Goal: Task Accomplishment & Management: Manage account settings

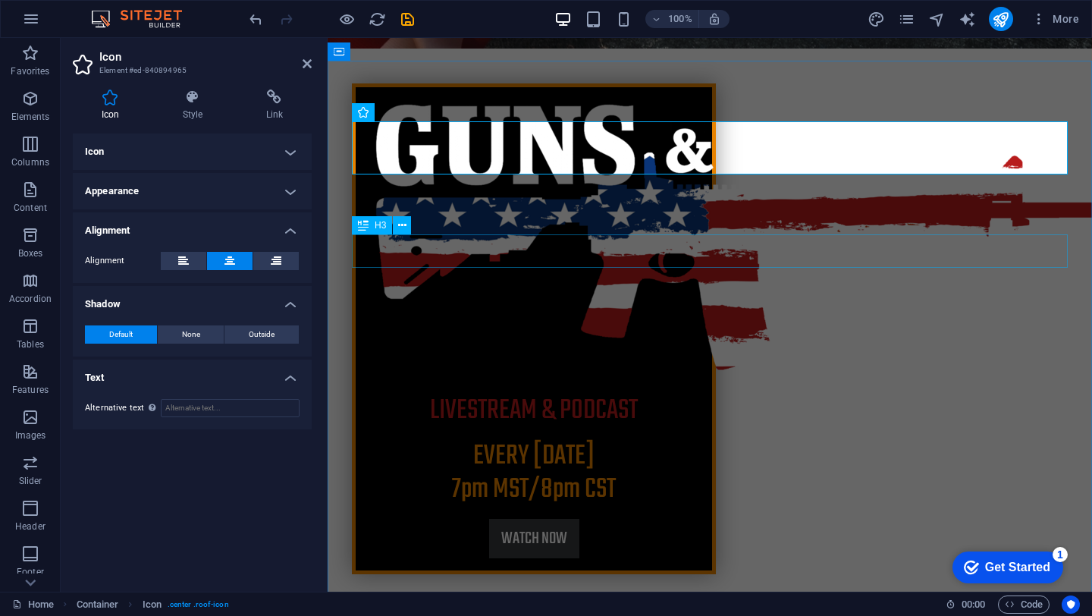
scroll to position [543, 0]
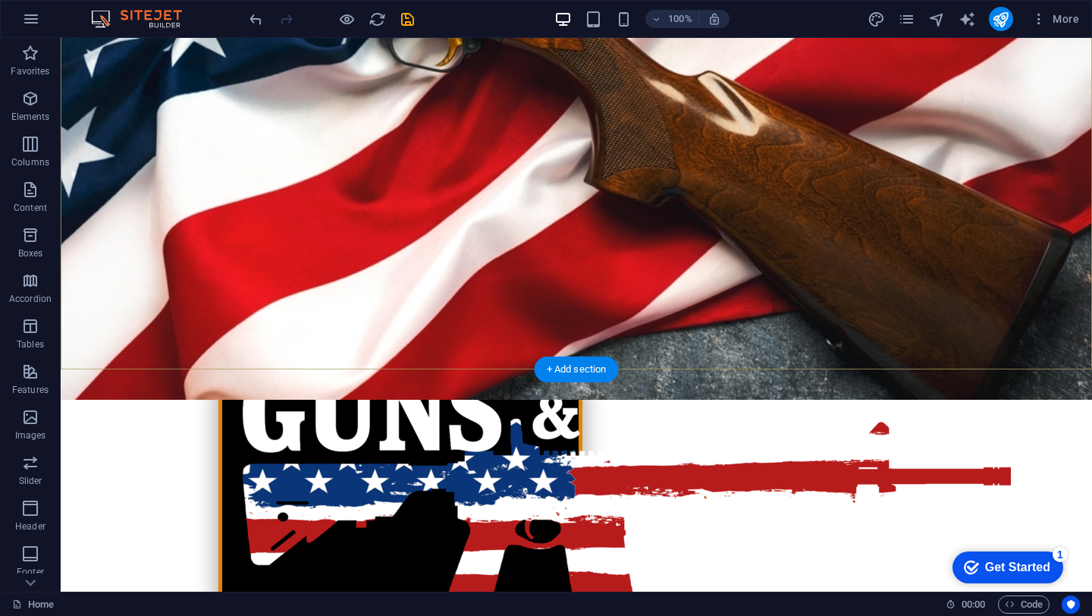
scroll to position [336, 0]
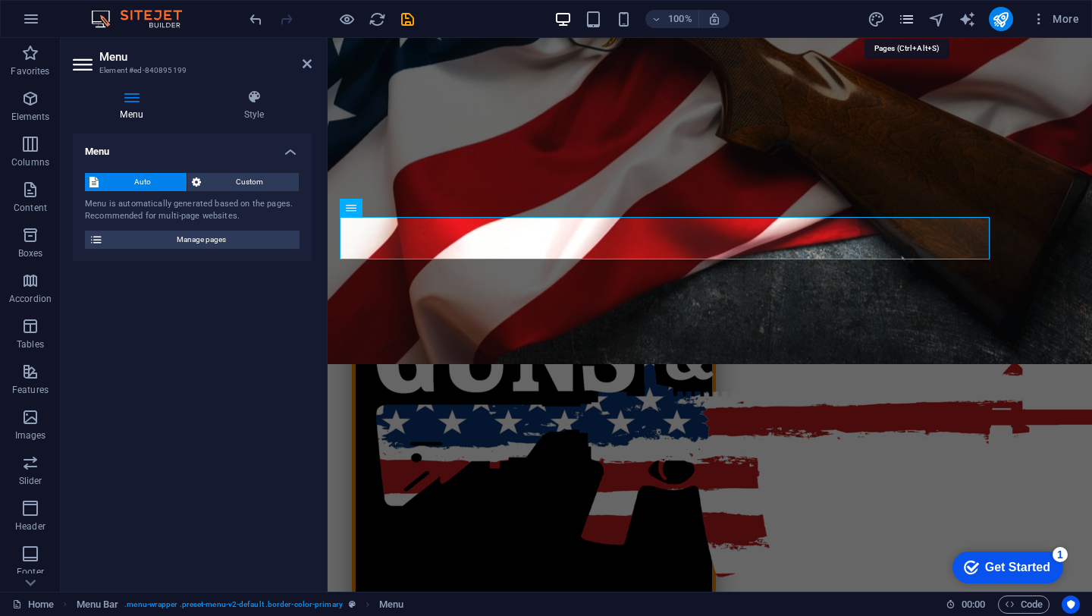
click at [907, 11] on icon "pages" at bounding box center [906, 19] width 17 height 17
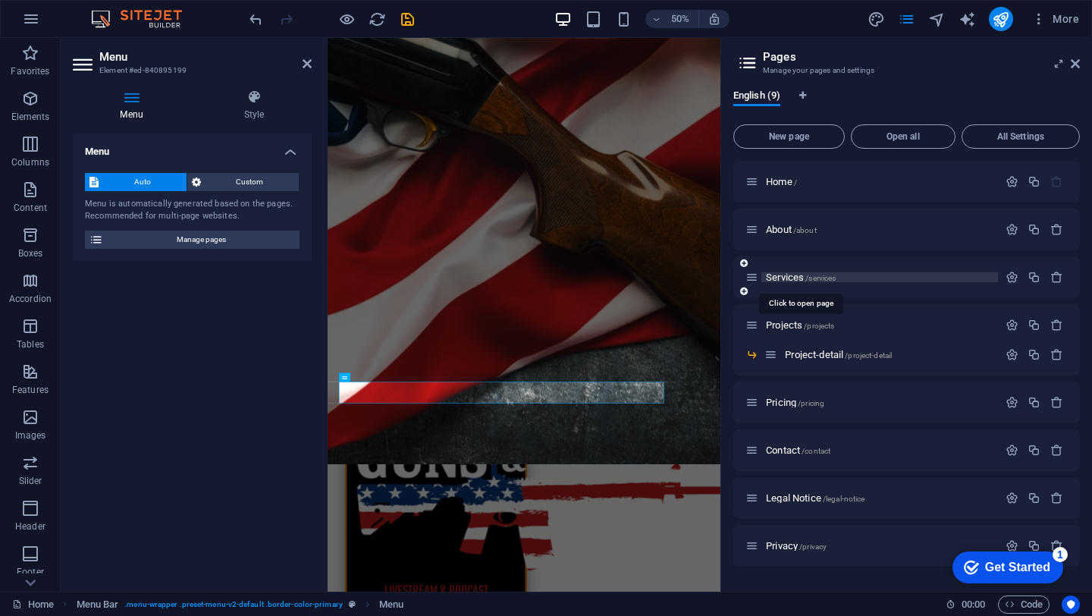
click at [787, 277] on span "Services /services" at bounding box center [801, 276] width 70 height 11
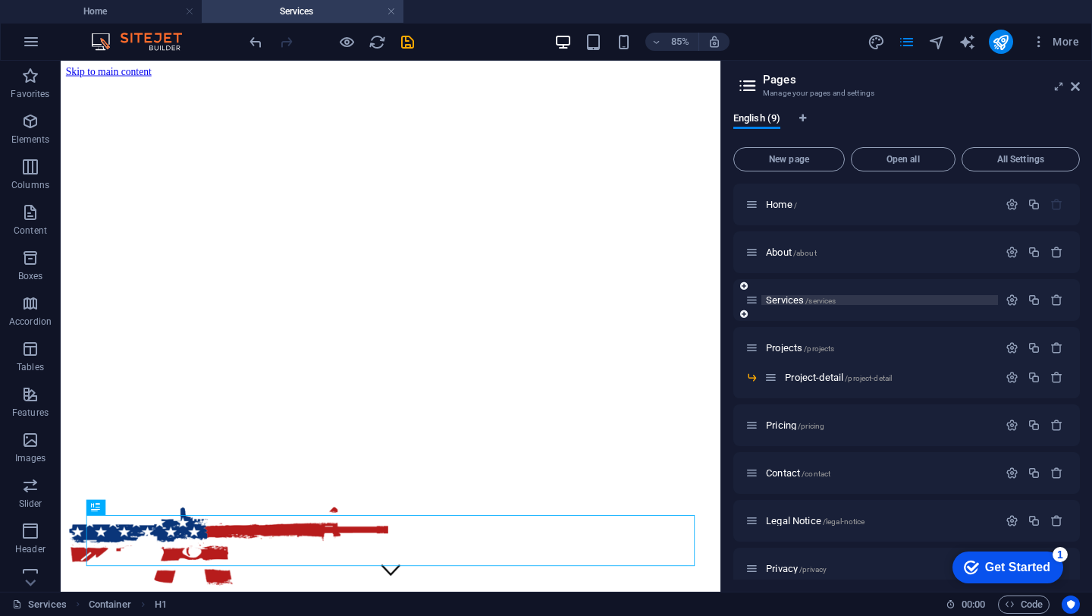
scroll to position [0, 0]
click at [788, 424] on span "Pricing /pricing" at bounding box center [795, 424] width 58 height 11
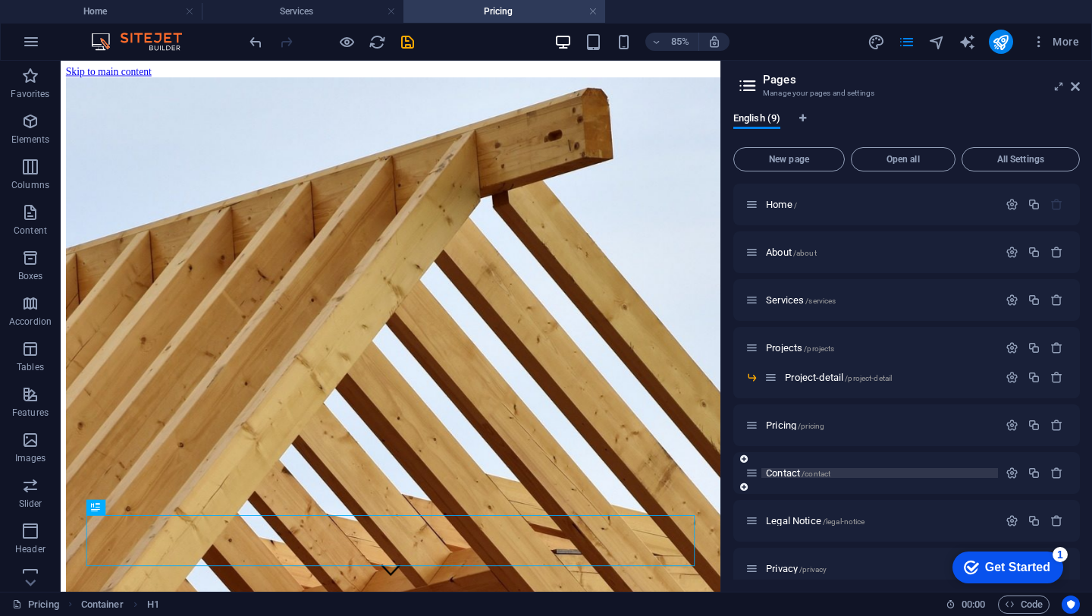
click at [771, 475] on span "Contact /contact" at bounding box center [798, 472] width 64 height 11
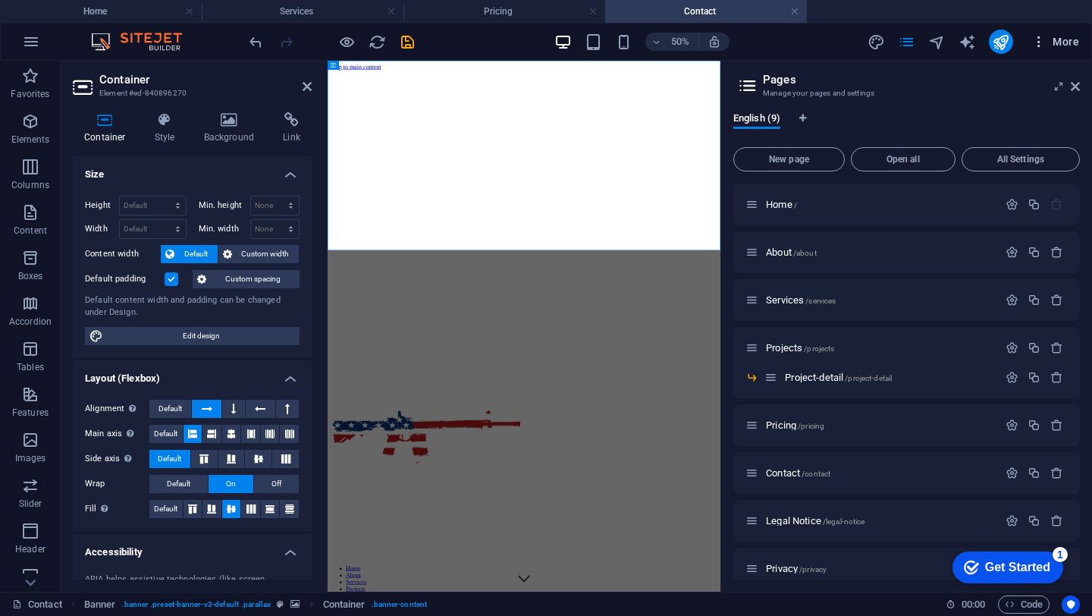
click at [1039, 35] on icon "button" at bounding box center [1038, 41] width 15 height 15
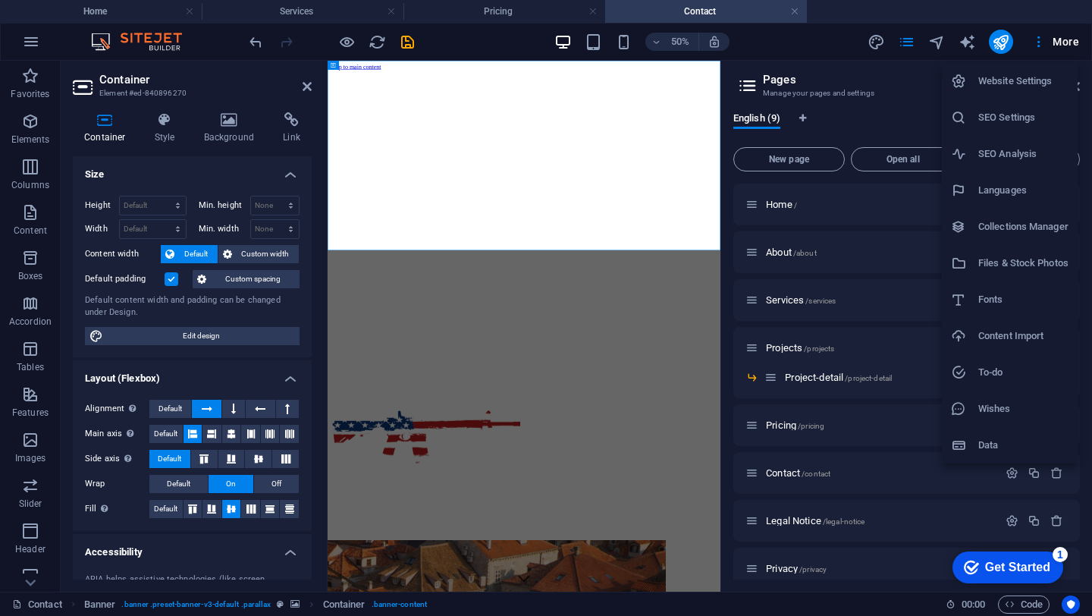
click at [27, 500] on div at bounding box center [546, 308] width 1092 height 616
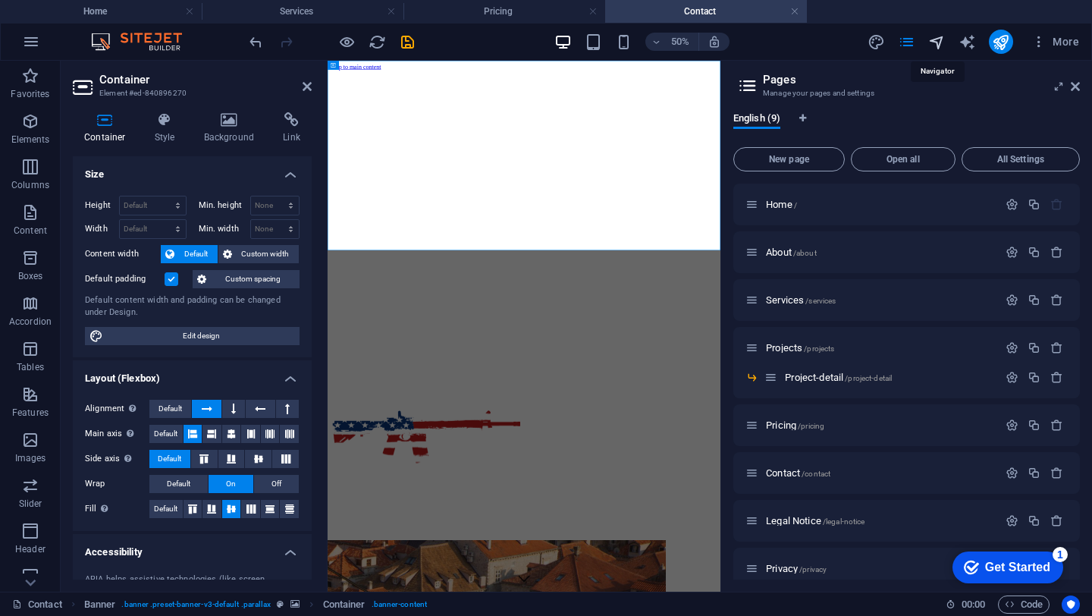
click at [938, 41] on icon "navigator" at bounding box center [936, 41] width 17 height 17
select select "16148042-en"
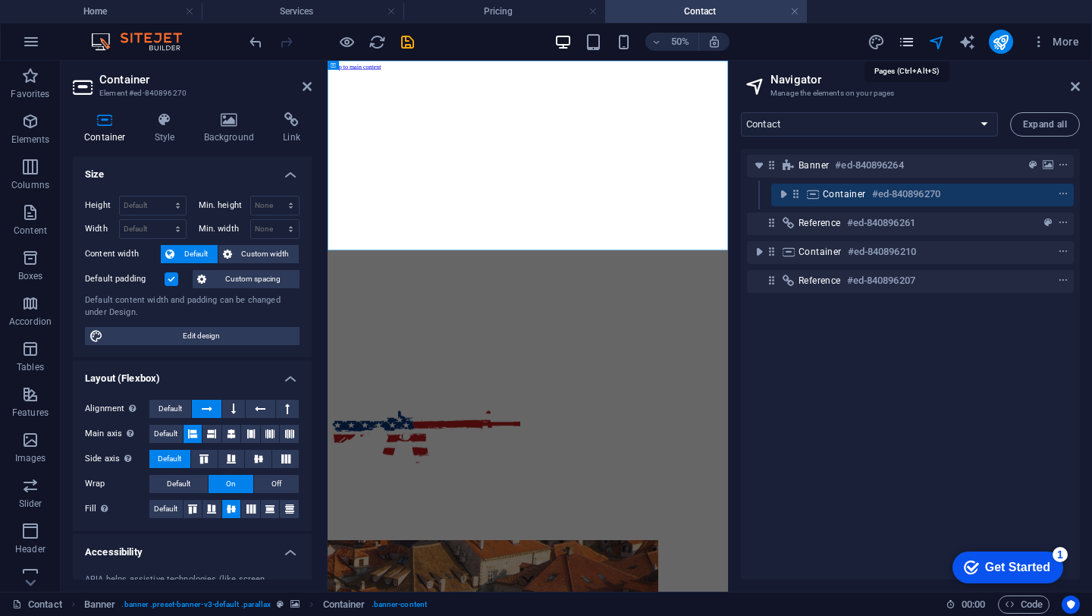
click at [900, 42] on icon "pages" at bounding box center [906, 41] width 17 height 17
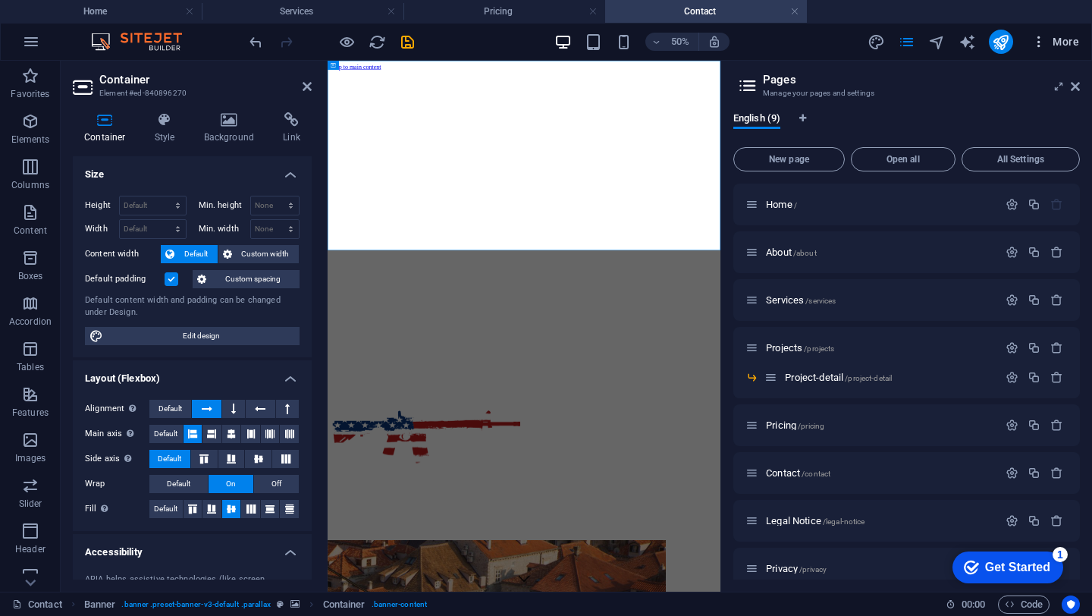
click at [1043, 42] on icon "button" at bounding box center [1038, 41] width 15 height 15
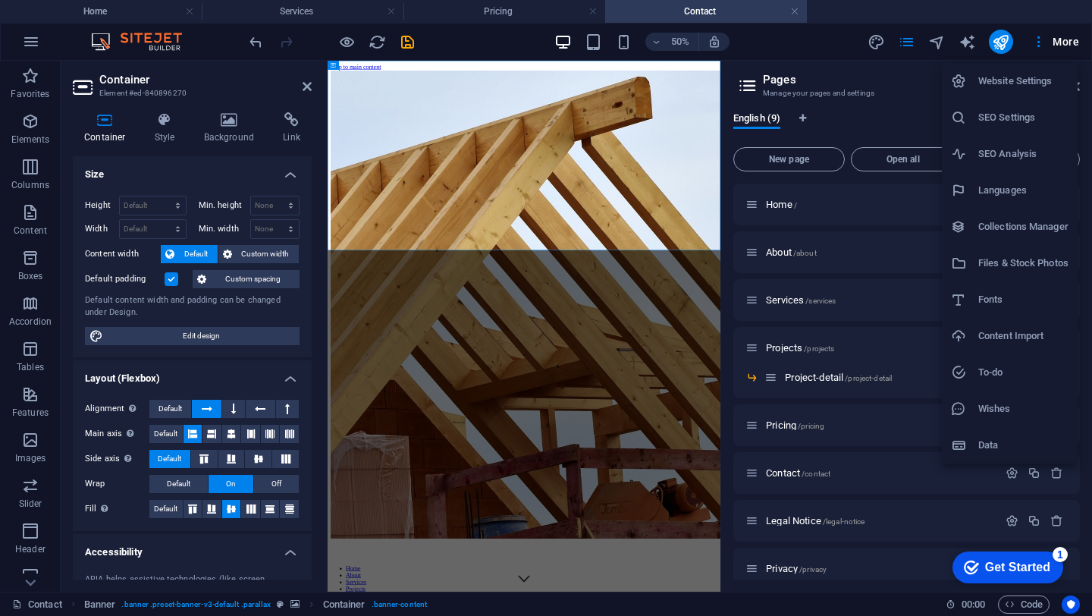
click at [1023, 86] on h6 "Website Settings" at bounding box center [1023, 81] width 90 height 18
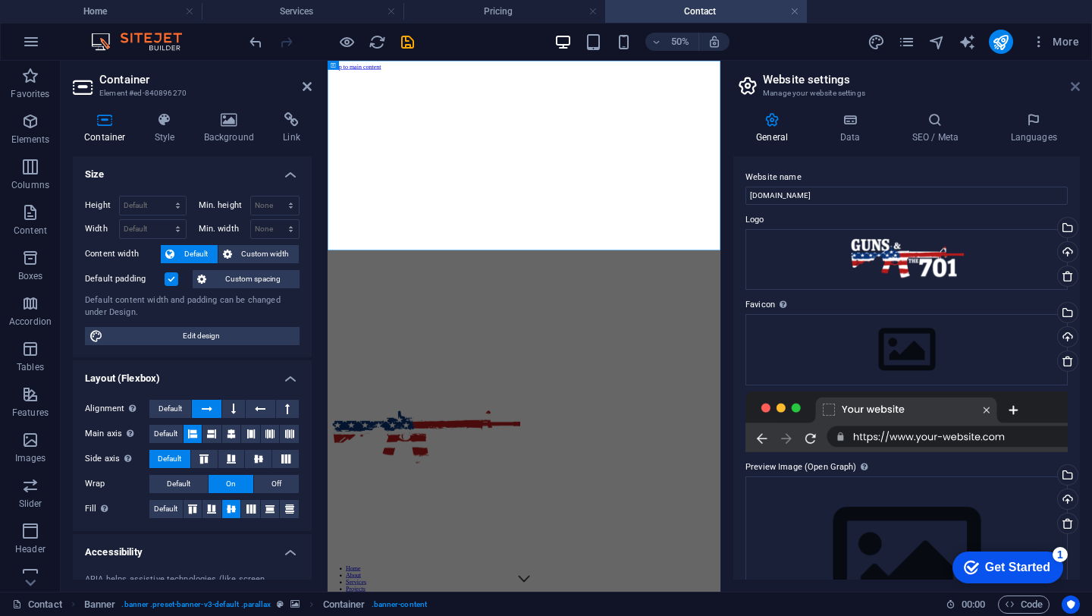
click at [1072, 86] on icon at bounding box center [1075, 86] width 9 height 12
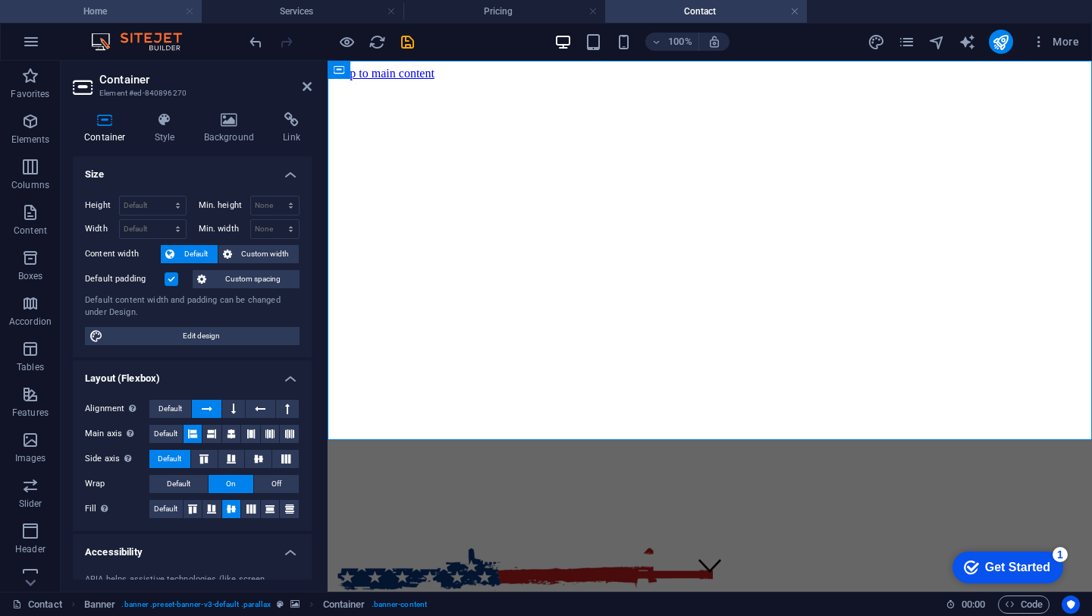
click at [186, 14] on link at bounding box center [189, 12] width 9 height 14
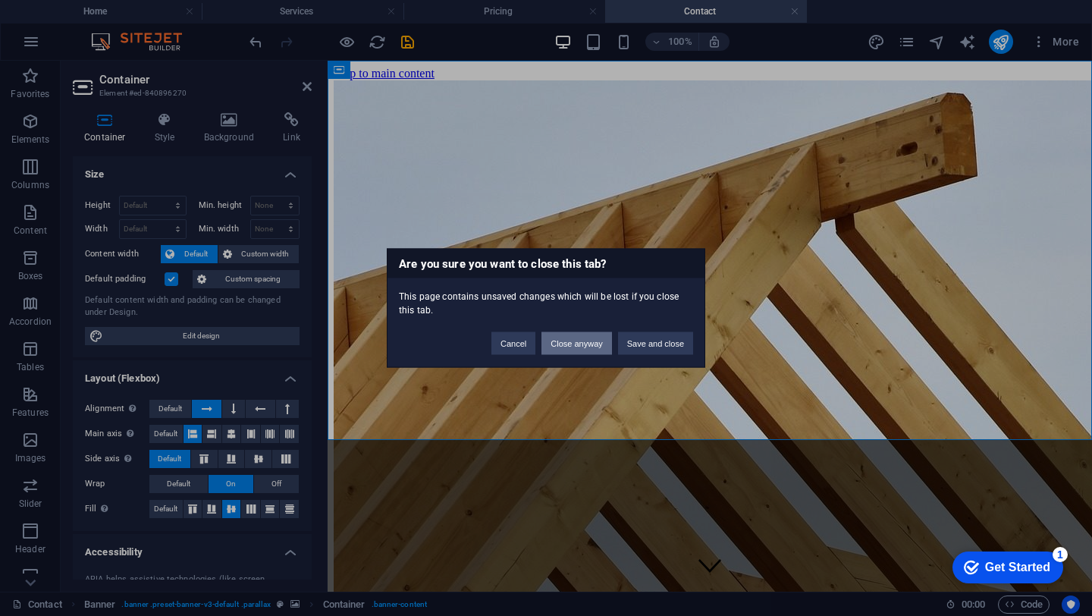
click at [582, 348] on button "Close anyway" at bounding box center [576, 343] width 70 height 23
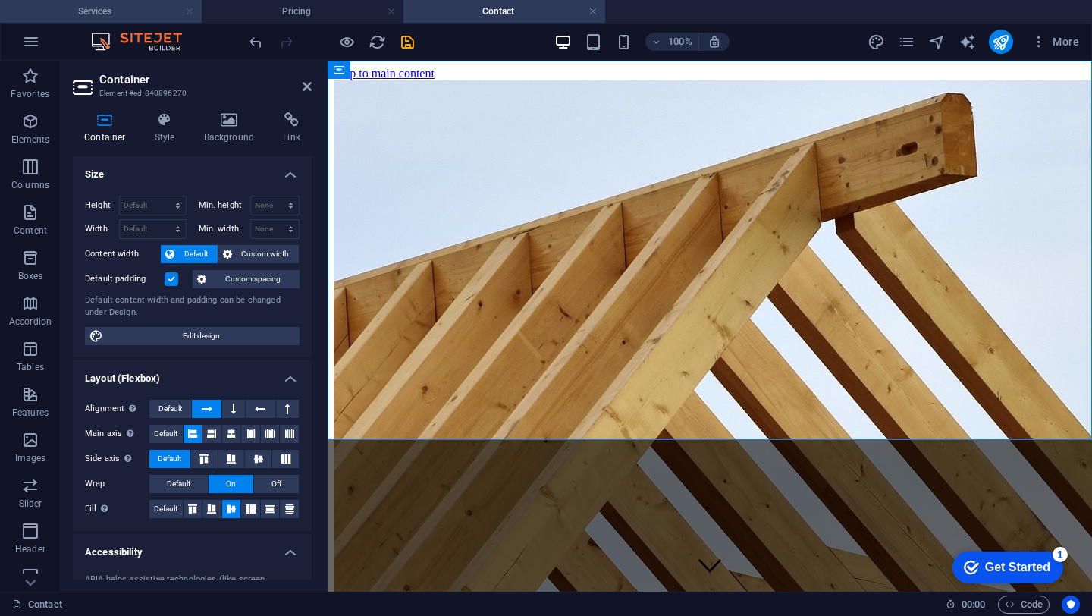
click at [190, 14] on link at bounding box center [189, 12] width 9 height 14
click at [190, 13] on link at bounding box center [189, 12] width 9 height 14
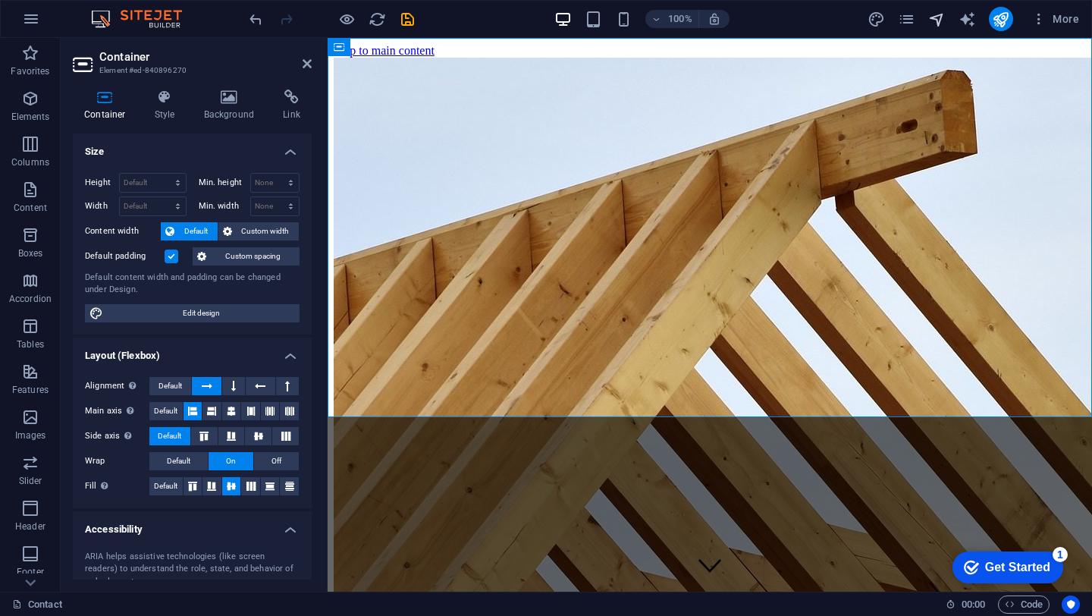
click at [941, 16] on icon "navigator" at bounding box center [936, 19] width 17 height 17
select select "16148042-en"
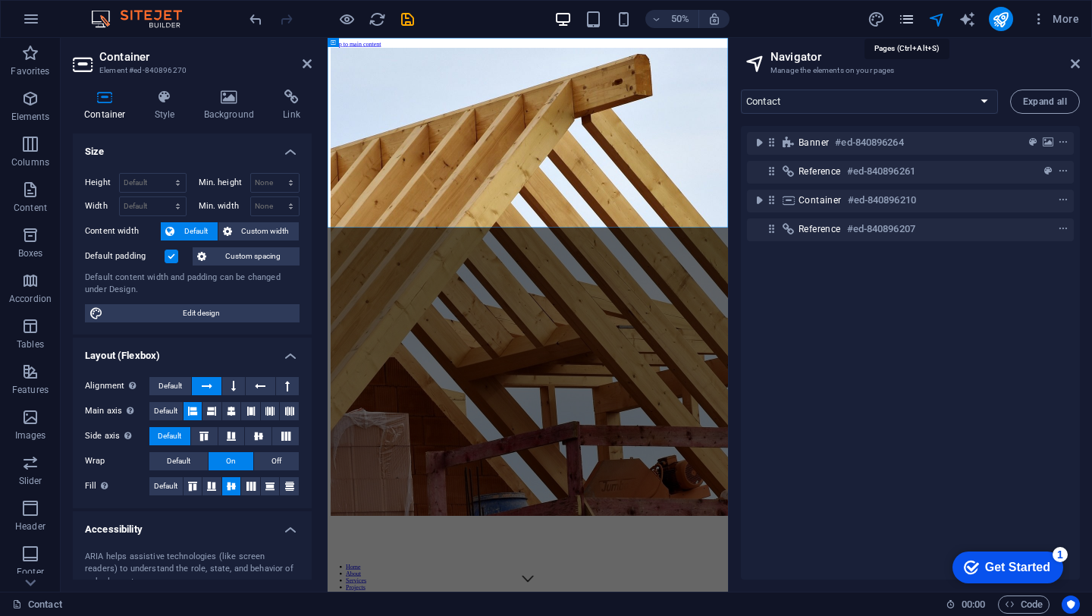
click at [904, 18] on icon "pages" at bounding box center [906, 19] width 17 height 17
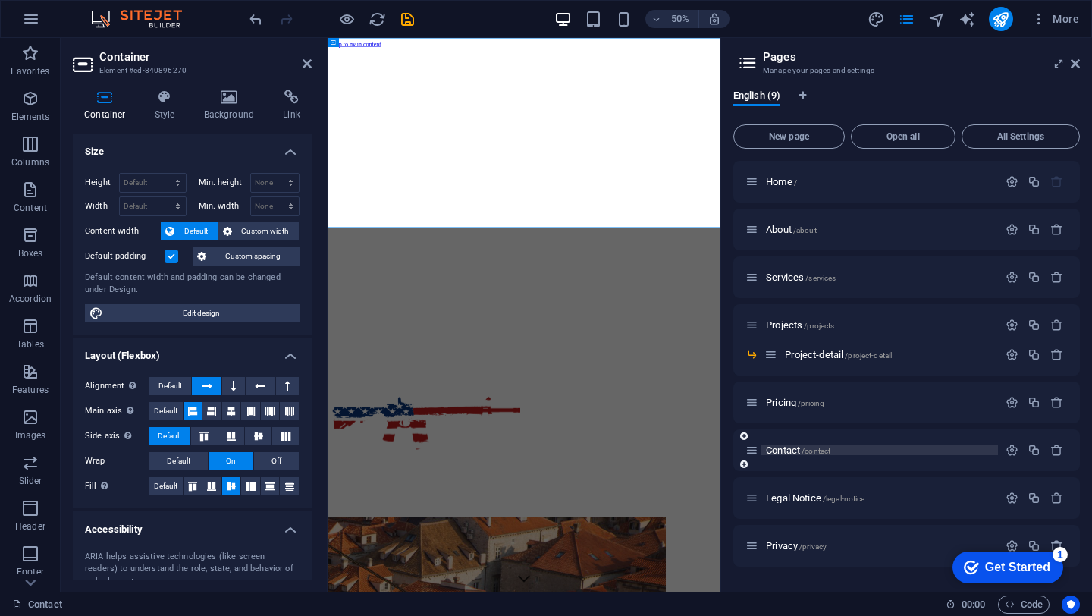
click at [782, 454] on span "Contact /contact" at bounding box center [798, 449] width 64 height 11
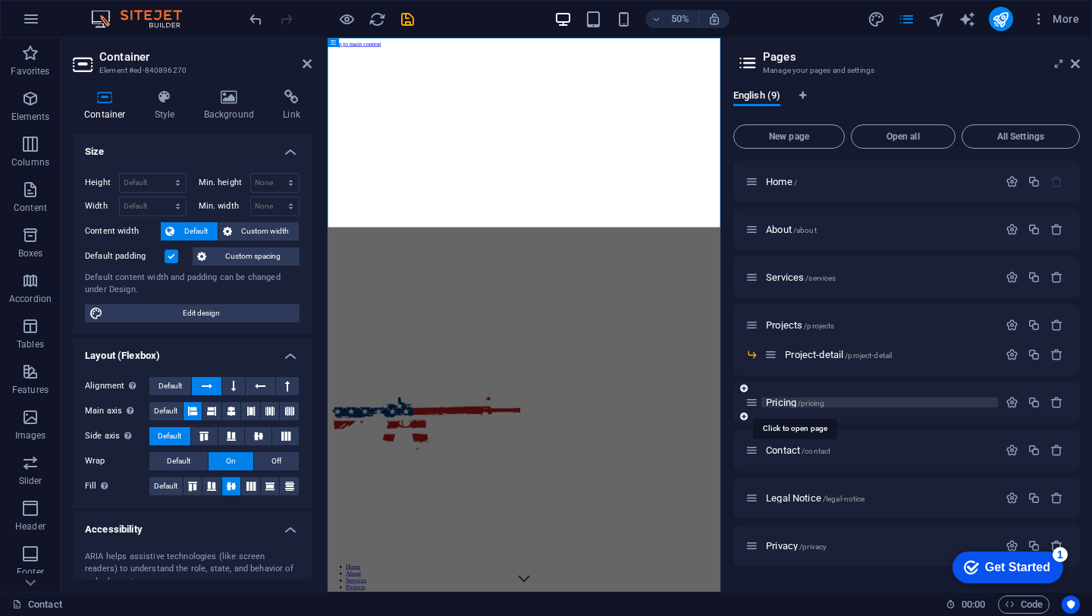
click at [777, 405] on span "Pricing /pricing" at bounding box center [795, 402] width 58 height 11
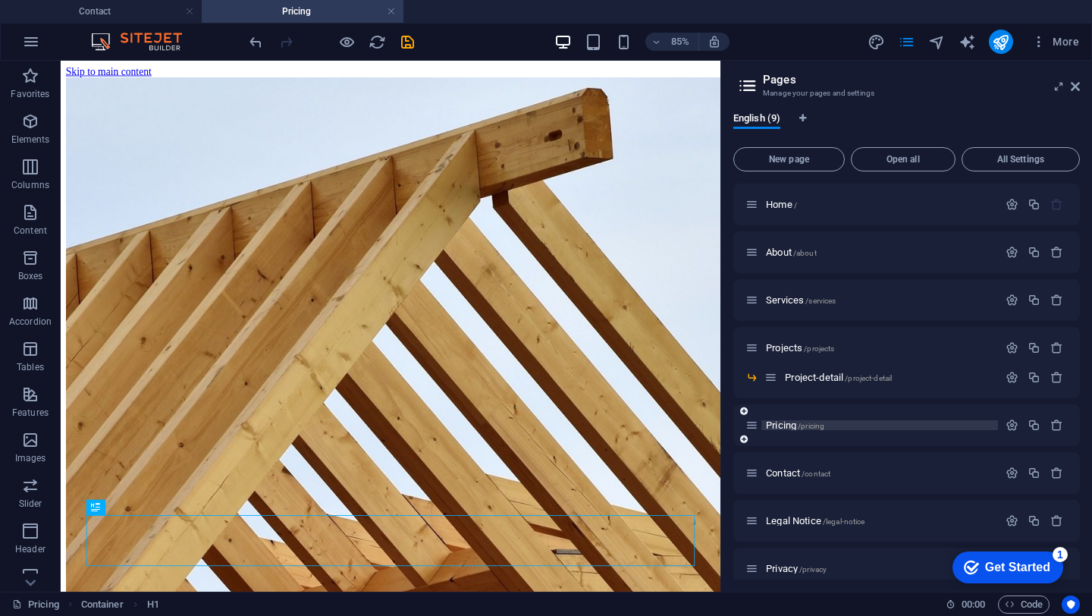
click at [782, 427] on span "Pricing /pricing" at bounding box center [795, 424] width 58 height 11
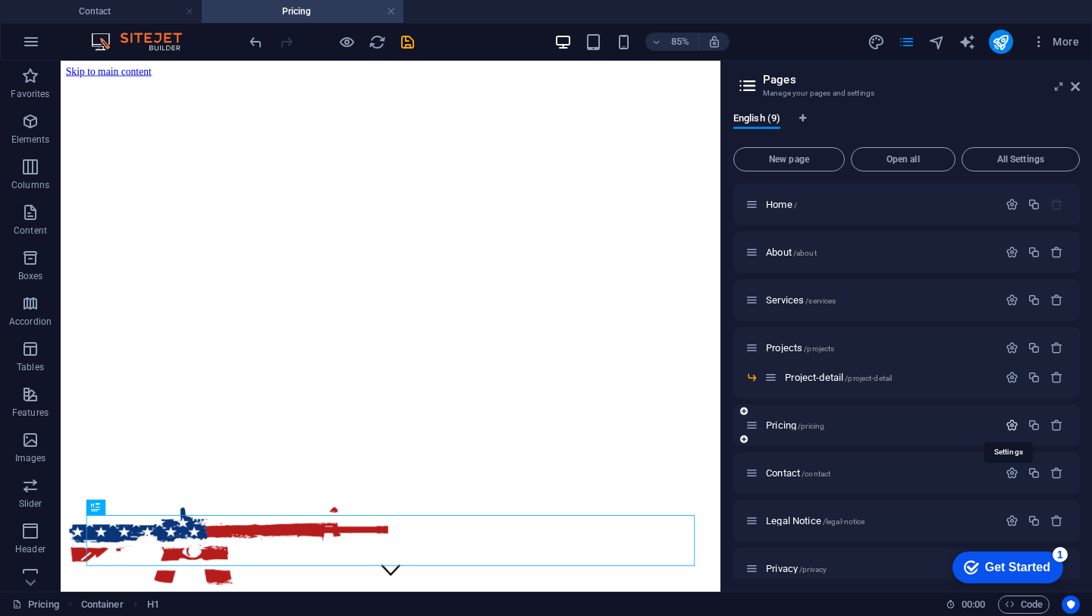
click at [1007, 426] on icon "button" at bounding box center [1011, 425] width 13 height 13
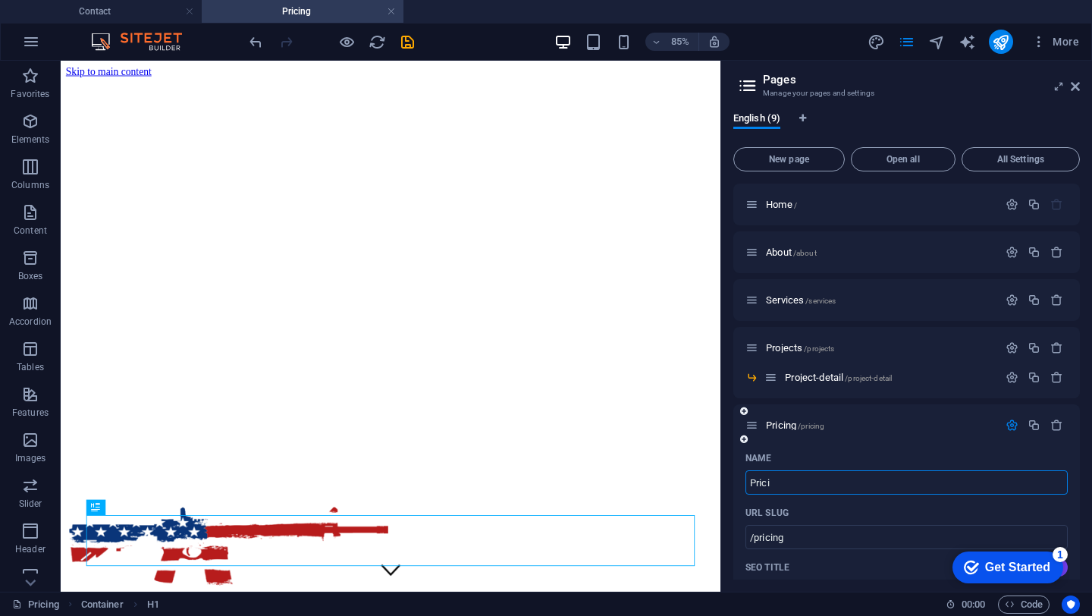
type input "Pric"
type input "/pricin"
type input "Pricin"
type input "P"
type input "/"
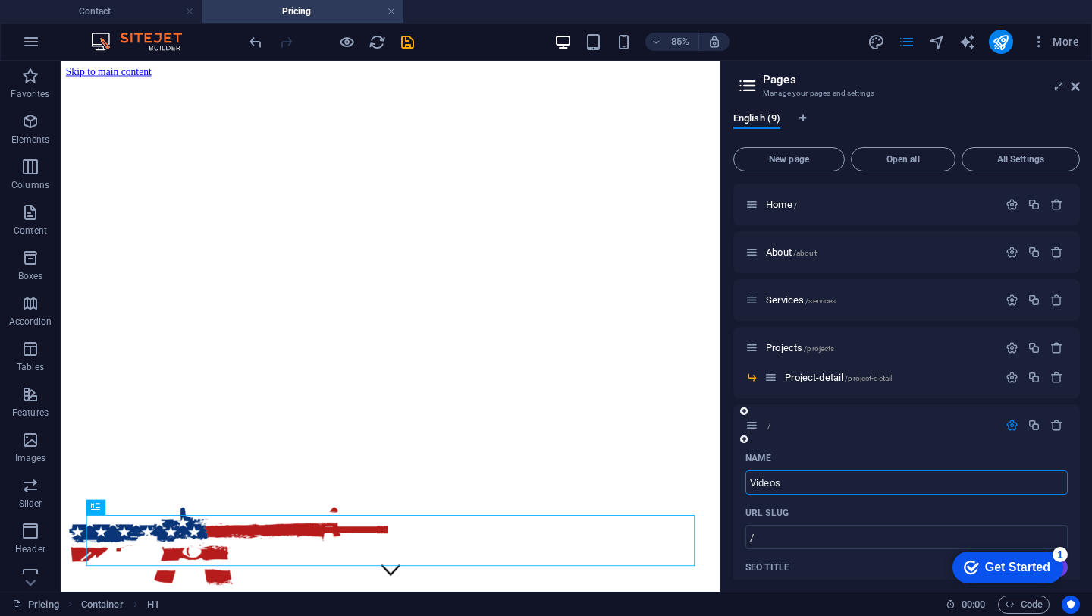
type input "Videos"
type input "/videos"
type input "Videos"
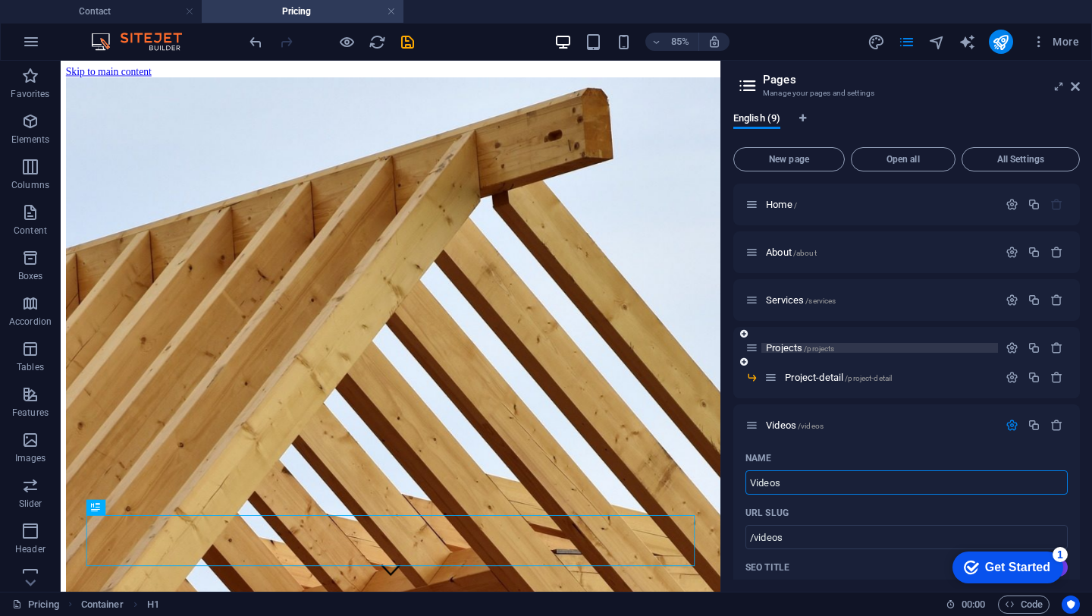
type input "Videos"
click at [804, 348] on span "/projects" at bounding box center [819, 348] width 30 height 8
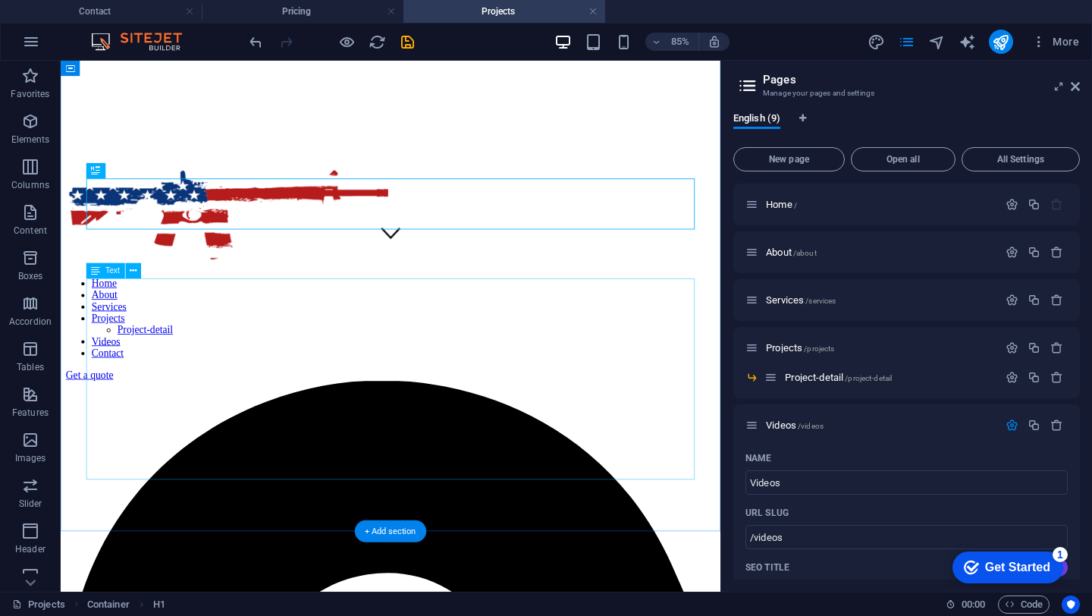
scroll to position [245, 0]
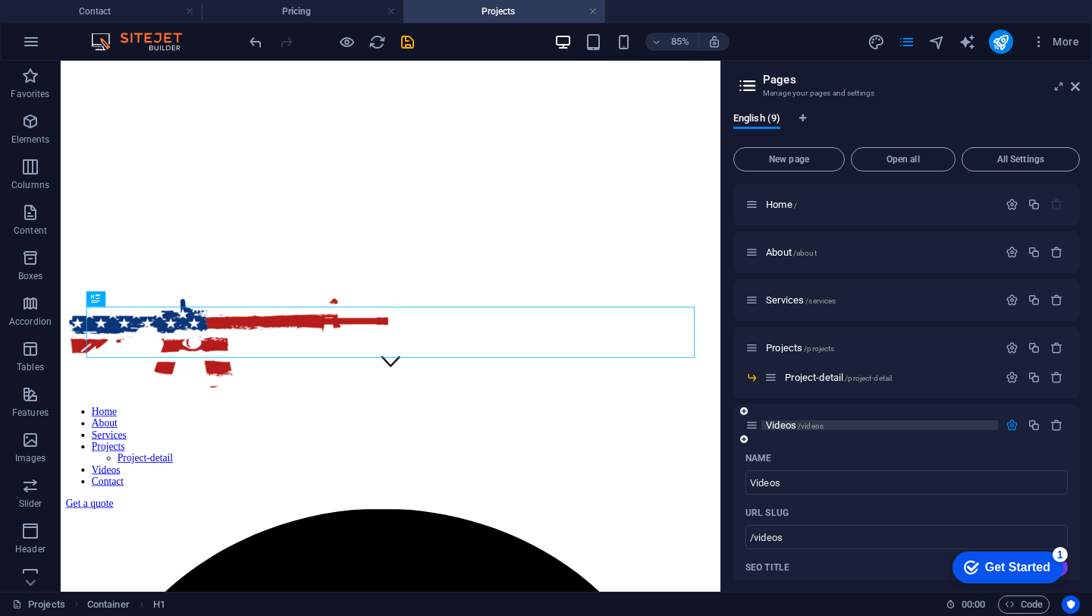
click at [849, 427] on p "Videos /videos" at bounding box center [879, 425] width 227 height 10
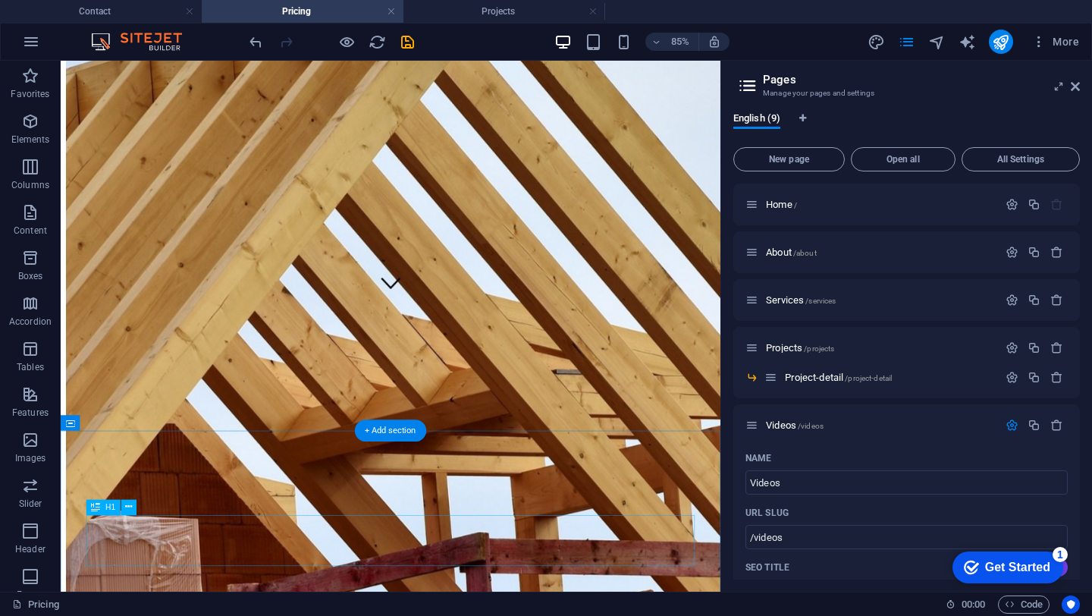
scroll to position [0, 0]
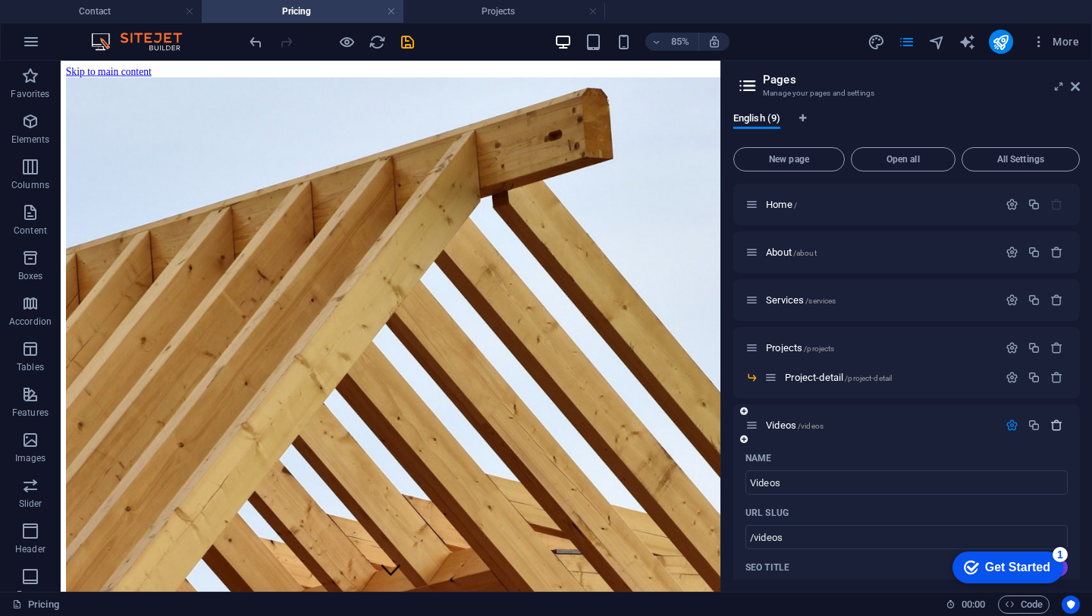
click at [1053, 425] on icon "button" at bounding box center [1056, 425] width 13 height 13
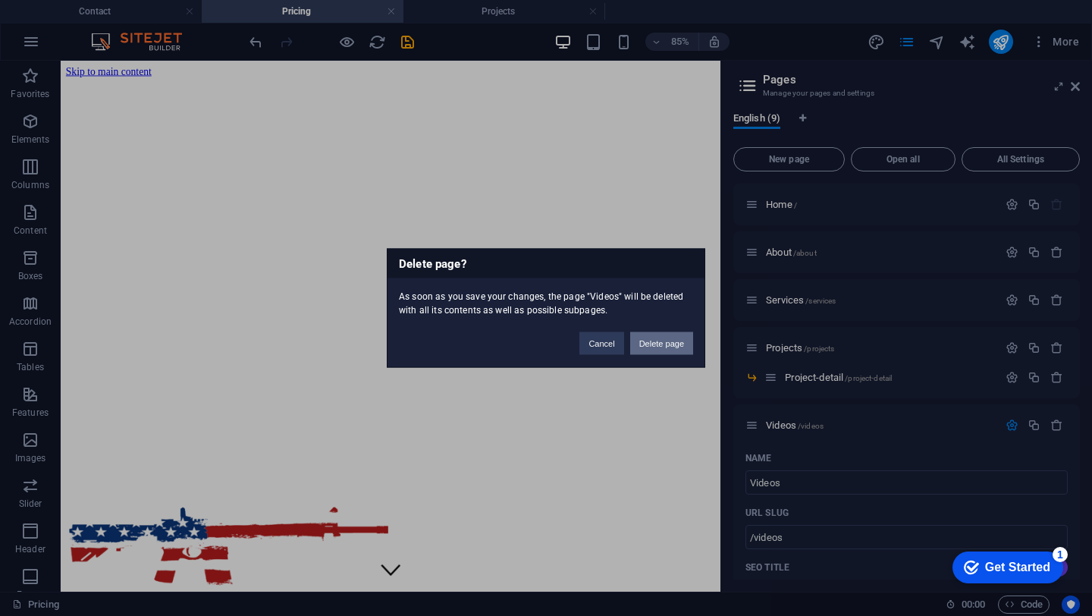
click at [655, 346] on button "Delete page" at bounding box center [661, 343] width 63 height 23
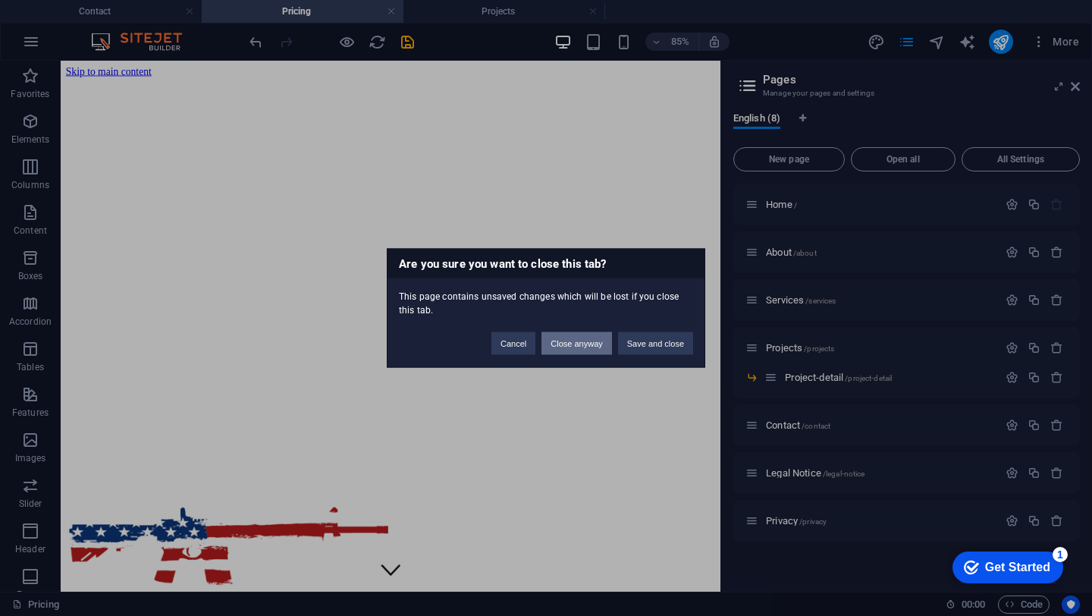
click at [574, 346] on button "Close anyway" at bounding box center [576, 343] width 70 height 23
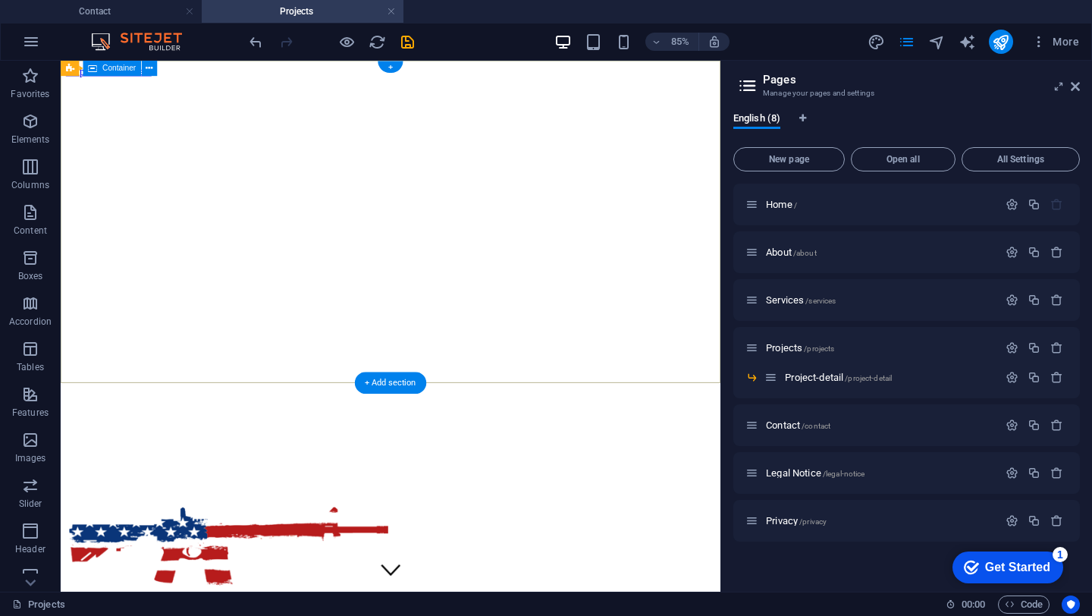
scroll to position [245, 0]
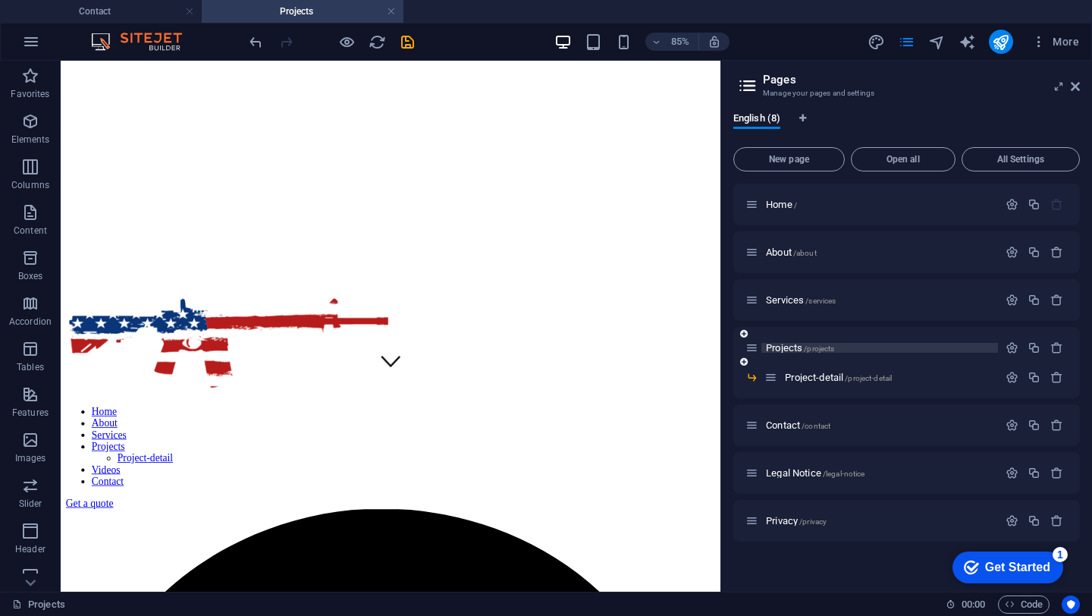
click at [788, 351] on span "Projects /projects" at bounding box center [800, 347] width 68 height 11
click at [1011, 346] on icon "button" at bounding box center [1011, 347] width 13 height 13
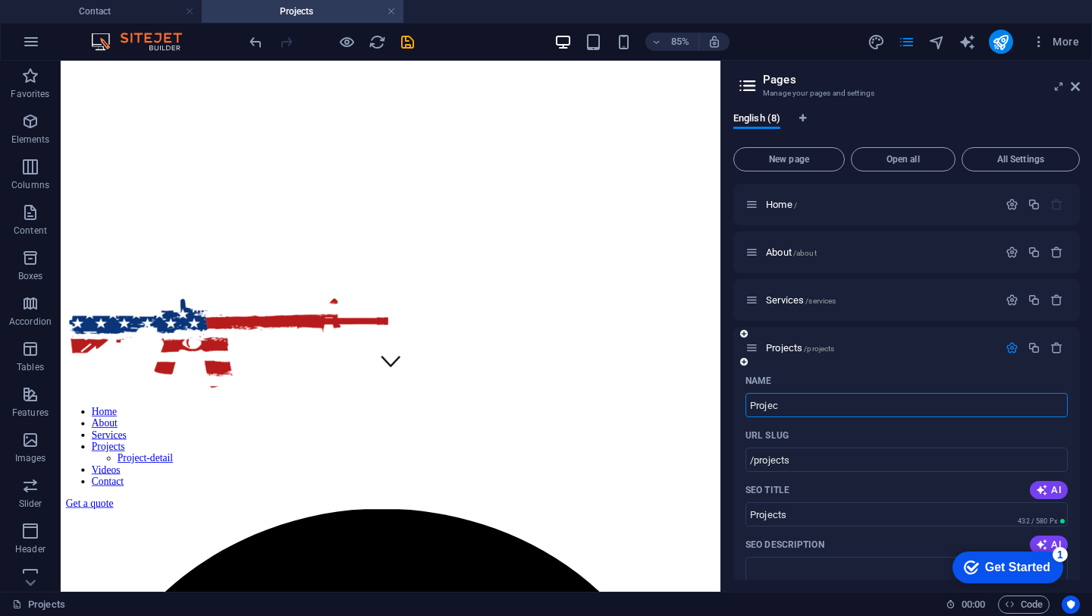
type input "Proje"
type input "/project"
type input "Project"
type input "P"
type input "/"
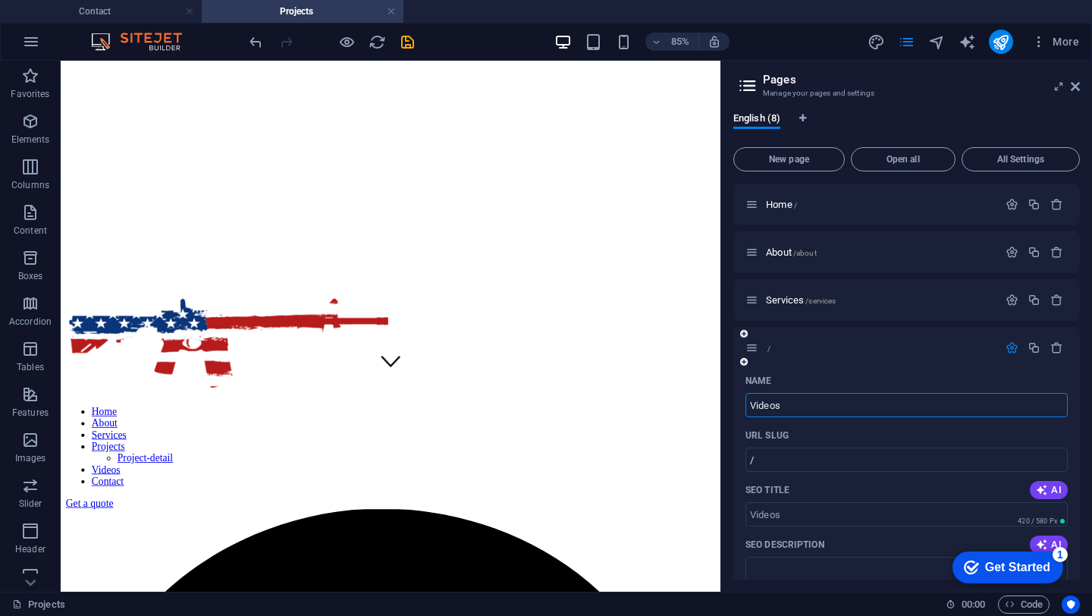
type input "Videos"
type input "/videos"
type input "Videos"
click at [1005, 348] on icon "button" at bounding box center [1011, 347] width 13 height 13
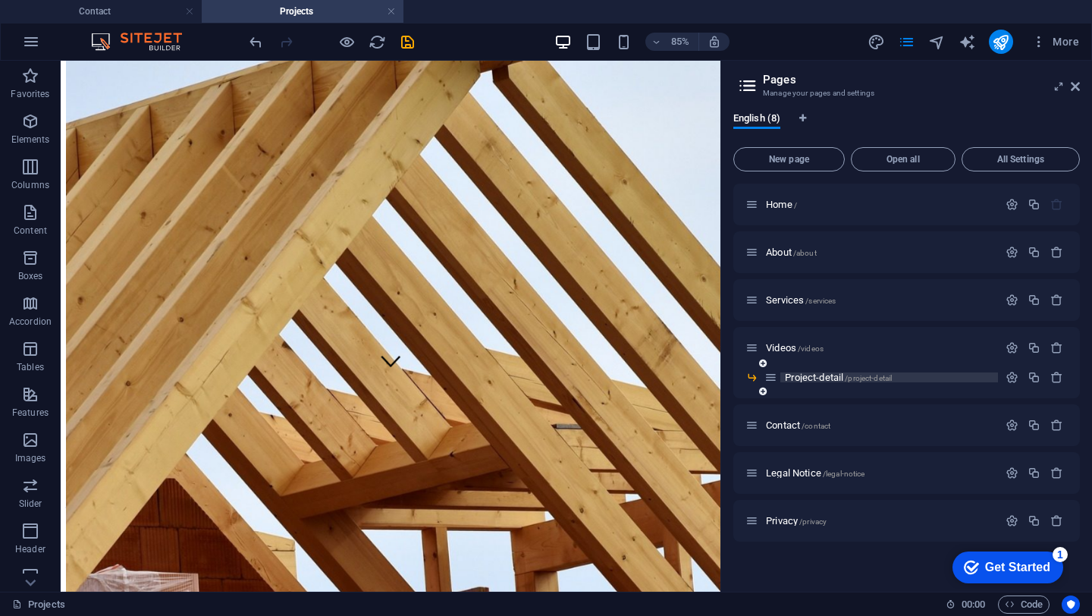
click at [876, 377] on span "/project-detail" at bounding box center [868, 378] width 47 height 8
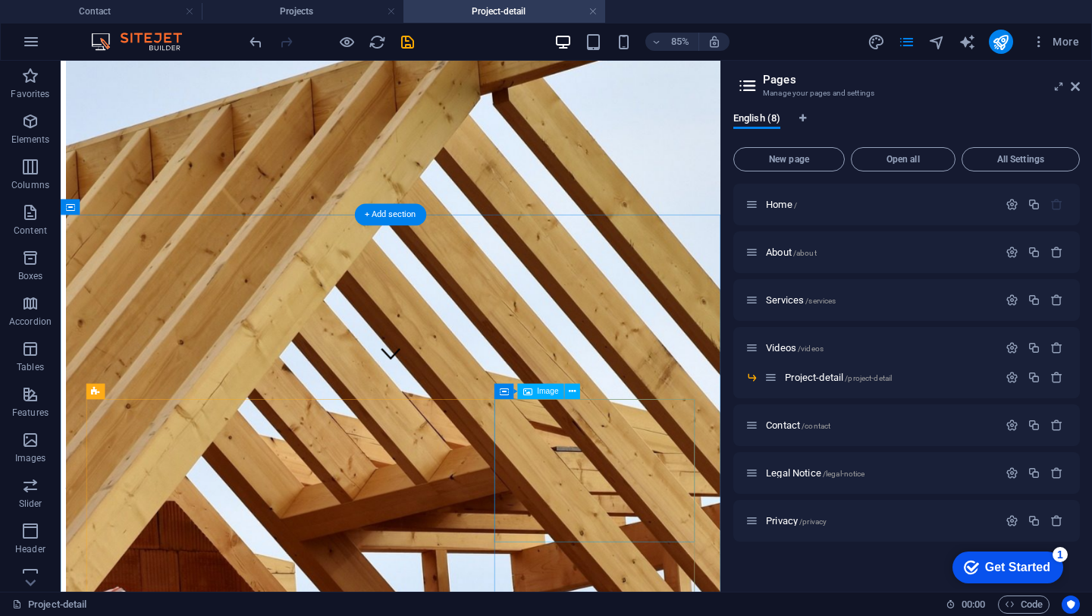
scroll to position [0, 0]
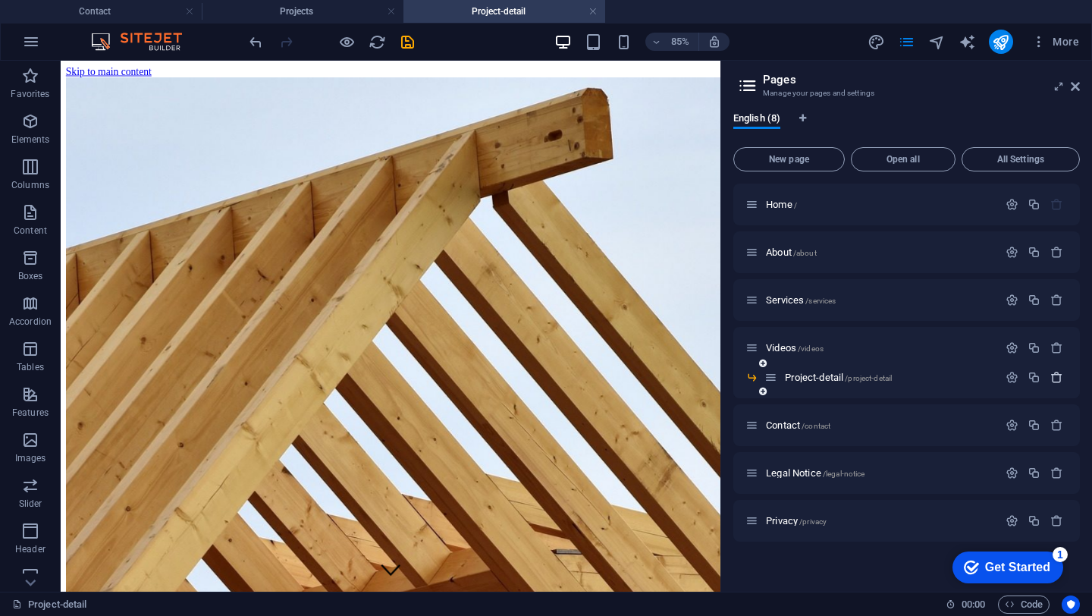
click at [1058, 378] on icon "button" at bounding box center [1056, 377] width 13 height 13
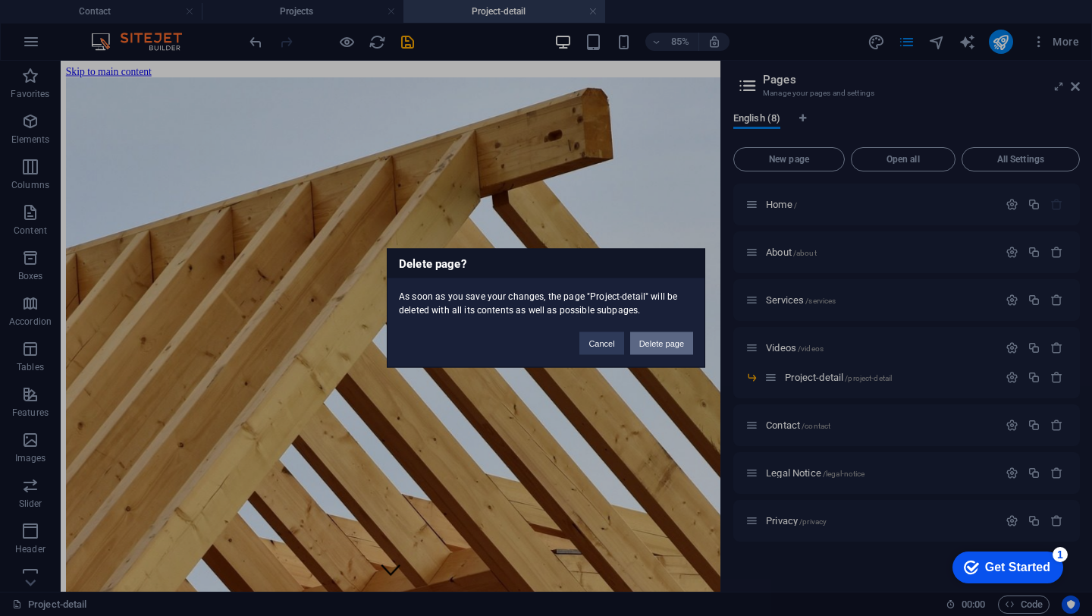
click at [664, 343] on button "Delete page" at bounding box center [661, 343] width 63 height 23
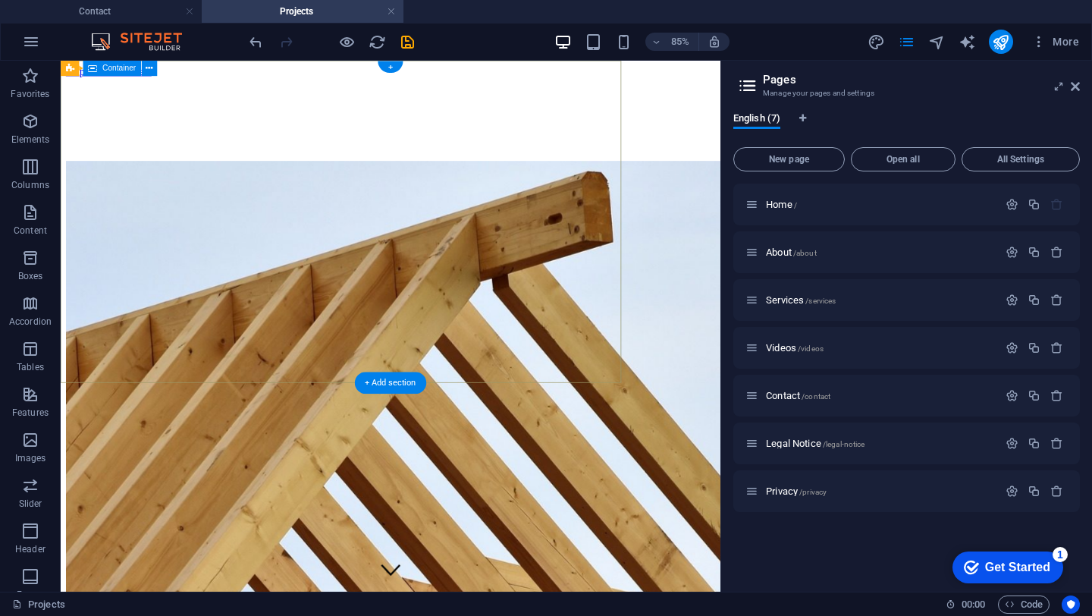
scroll to position [245, 0]
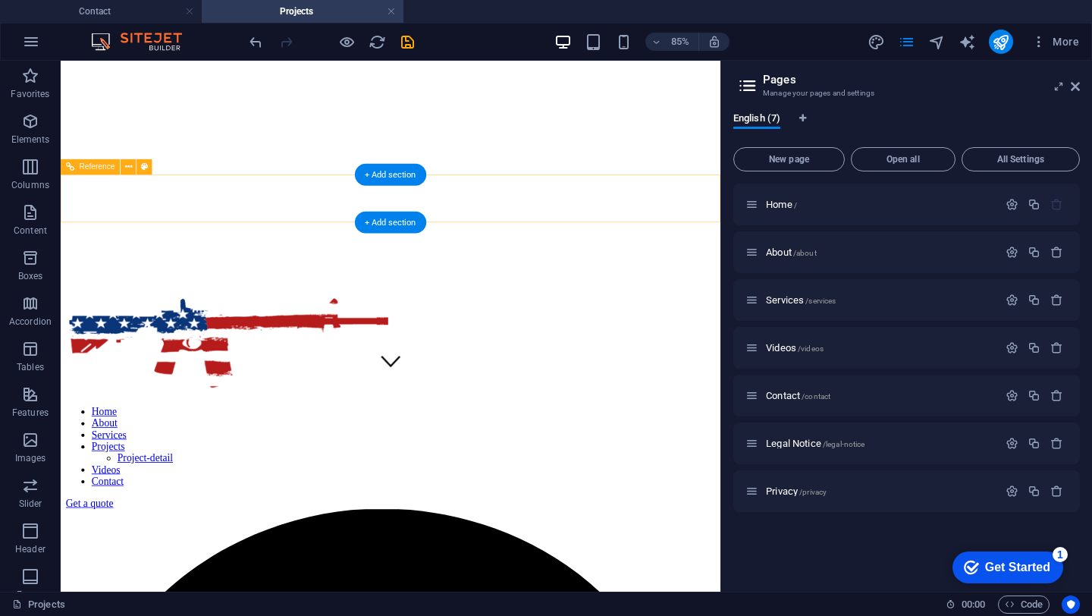
click at [794, 575] on div "Get a quote" at bounding box center [449, 582] width 764 height 14
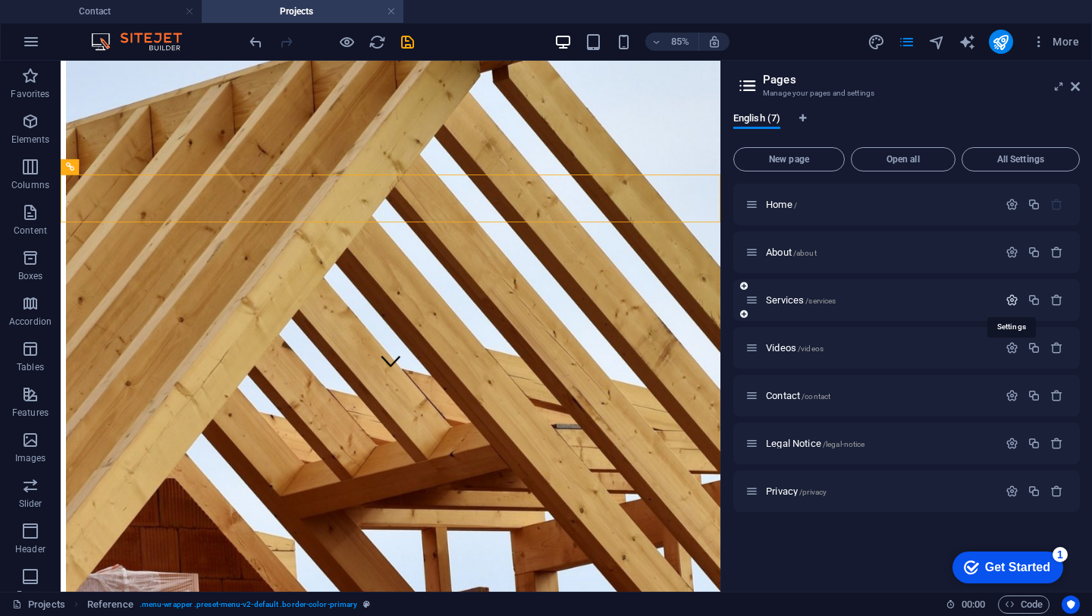
click at [1012, 299] on icon "button" at bounding box center [1011, 299] width 13 height 13
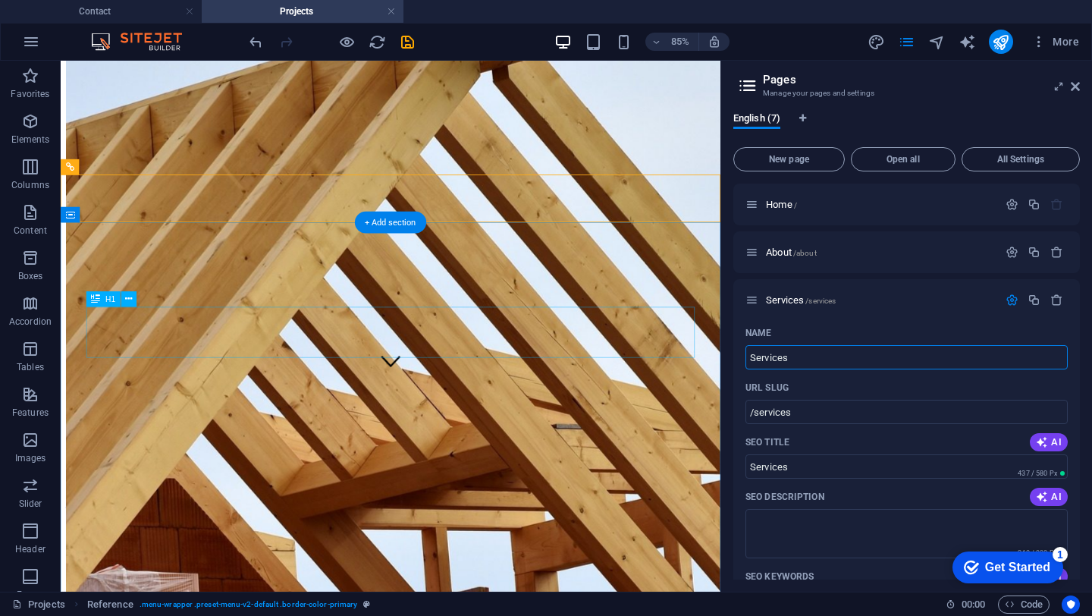
drag, startPoint x: 879, startPoint y: 421, endPoint x: 745, endPoint y: 368, distance: 145.0
drag, startPoint x: 870, startPoint y: 419, endPoint x: 704, endPoint y: 393, distance: 167.3
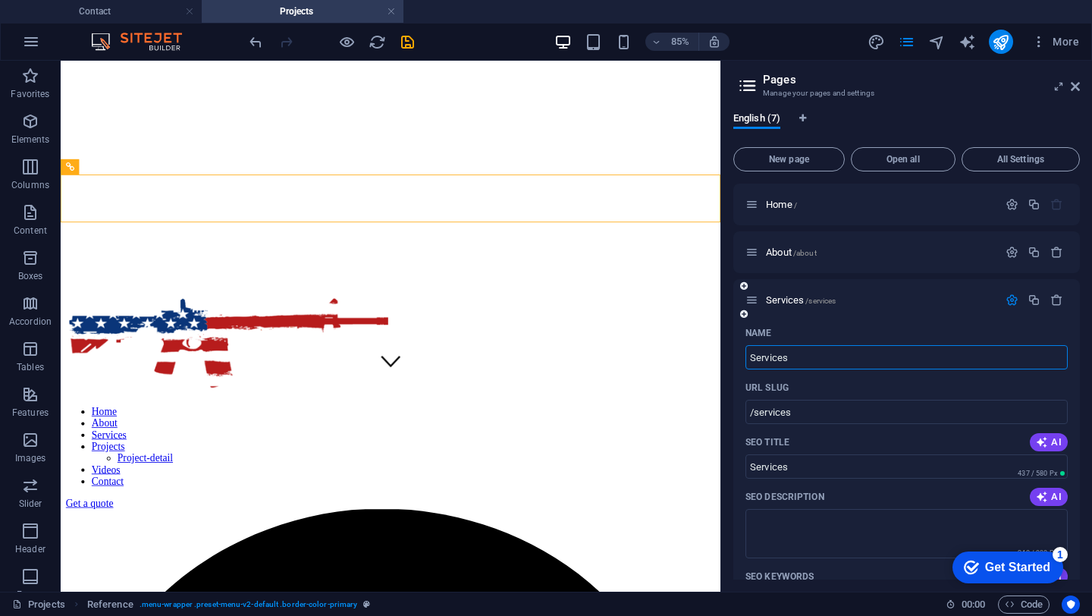
click at [782, 363] on input "Services" at bounding box center [906, 357] width 322 height 24
type input "Sponsors"
type input "/sponsors"
type input "Sponsors"
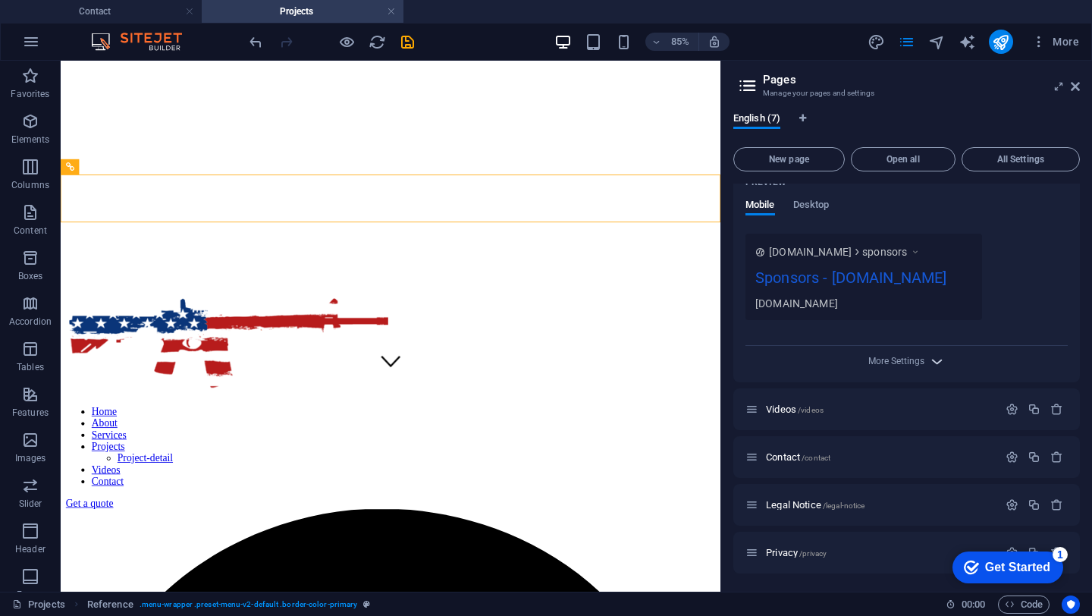
scroll to position [0, 0]
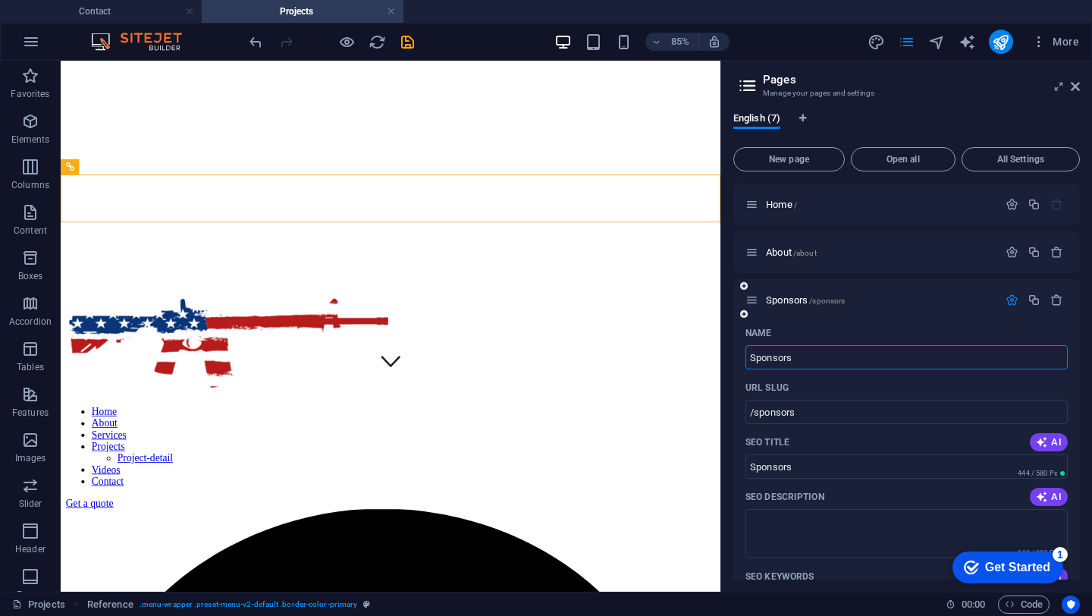
type input "Sponsors"
click at [1009, 297] on icon "button" at bounding box center [1011, 299] width 13 height 13
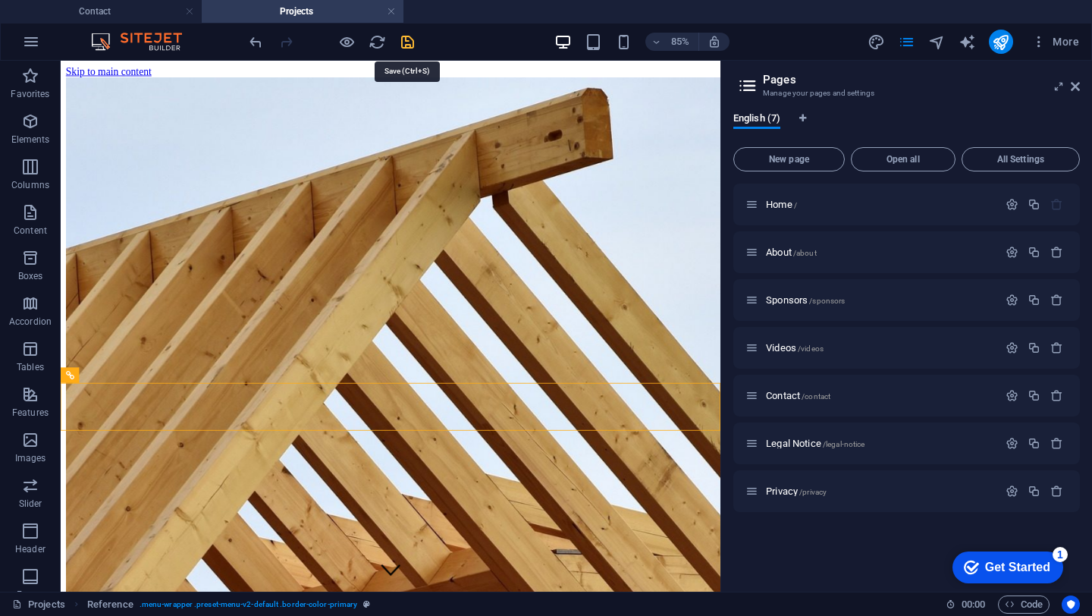
click at [405, 39] on icon "save" at bounding box center [407, 41] width 17 height 17
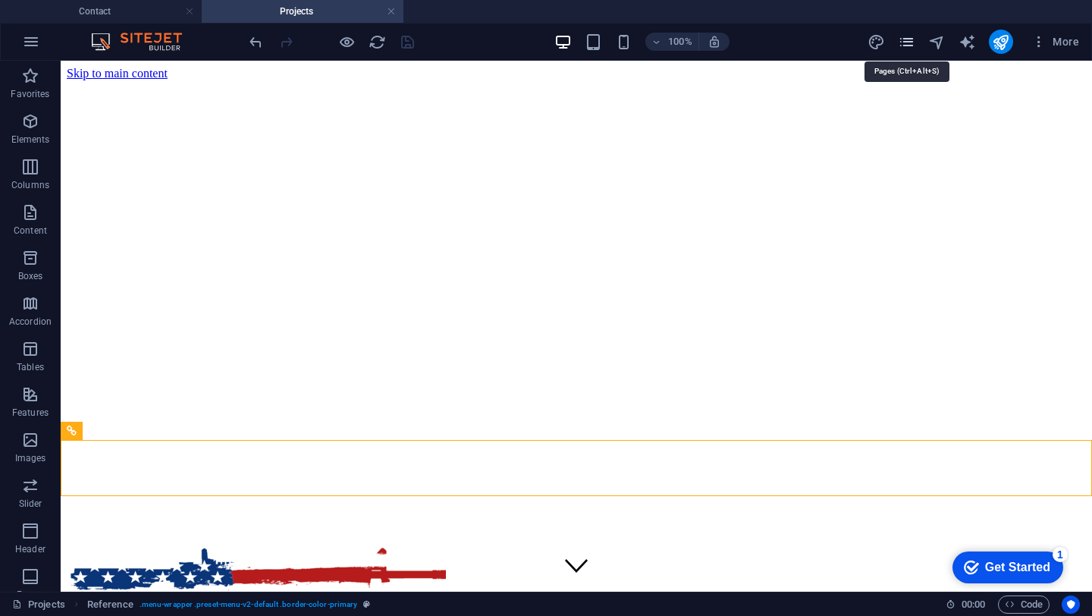
click at [912, 40] on icon "pages" at bounding box center [906, 41] width 17 height 17
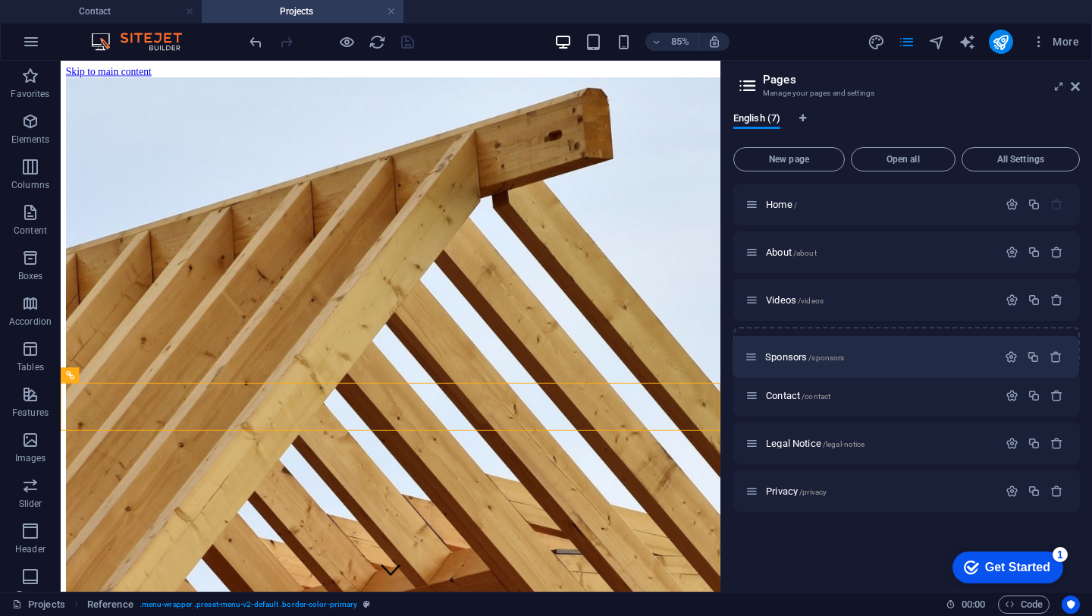
drag, startPoint x: 750, startPoint y: 296, endPoint x: 749, endPoint y: 366, distance: 70.5
click at [749, 366] on div "Home / About /about Sponsors /sponsors Videos /videos Contact /contact Legal No…" at bounding box center [906, 347] width 346 height 328
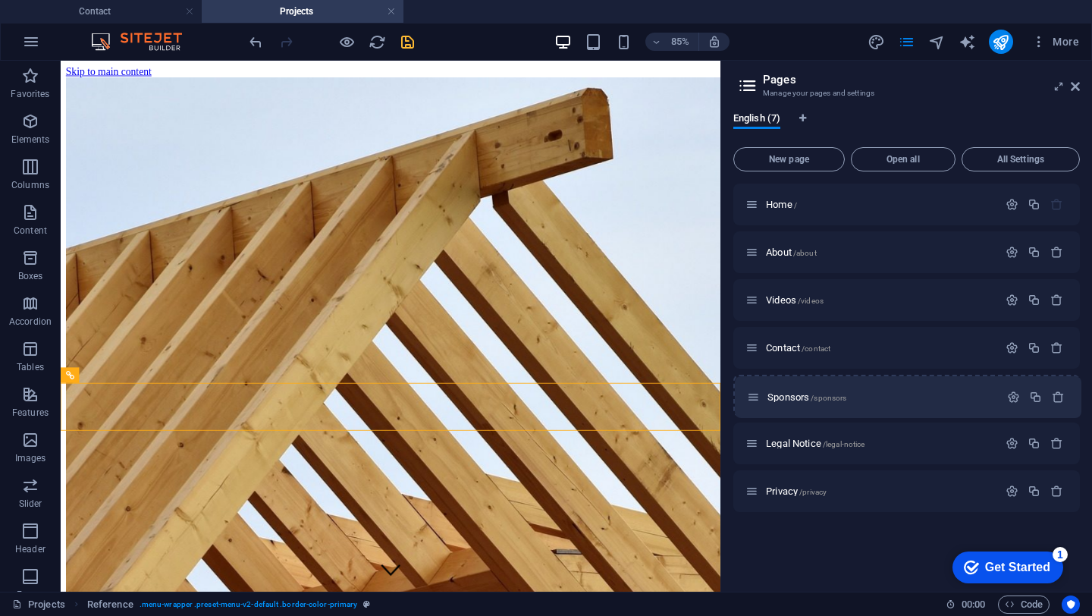
drag, startPoint x: 752, startPoint y: 350, endPoint x: 754, endPoint y: 403, distance: 53.9
click at [754, 403] on div "Home / About /about Videos /videos Sponsors /sponsors Contact /contact Legal No…" at bounding box center [906, 347] width 346 height 328
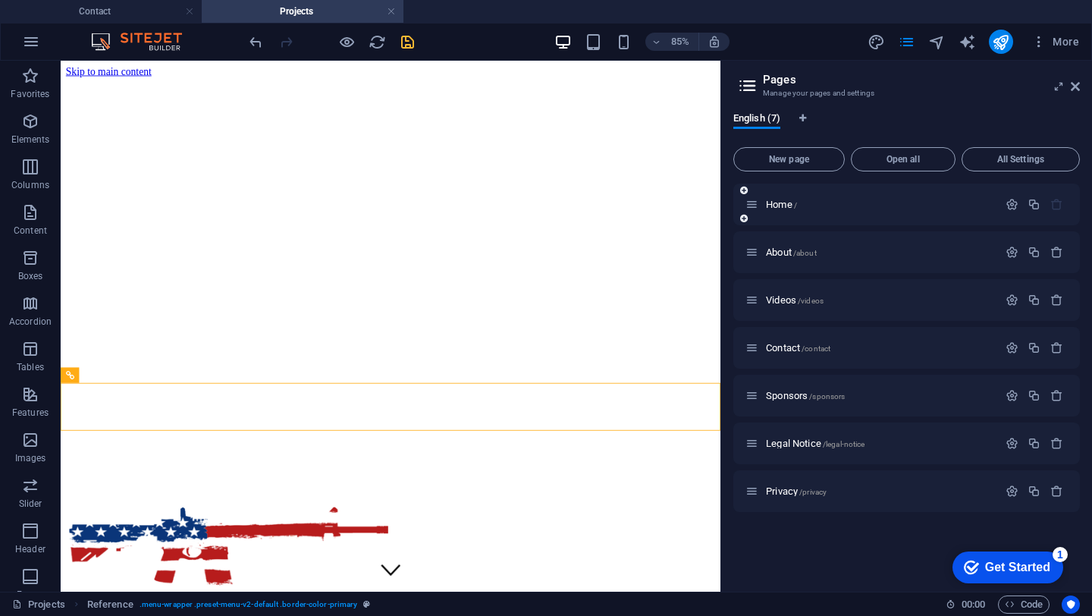
click at [751, 203] on icon at bounding box center [751, 204] width 13 height 13
click at [1013, 203] on icon "button" at bounding box center [1011, 204] width 13 height 13
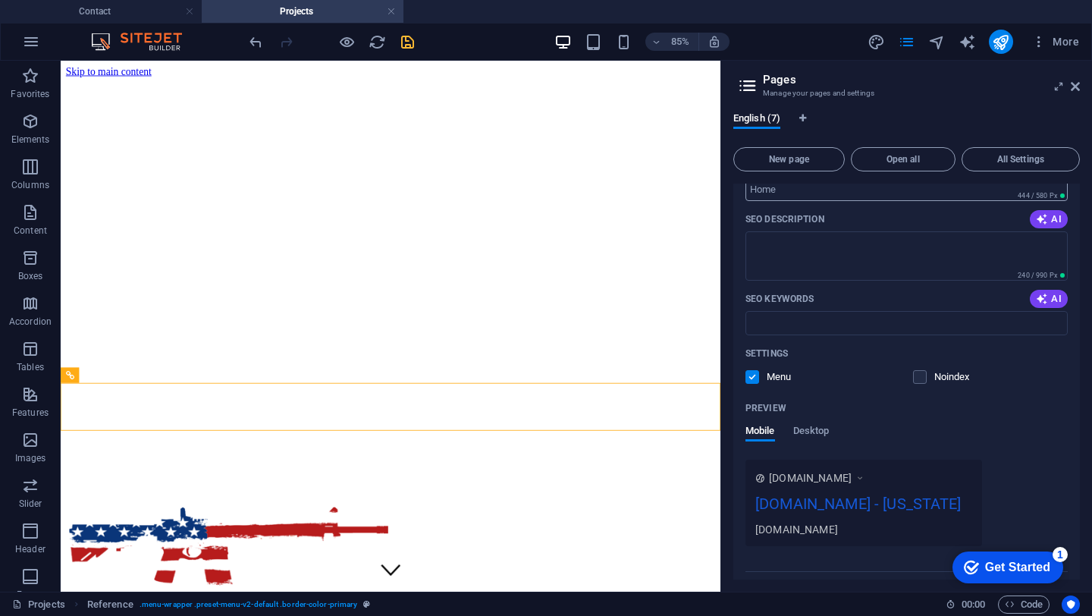
scroll to position [242, 0]
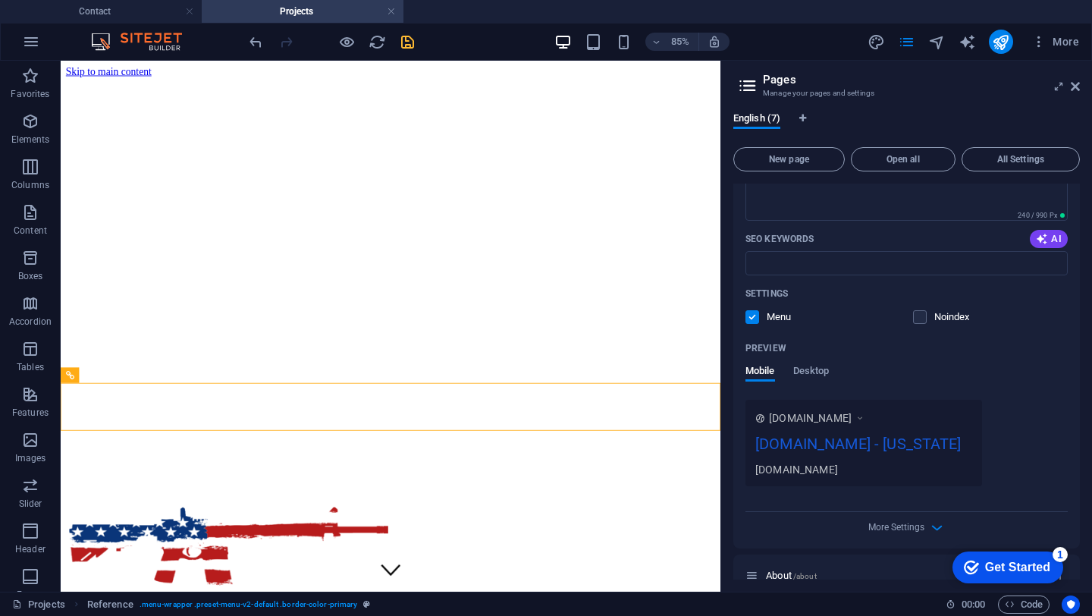
click at [751, 316] on label at bounding box center [752, 317] width 14 height 14
click at [0, 0] on input "checkbox" at bounding box center [0, 0] width 0 height 0
click at [404, 41] on icon "save" at bounding box center [407, 41] width 17 height 17
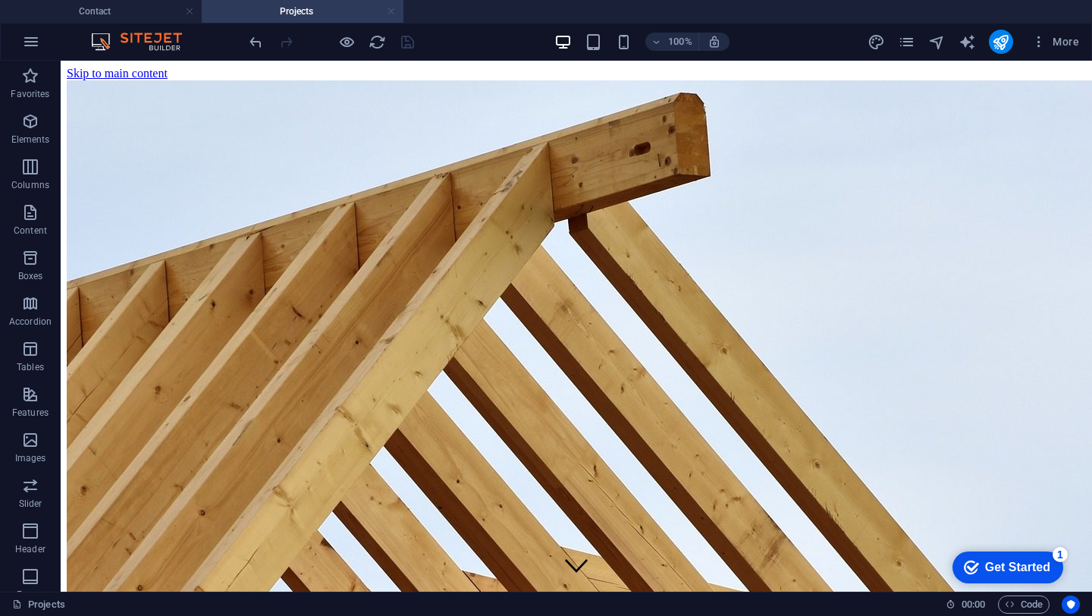
click at [390, 13] on link at bounding box center [391, 12] width 9 height 14
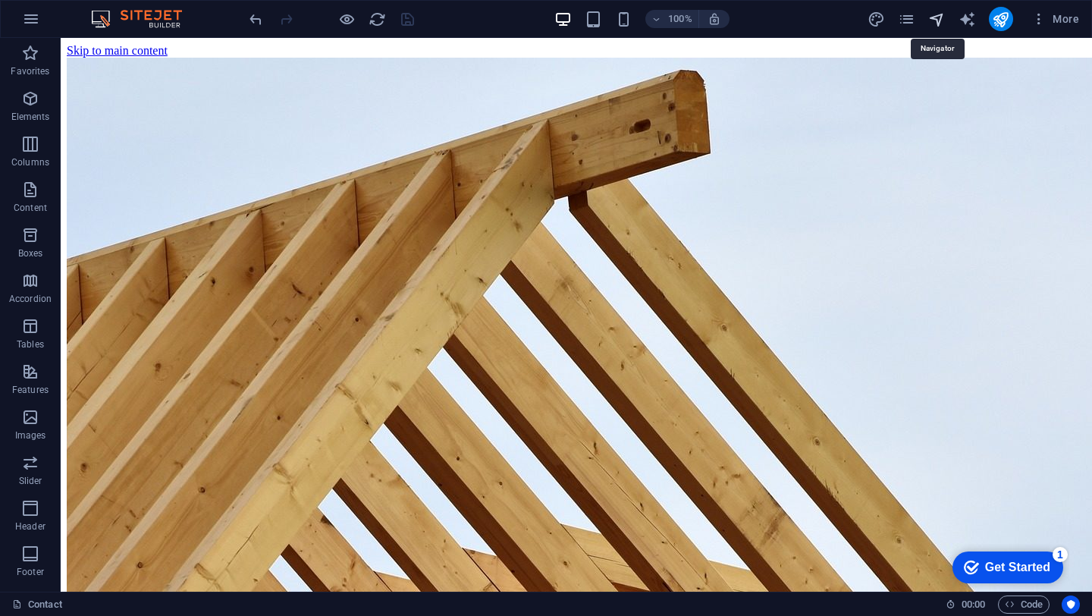
click at [939, 20] on icon "navigator" at bounding box center [936, 19] width 17 height 17
select select "16148042-en"
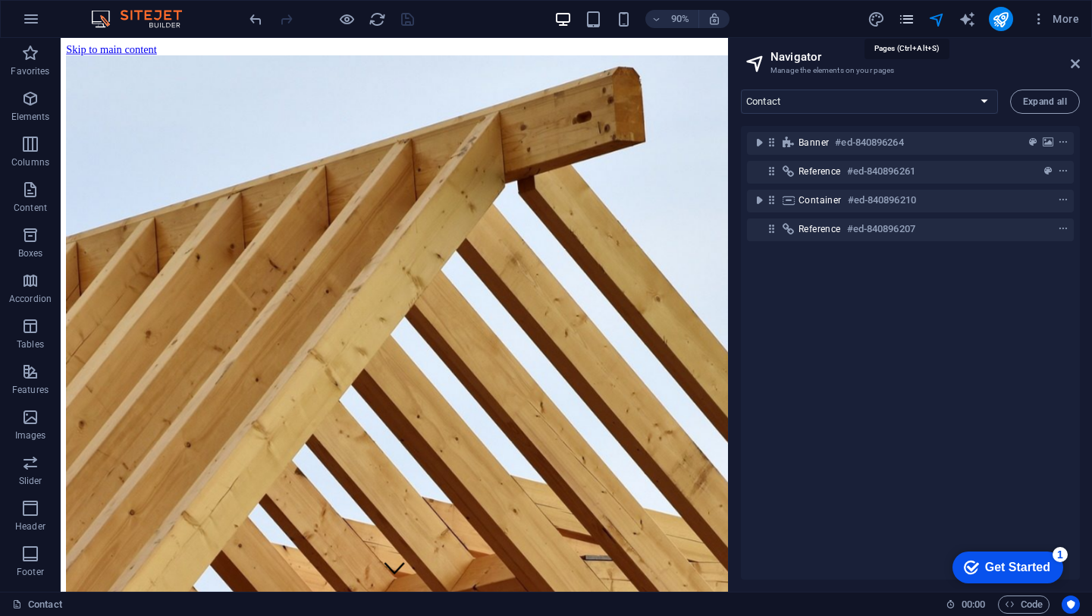
click at [908, 22] on icon "pages" at bounding box center [906, 19] width 17 height 17
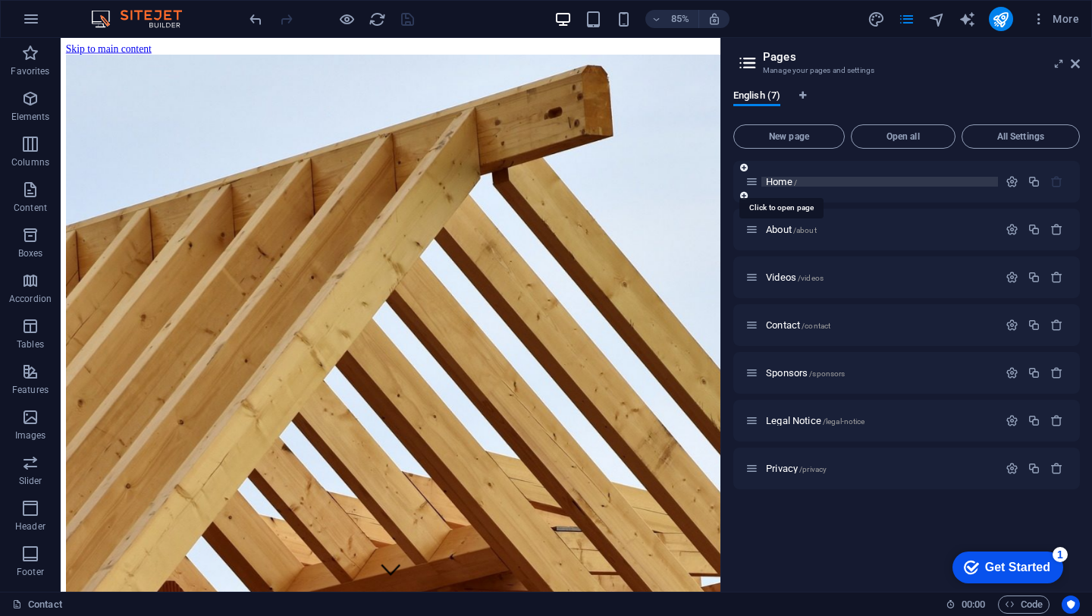
click at [796, 184] on span "/" at bounding box center [795, 182] width 3 height 8
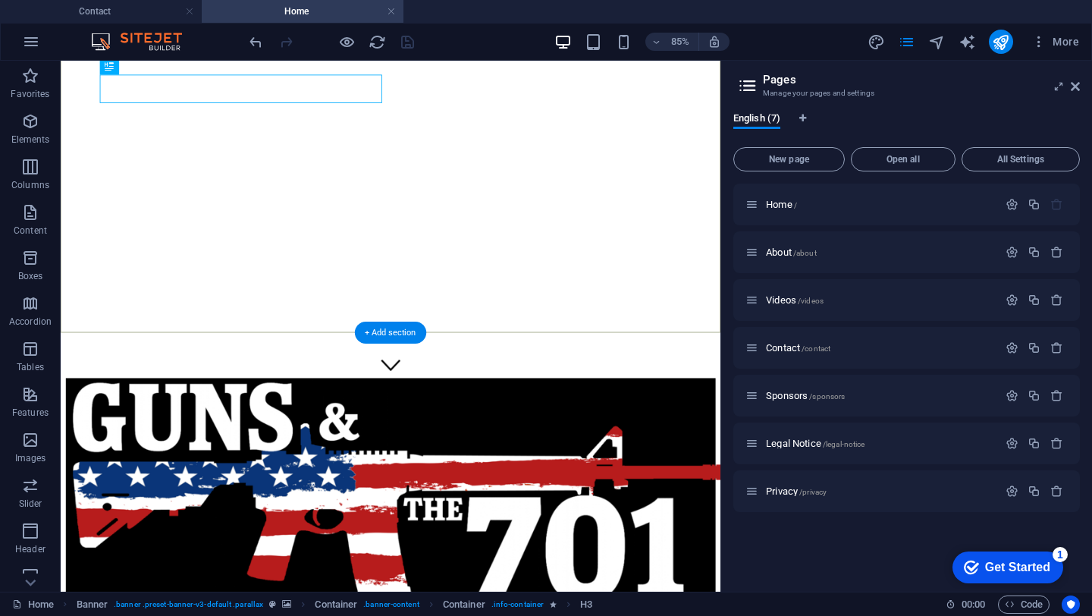
scroll to position [258, 0]
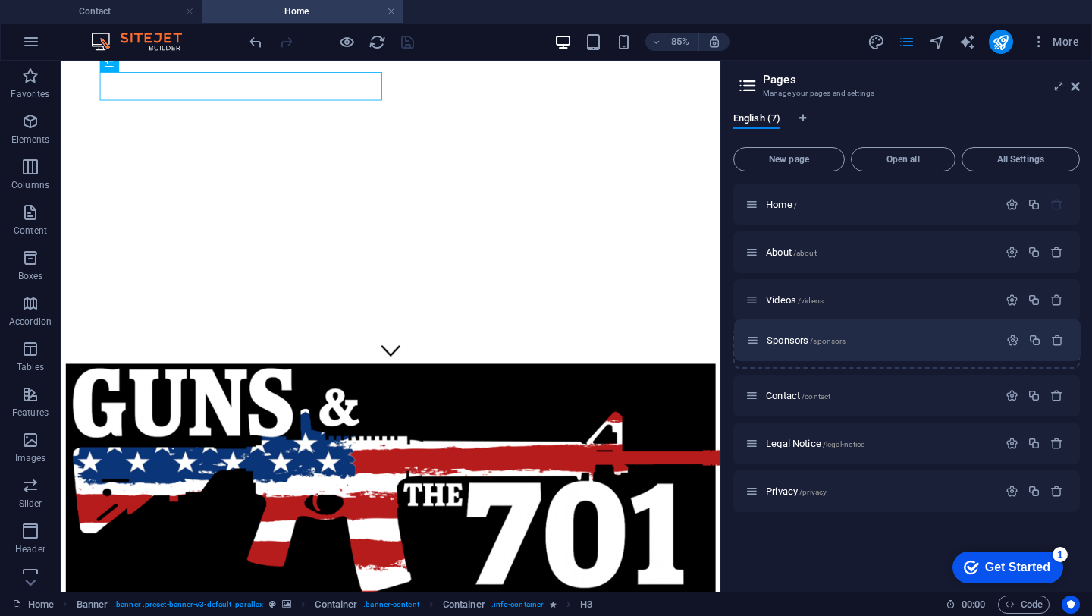
drag, startPoint x: 750, startPoint y: 394, endPoint x: 751, endPoint y: 331, distance: 62.9
click at [751, 331] on div "Home / About /about Videos /videos Contact /contact Sponsors /sponsors Legal No…" at bounding box center [906, 347] width 346 height 328
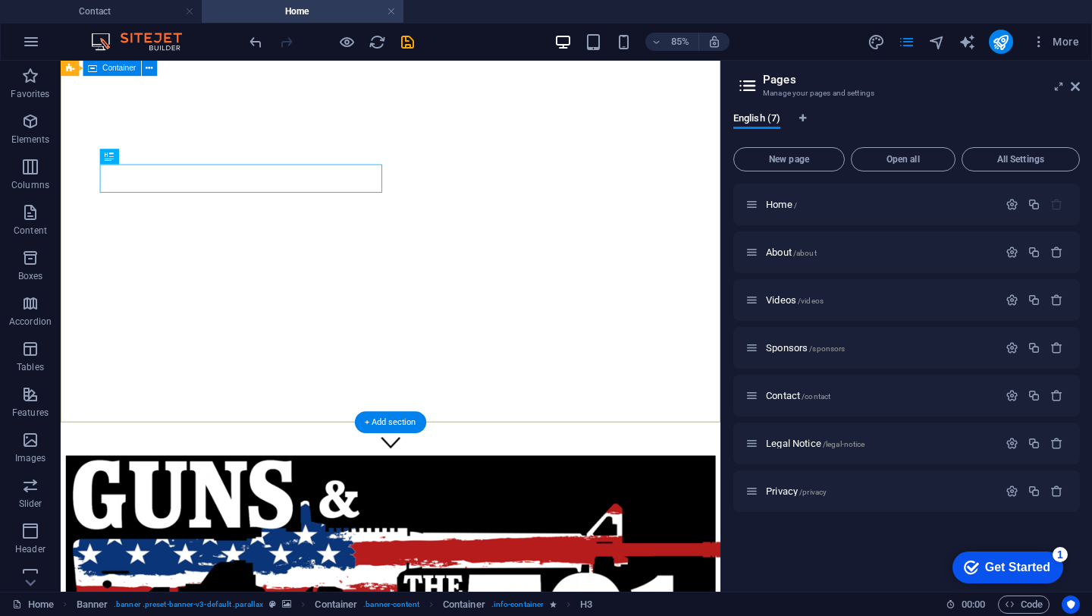
scroll to position [0, 0]
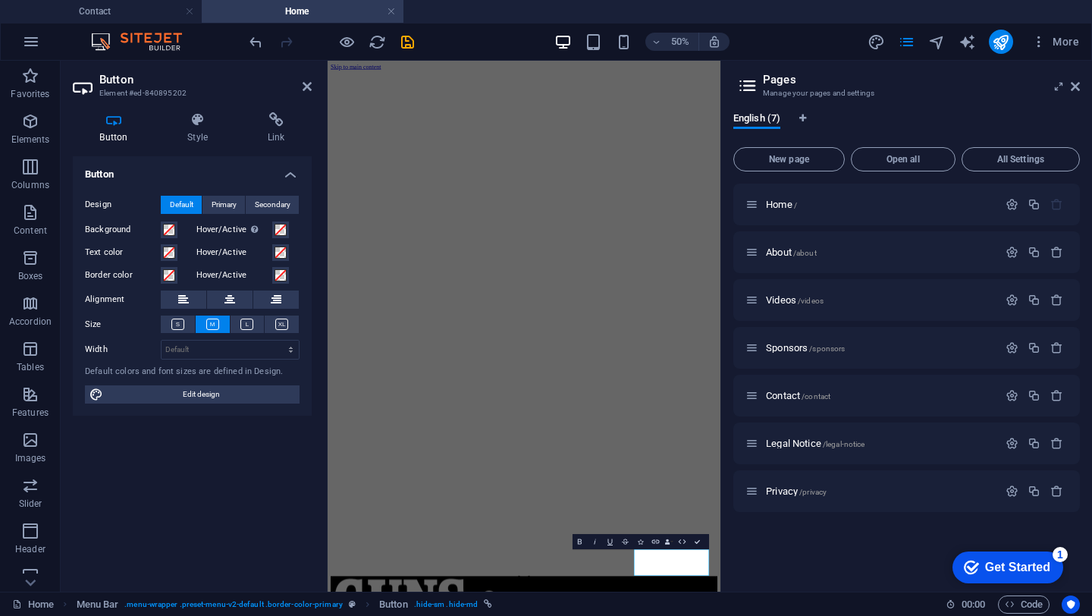
click at [230, 539] on div "Button Design Default Primary Secondary Background Hover/Active Switch to previ…" at bounding box center [192, 367] width 239 height 423
click at [406, 45] on icon "save" at bounding box center [407, 41] width 17 height 17
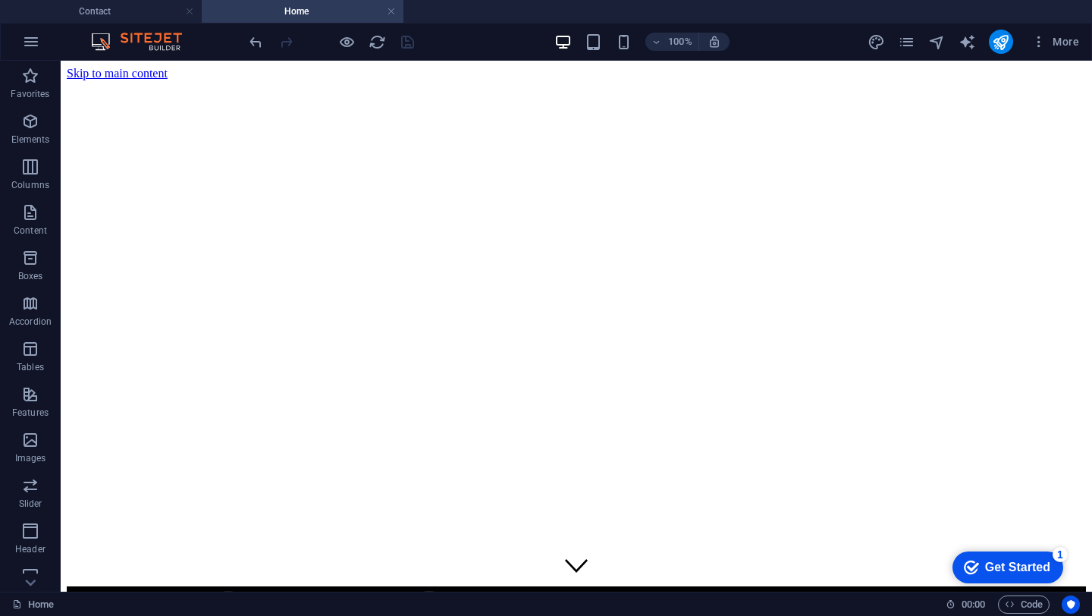
click at [1030, 566] on div "Get Started" at bounding box center [1017, 567] width 65 height 14
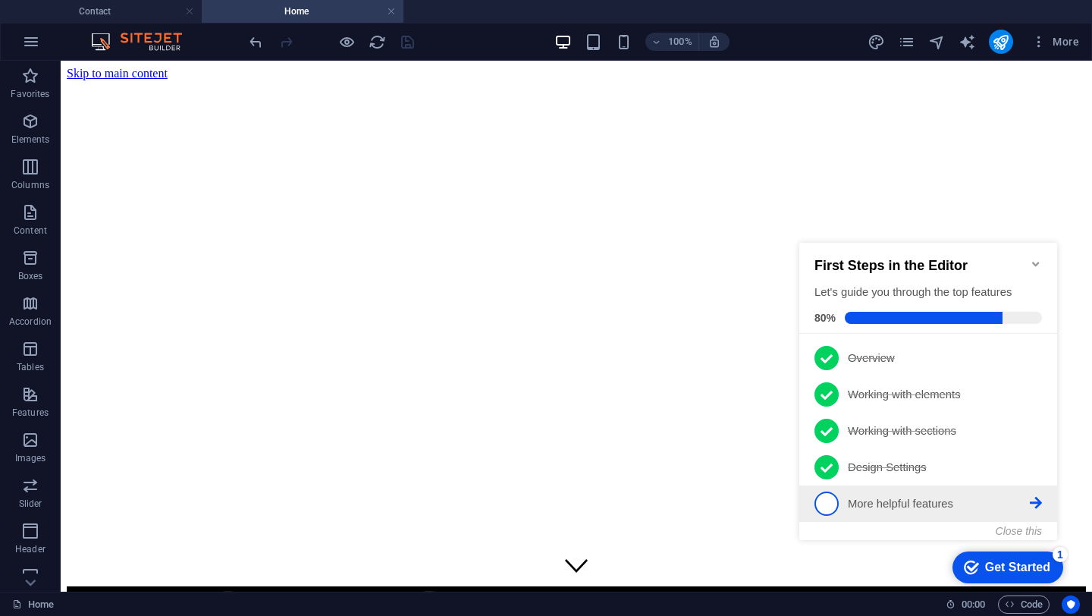
click at [825, 503] on span "5" at bounding box center [826, 503] width 24 height 24
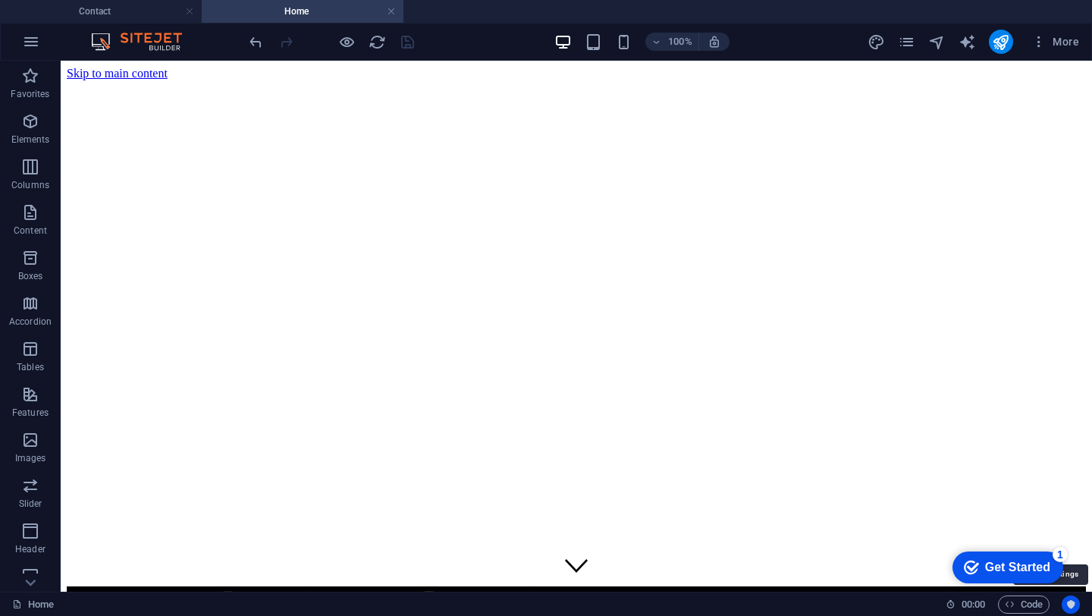
click at [1071, 608] on icon "Usercentrics" at bounding box center [1070, 604] width 11 height 11
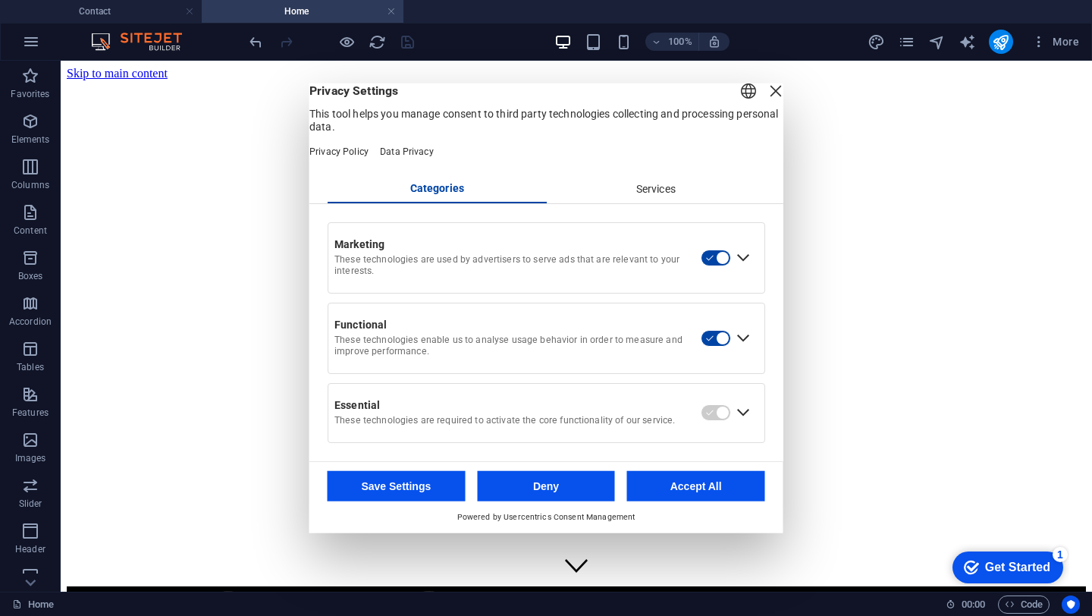
click at [719, 340] on button "button" at bounding box center [716, 337] width 30 height 17
click at [721, 263] on button "button" at bounding box center [716, 257] width 30 height 17
click at [409, 496] on button "Save Settings" at bounding box center [397, 485] width 138 height 30
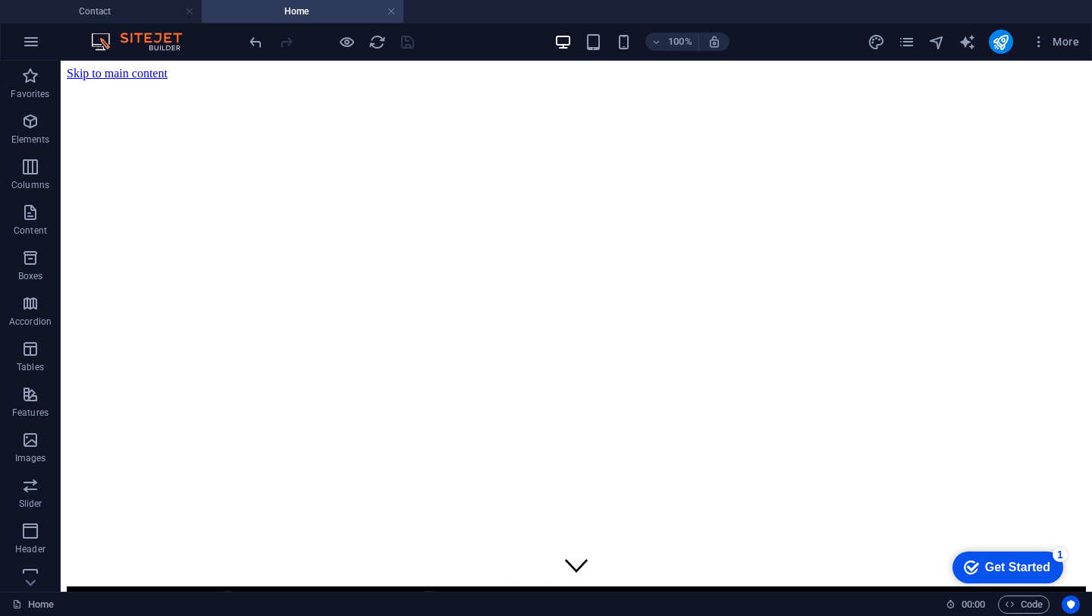
click at [1062, 548] on div "1" at bounding box center [1059, 554] width 15 height 15
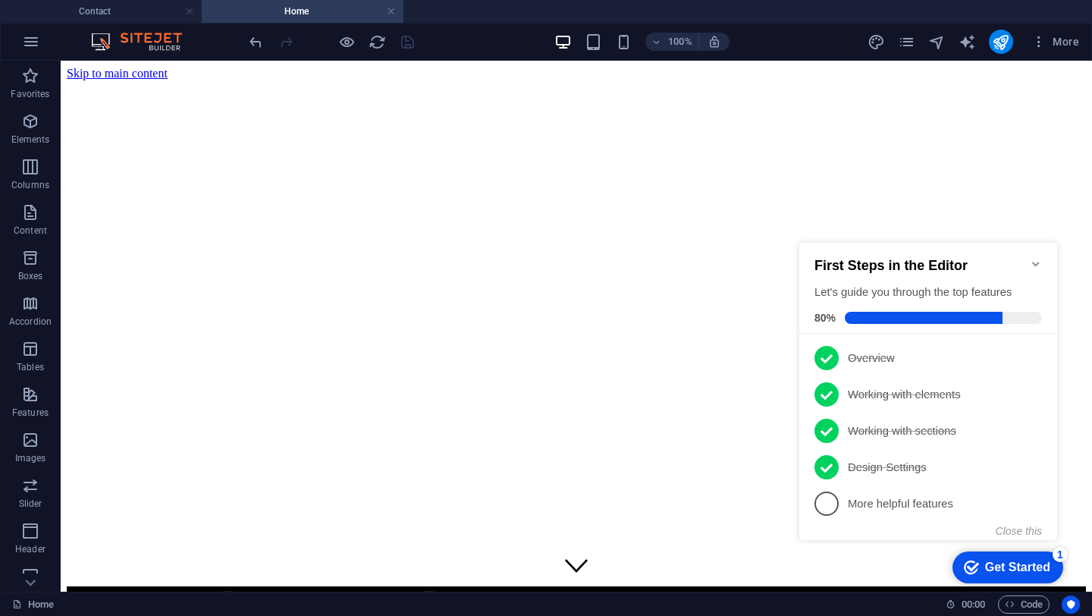
click at [1004, 563] on div "Get Started" at bounding box center [1017, 567] width 65 height 14
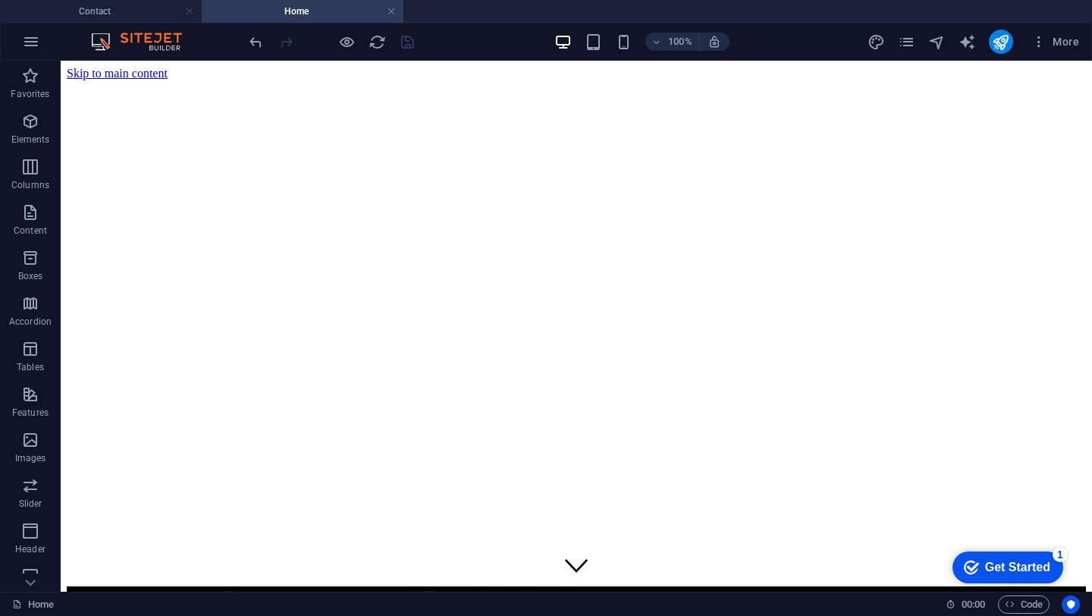
click at [1050, 574] on div "Get Started" at bounding box center [1017, 567] width 65 height 14
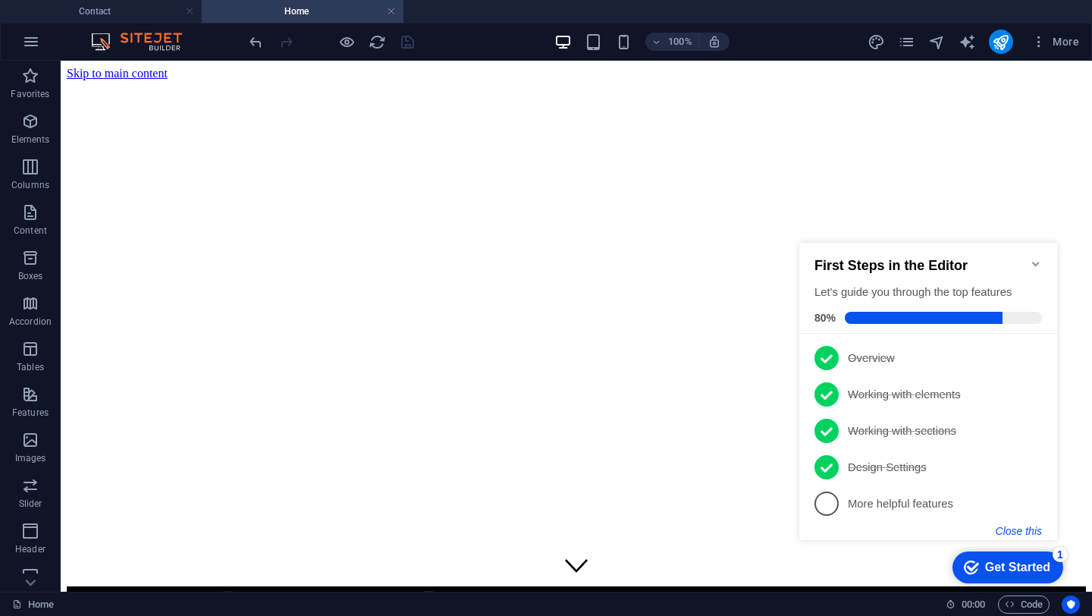
click at [1017, 532] on button "Close this" at bounding box center [1018, 531] width 46 height 12
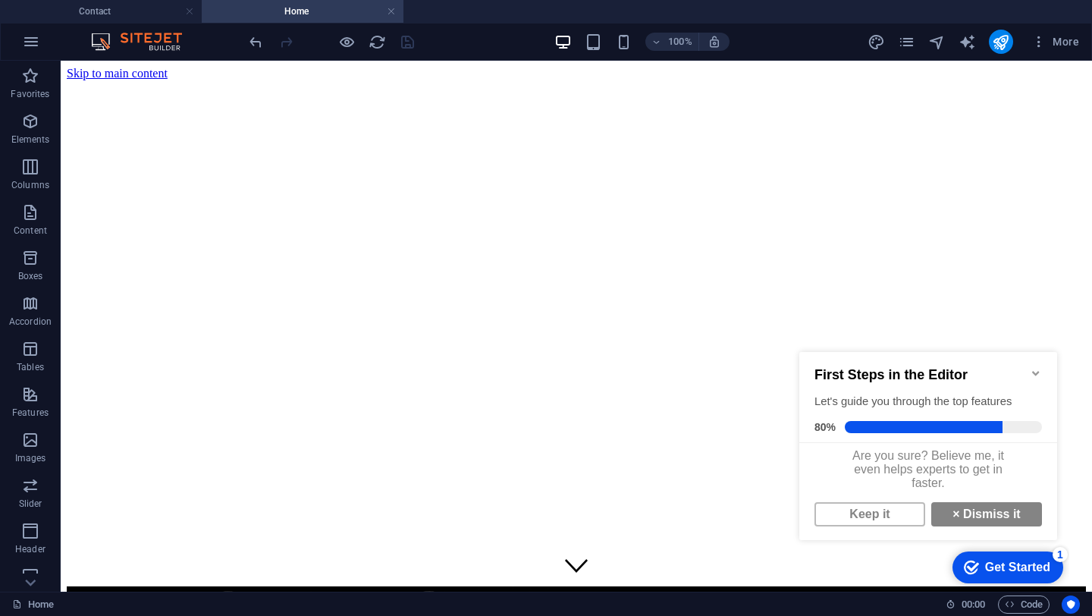
scroll to position [9, 0]
click at [977, 516] on link "× Dismiss it" at bounding box center [986, 514] width 111 height 24
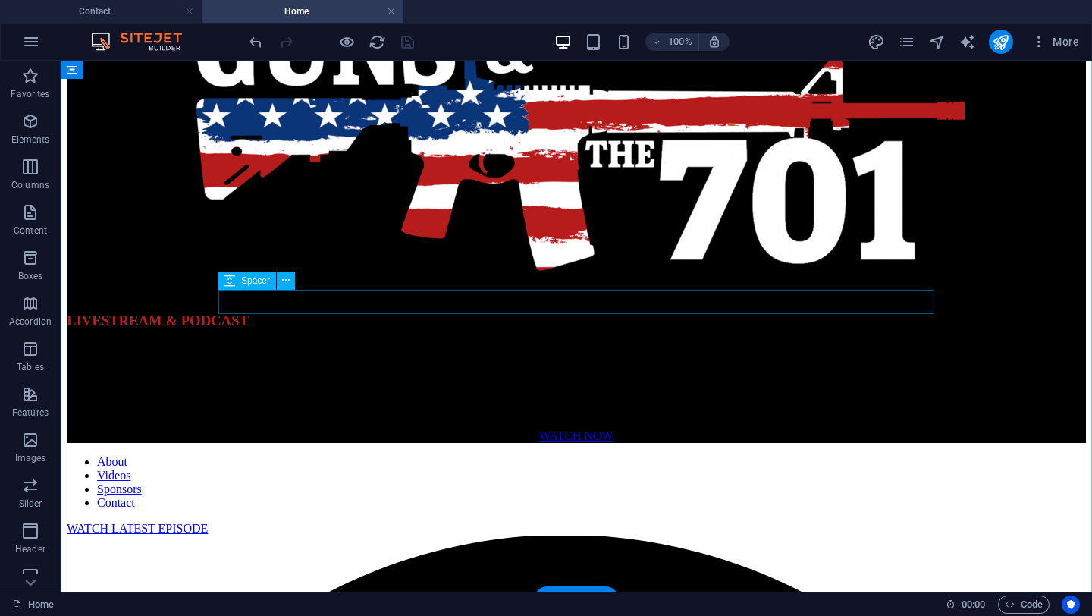
scroll to position [587, 0]
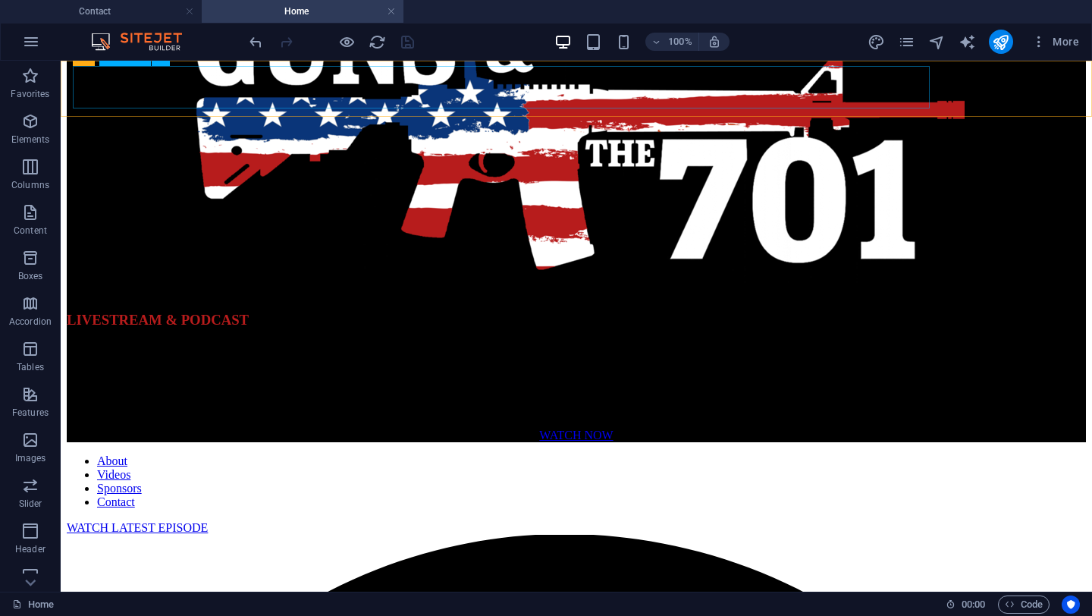
click at [462, 454] on nav "About Videos Sponsors Contact" at bounding box center [576, 481] width 1019 height 55
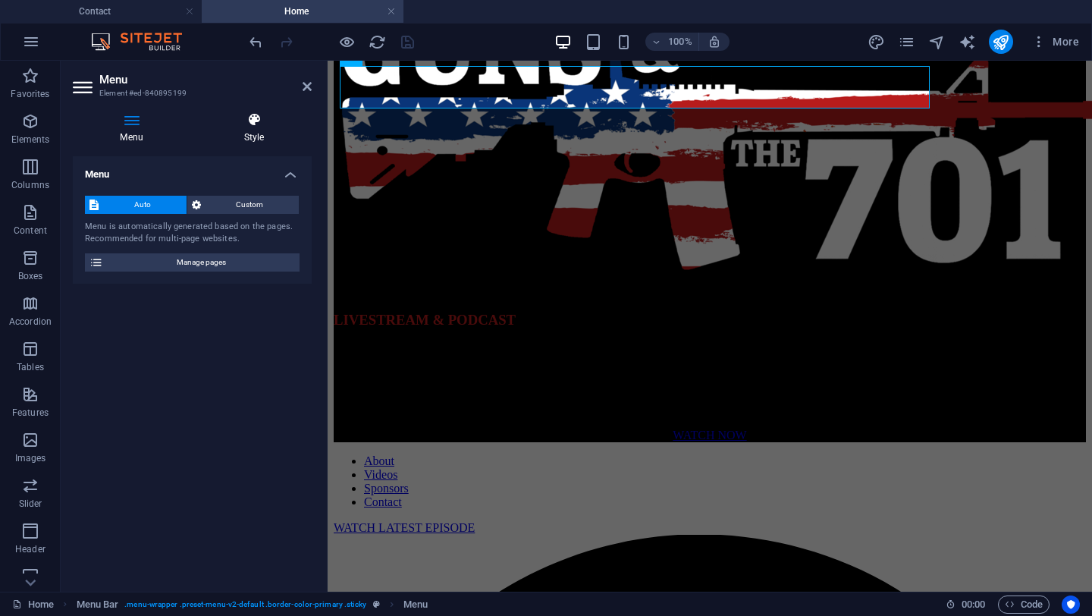
click at [252, 118] on icon at bounding box center [253, 119] width 115 height 15
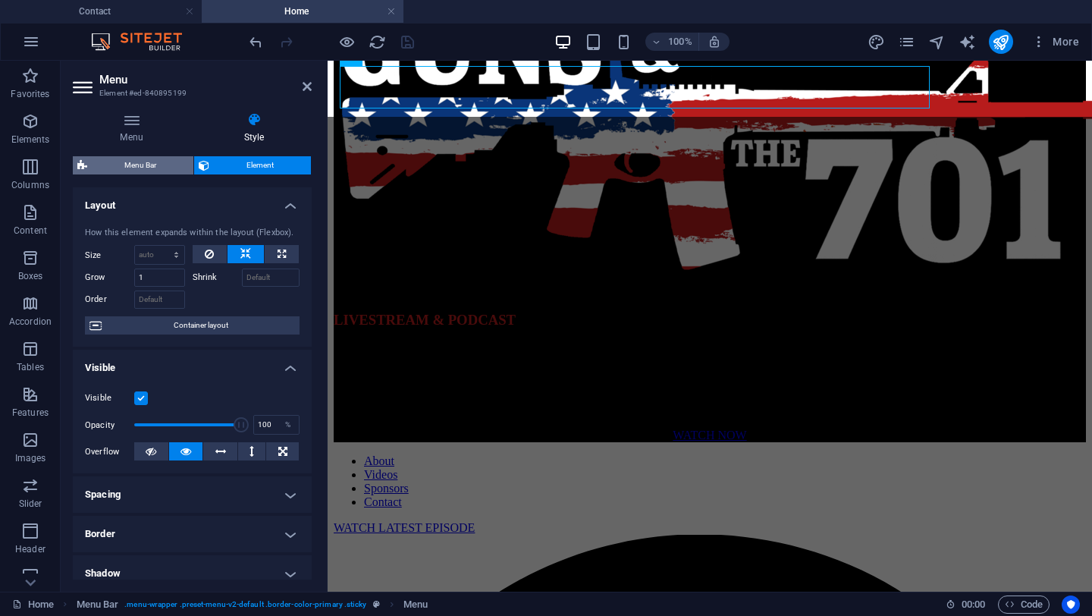
click at [141, 167] on span "Menu Bar" at bounding box center [140, 165] width 97 height 18
select select "rem"
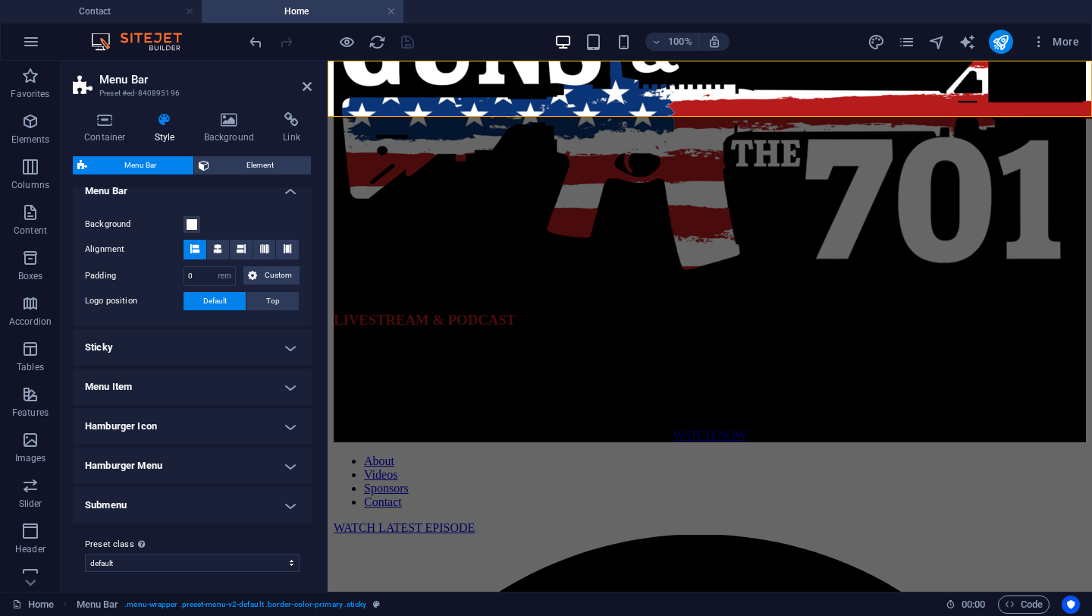
scroll to position [276, 0]
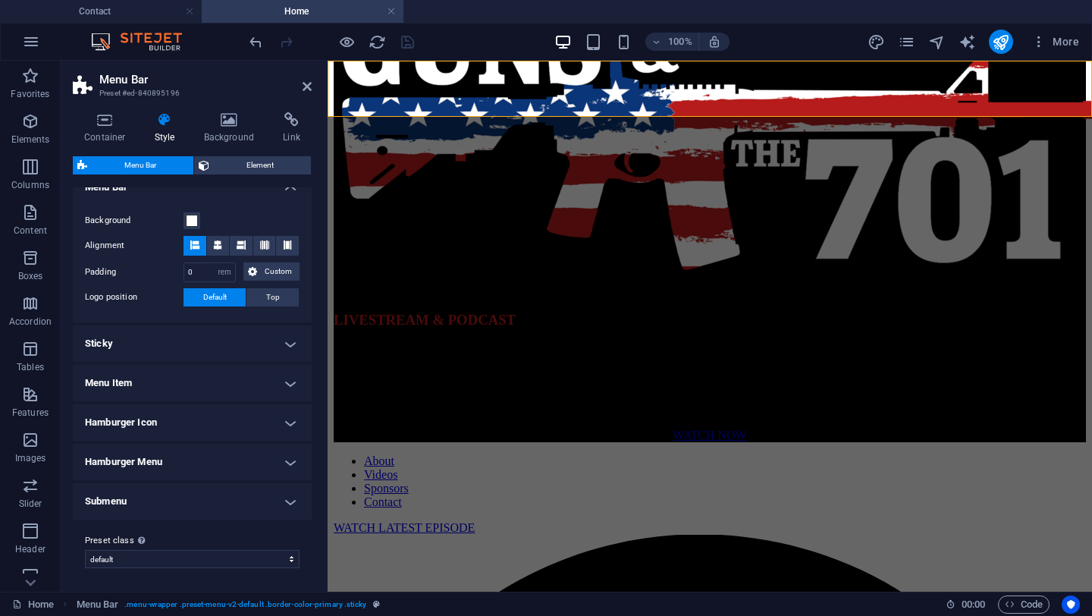
click at [133, 387] on h4 "Menu Item" at bounding box center [192, 383] width 239 height 36
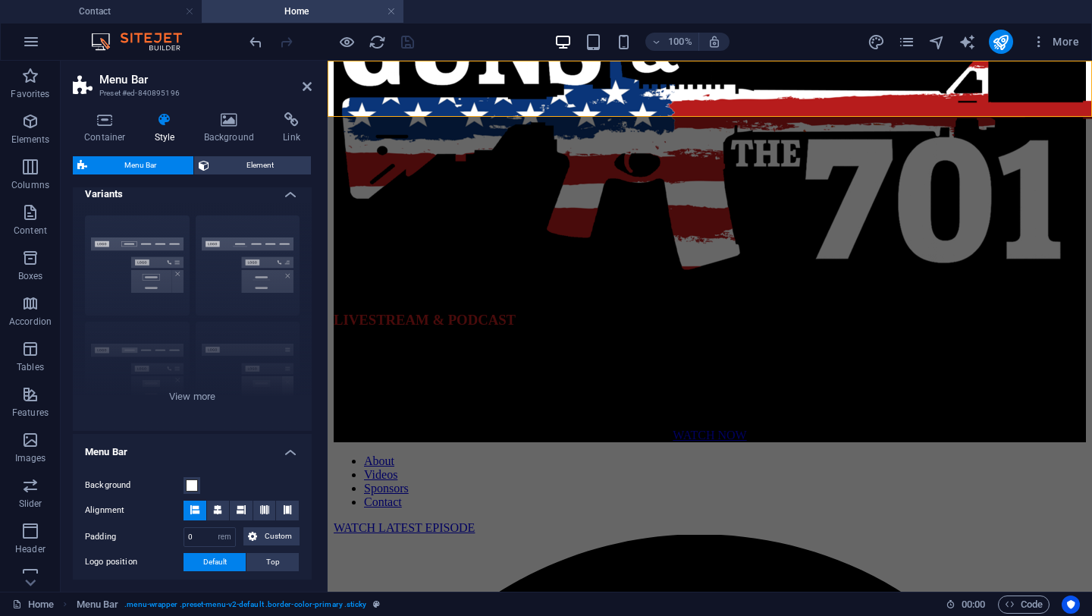
scroll to position [0, 0]
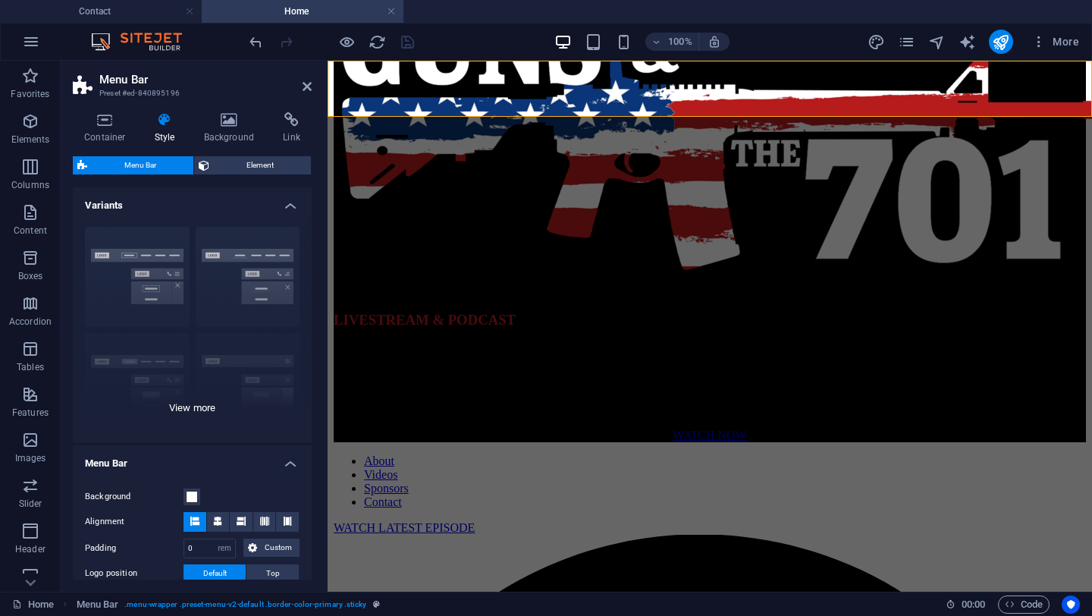
click at [138, 256] on div "Border Centered Default Fixed Loki Trigger Wide XXL" at bounding box center [192, 328] width 239 height 227
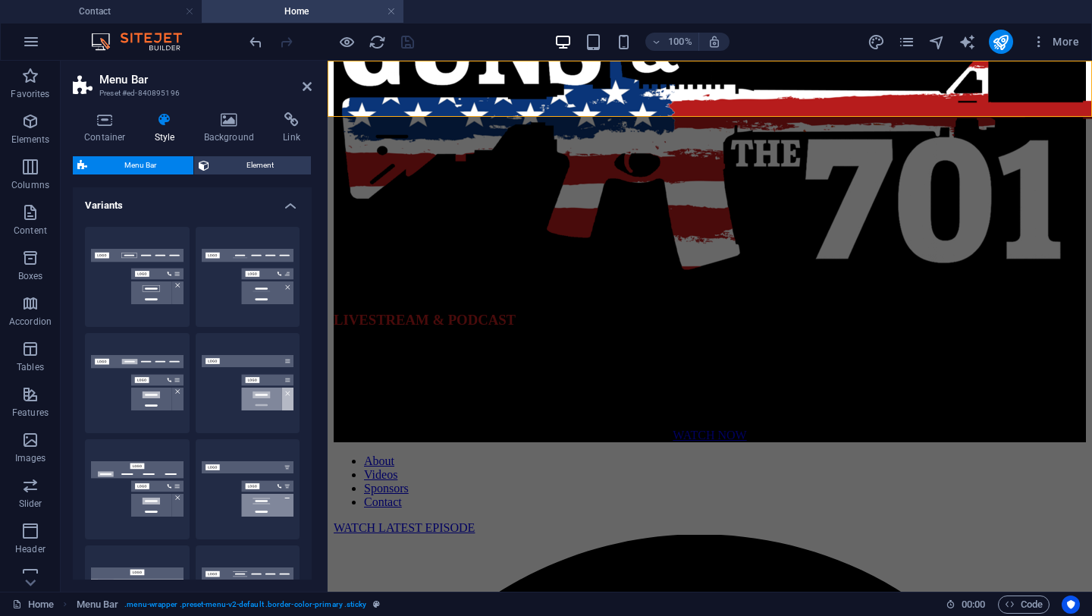
click at [138, 256] on button "Border" at bounding box center [137, 277] width 105 height 100
type input "1"
select select "hover_border"
type input "1"
type input "3"
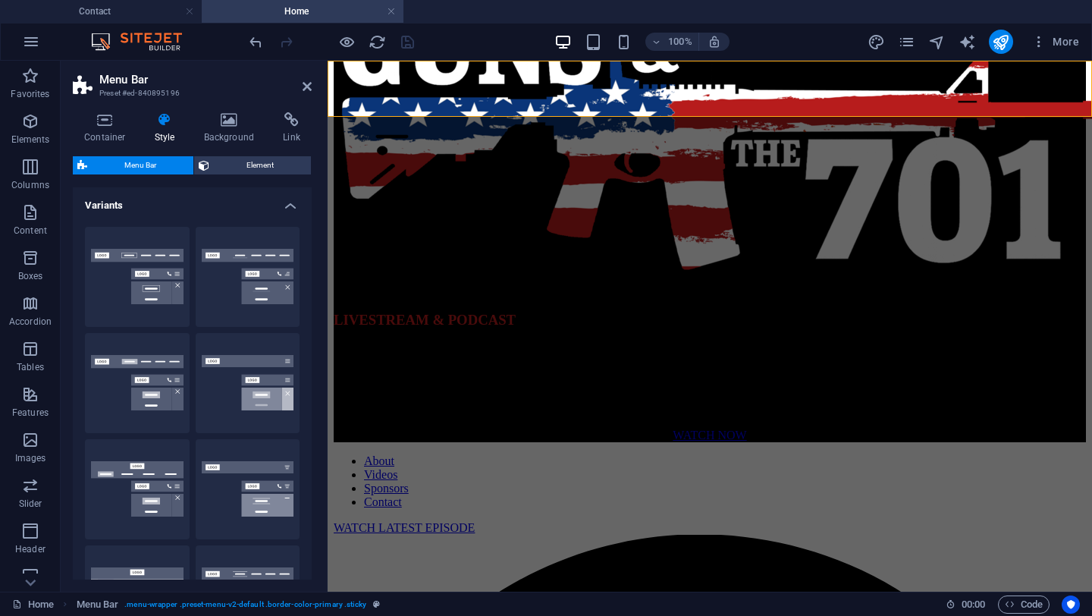
type input "1"
select select "link-special-font"
type input "1.1"
select select "rem"
select select
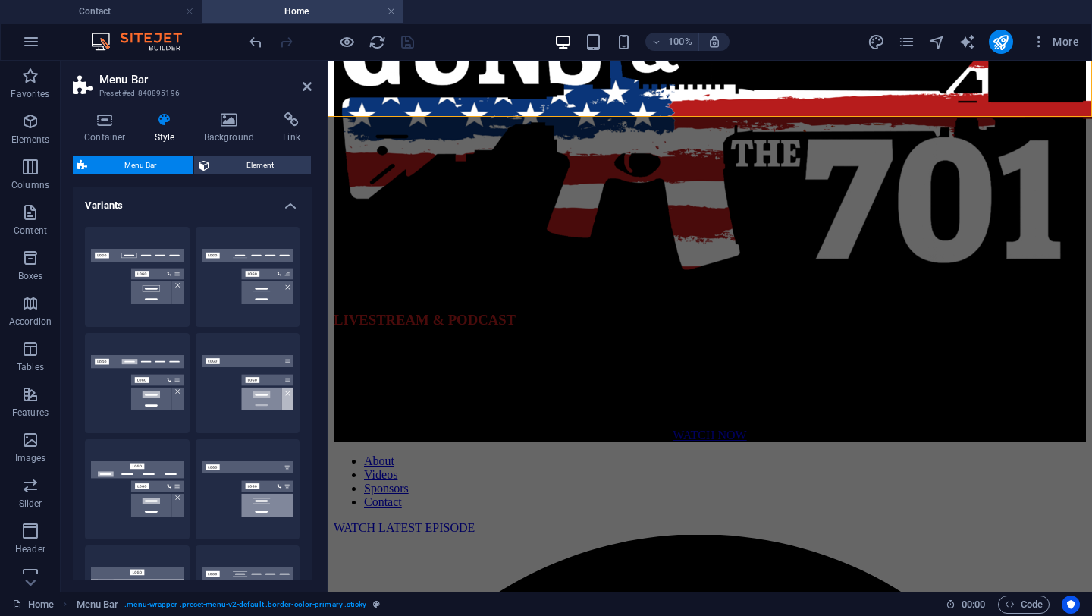
type input "1"
select select "300"
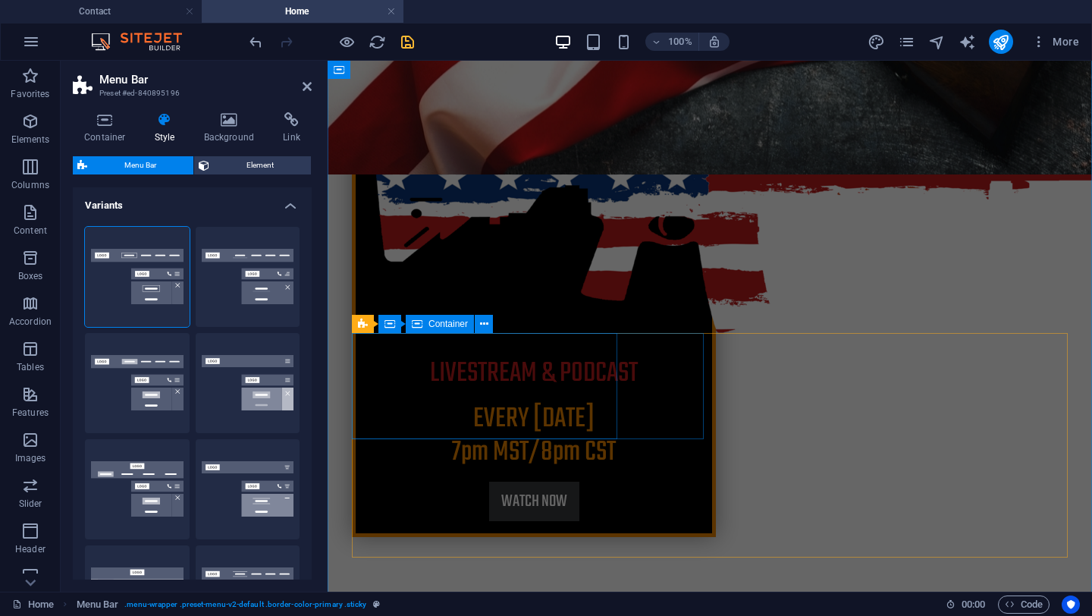
scroll to position [592, 0]
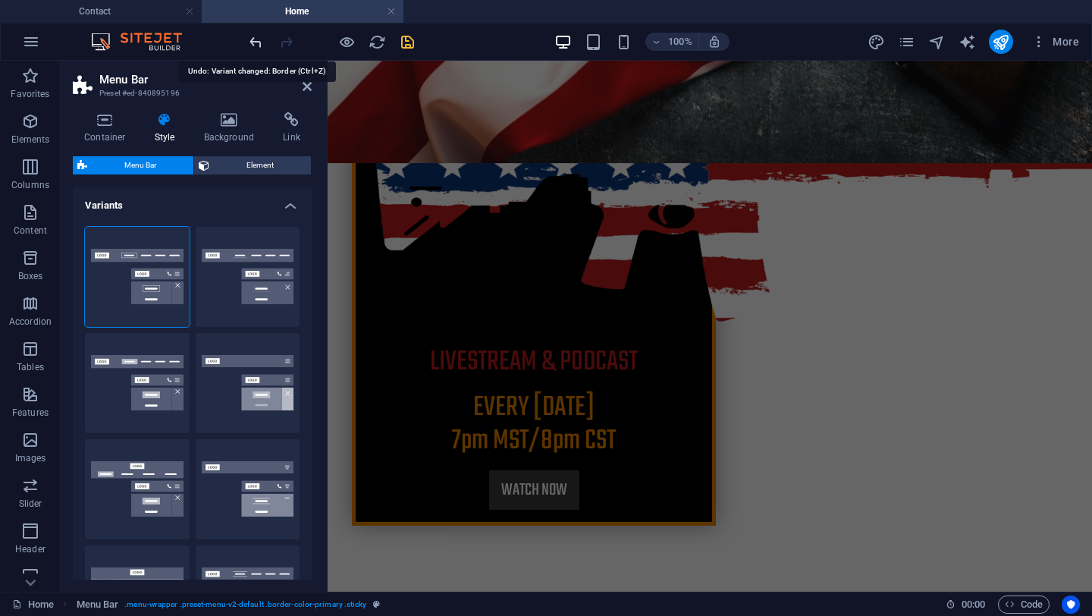
click at [253, 45] on icon "undo" at bounding box center [255, 41] width 17 height 17
type input "0"
select select "hover_box_zoom"
type input "0"
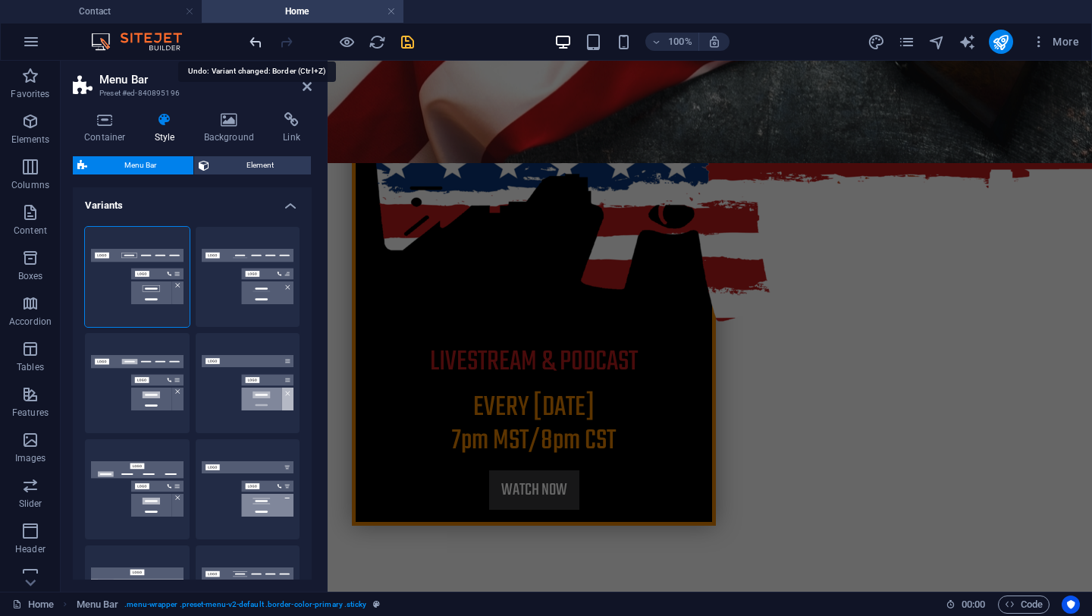
select select "link-special-font"
type input "1.5"
select select "400"
type input "0"
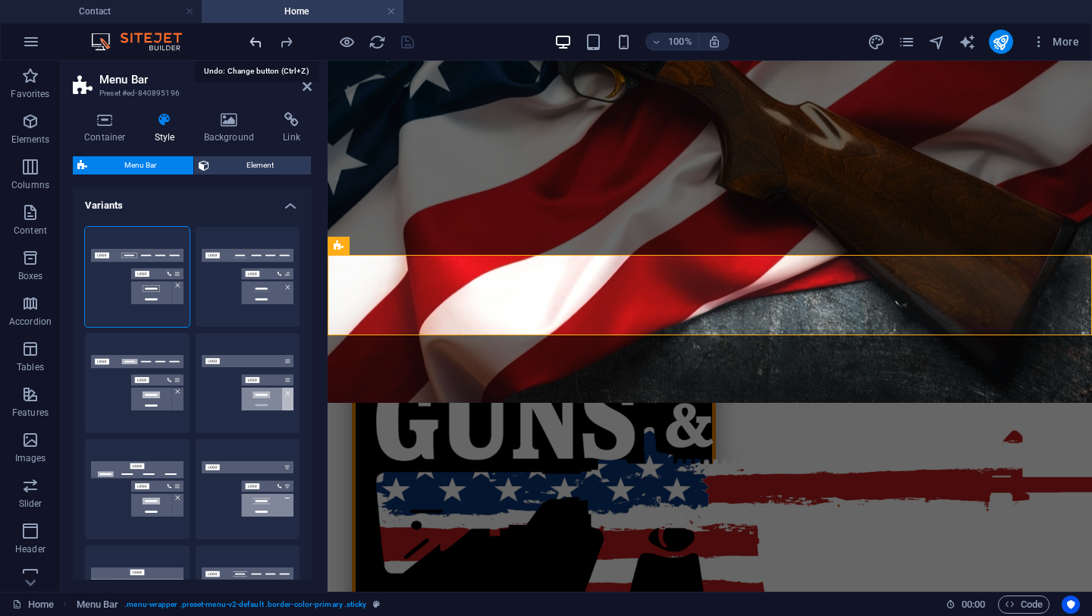
scroll to position [263, 0]
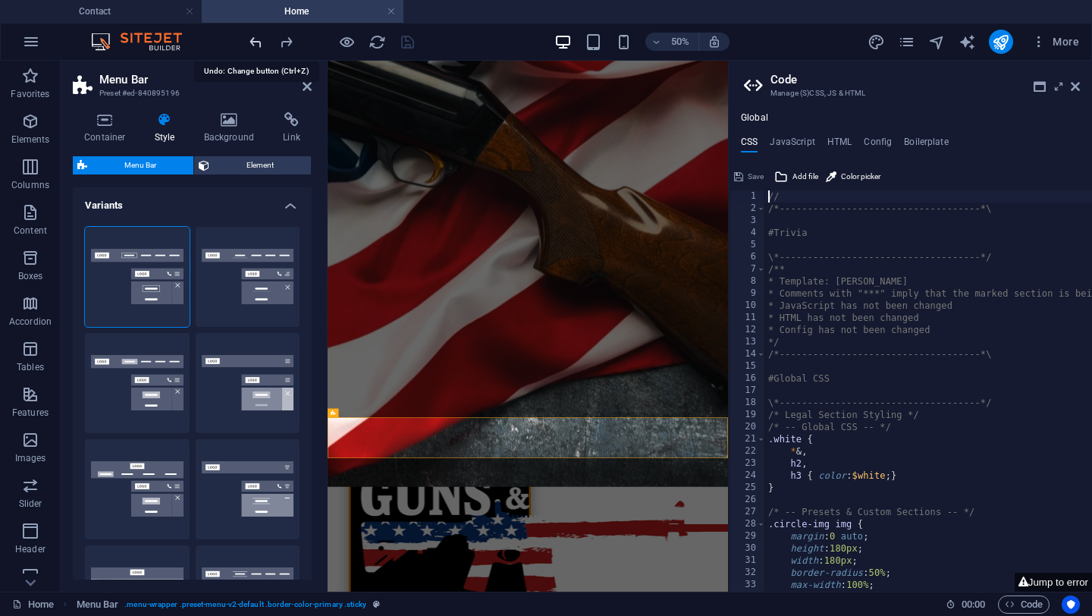
click at [253, 45] on icon "undo" at bounding box center [255, 41] width 17 height 17
click at [252, 47] on div at bounding box center [331, 42] width 170 height 24
click at [180, 208] on h4 "Variants" at bounding box center [192, 200] width 239 height 27
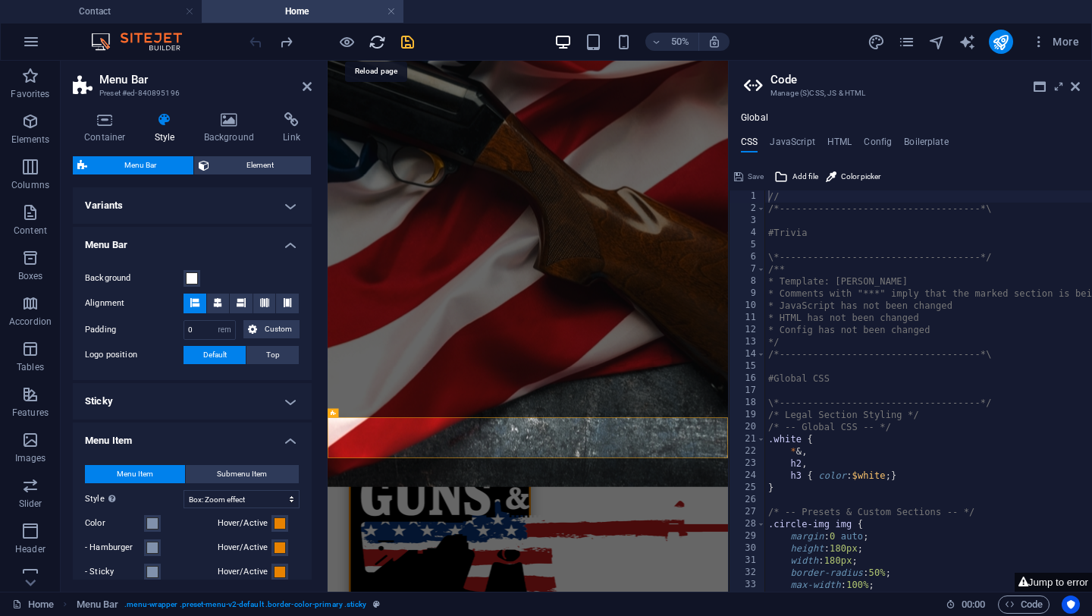
click at [375, 45] on icon "reload" at bounding box center [376, 41] width 17 height 17
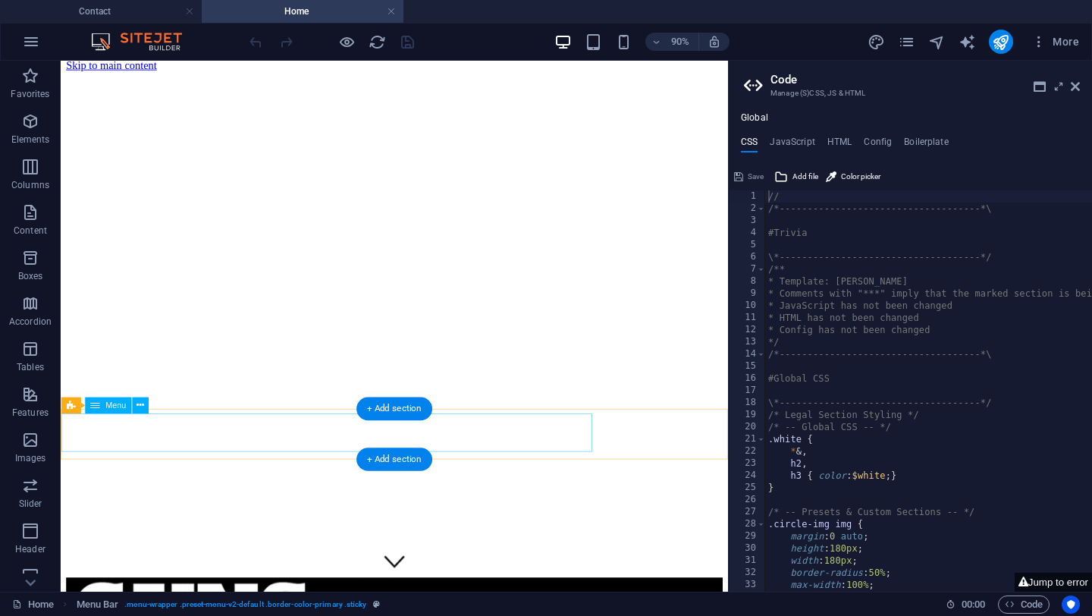
scroll to position [0, 0]
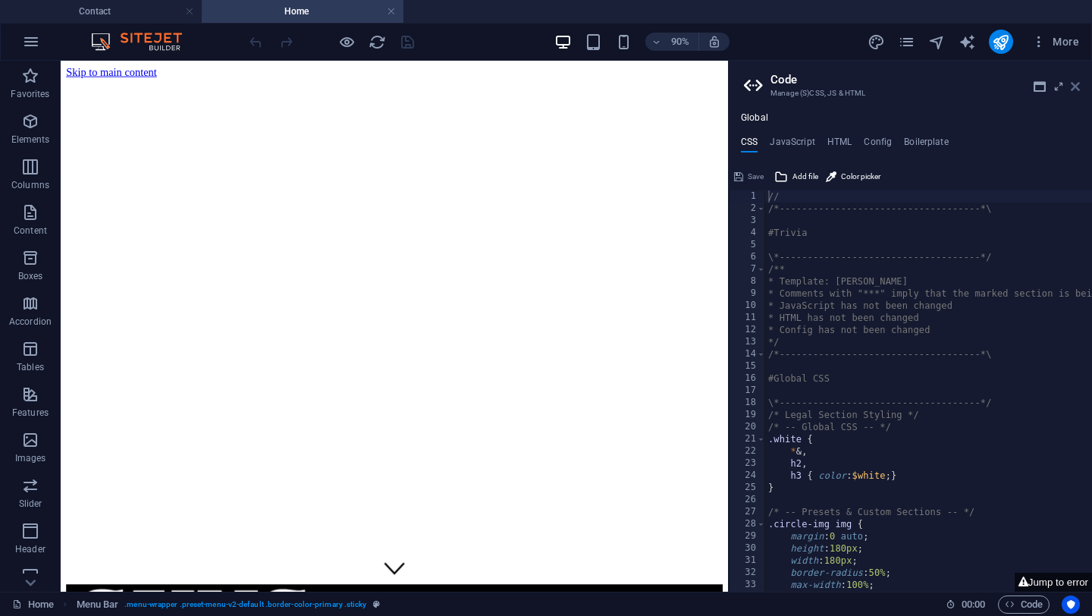
click at [1078, 90] on icon at bounding box center [1075, 86] width 9 height 12
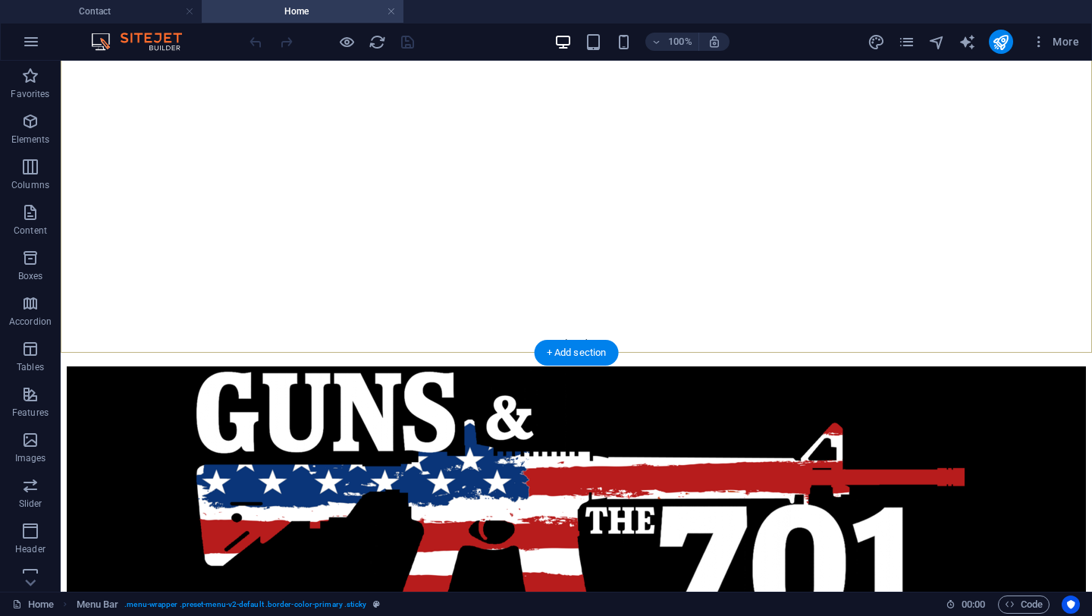
scroll to position [229, 0]
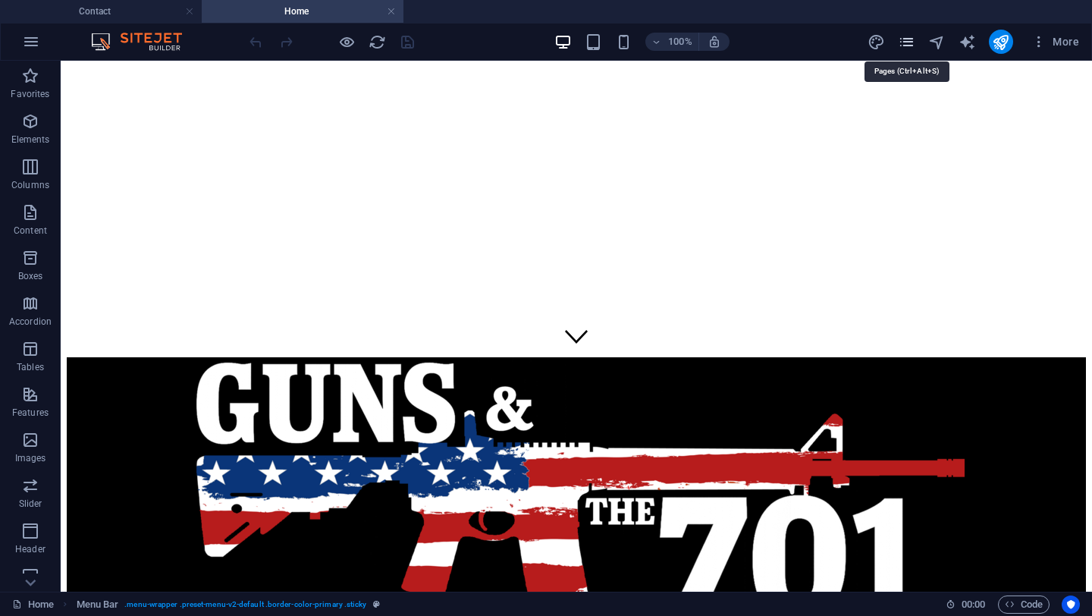
click at [908, 39] on icon "pages" at bounding box center [906, 41] width 17 height 17
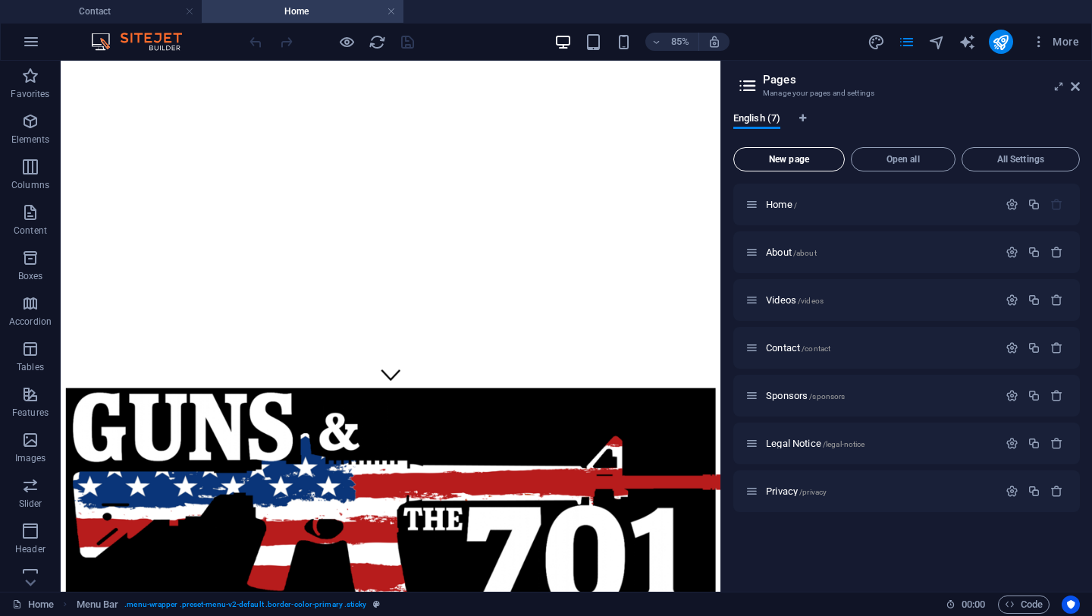
click at [787, 157] on span "New page" at bounding box center [789, 159] width 98 height 9
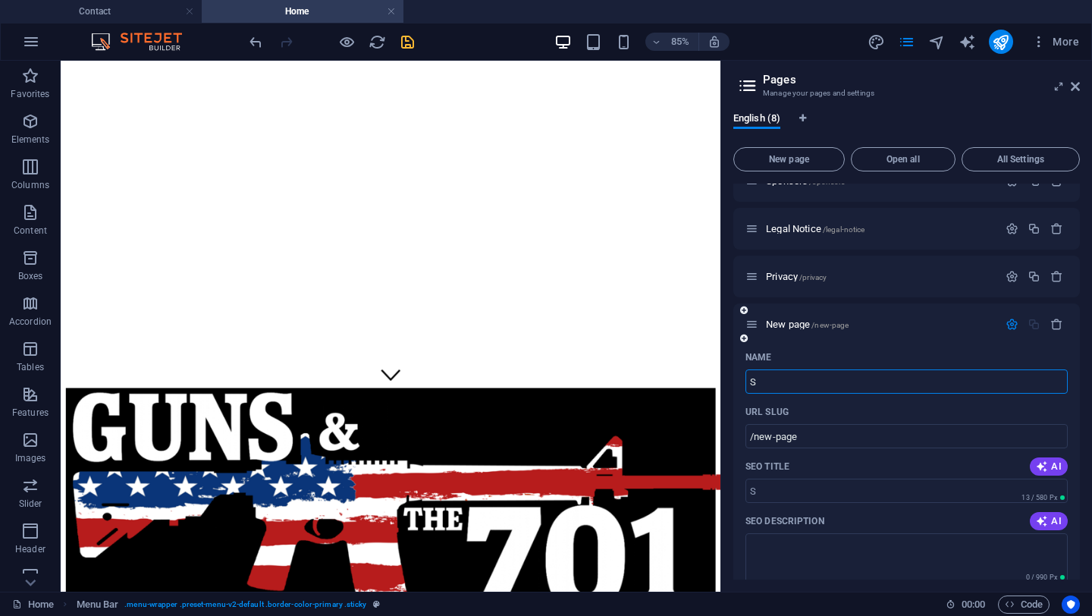
type input "ST"
type input "/s"
type input "STORE"
type input "/store"
type input "S"
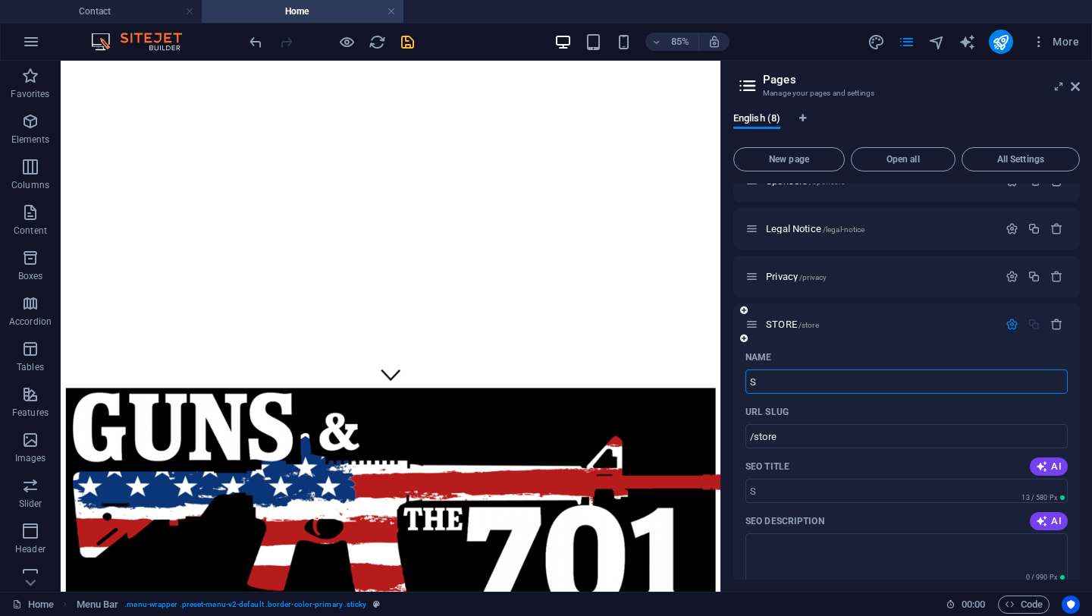
type input "/s"
type input "Store"
type input "/store"
type input "Store"
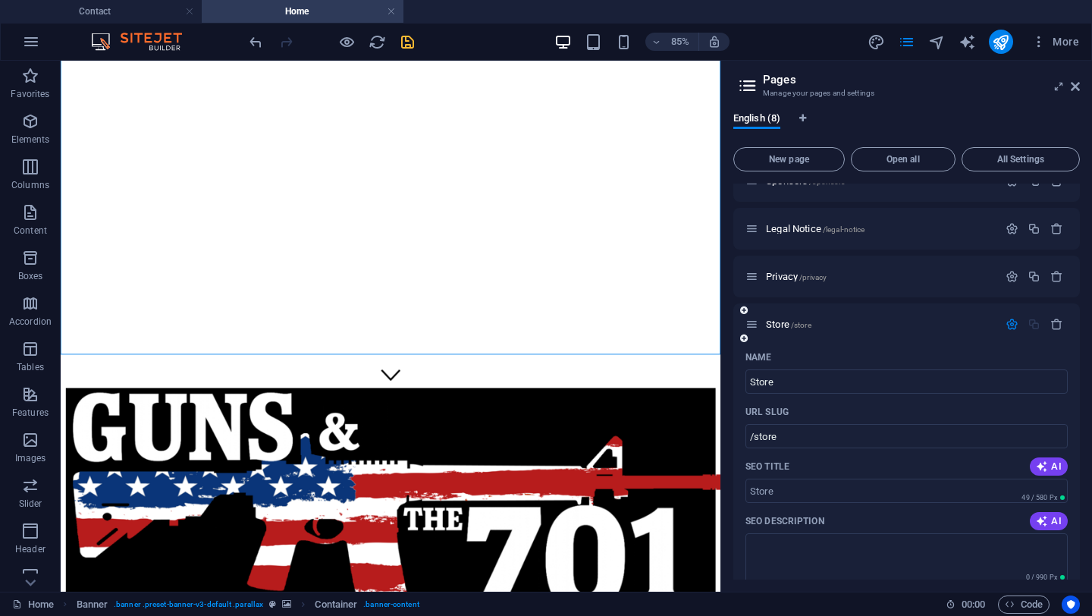
click at [1011, 321] on icon "button" at bounding box center [1011, 324] width 13 height 13
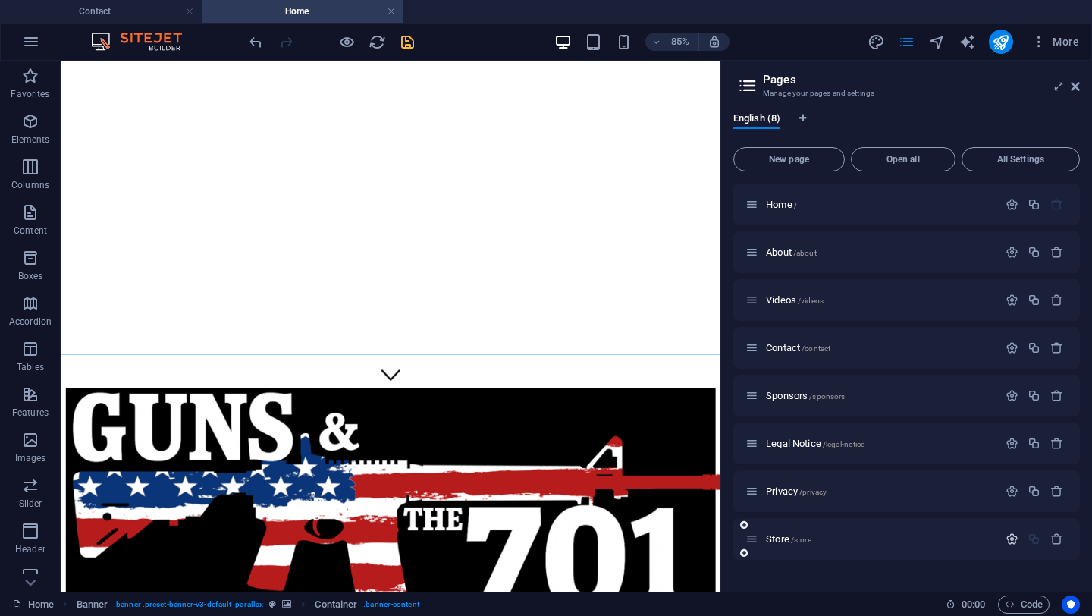
scroll to position [0, 0]
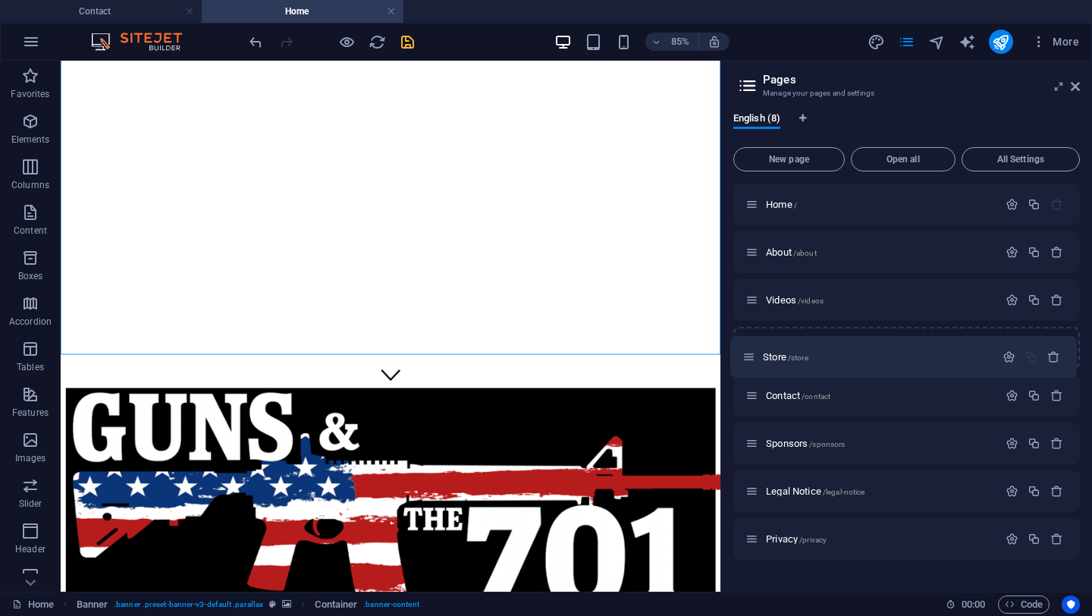
drag, startPoint x: 749, startPoint y: 539, endPoint x: 746, endPoint y: 343, distance: 195.6
click at [746, 343] on div "Home / About /about Videos /videos Contact /contact Sponsors /sponsors Legal No…" at bounding box center [906, 371] width 346 height 376
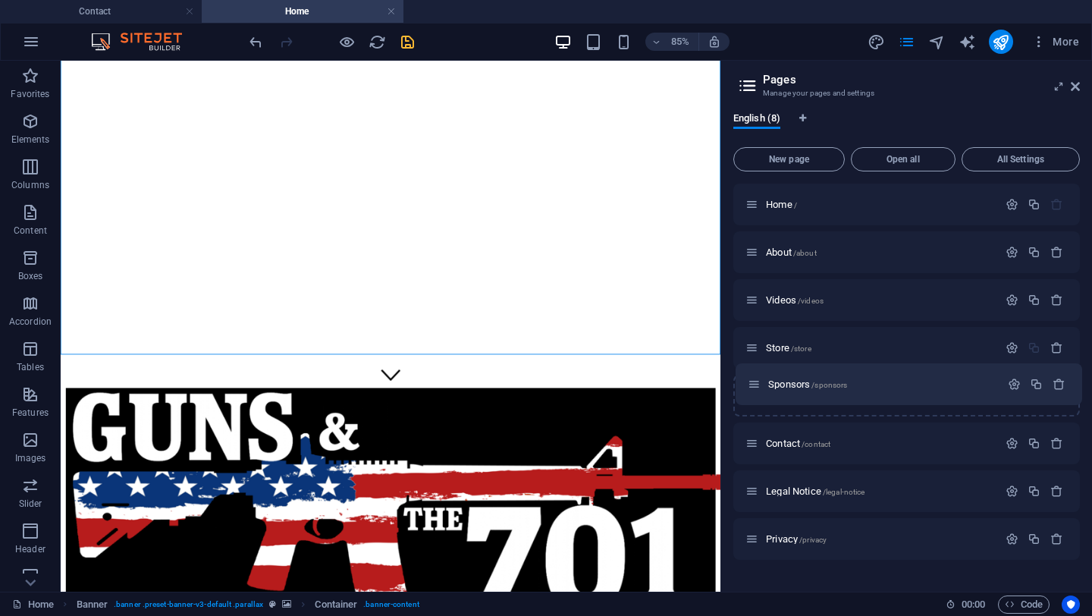
drag, startPoint x: 756, startPoint y: 445, endPoint x: 758, endPoint y: 376, distance: 69.0
click at [758, 376] on div "Home / About /about Videos /videos Store /store Contact /contact Sponsors /spon…" at bounding box center [906, 371] width 346 height 376
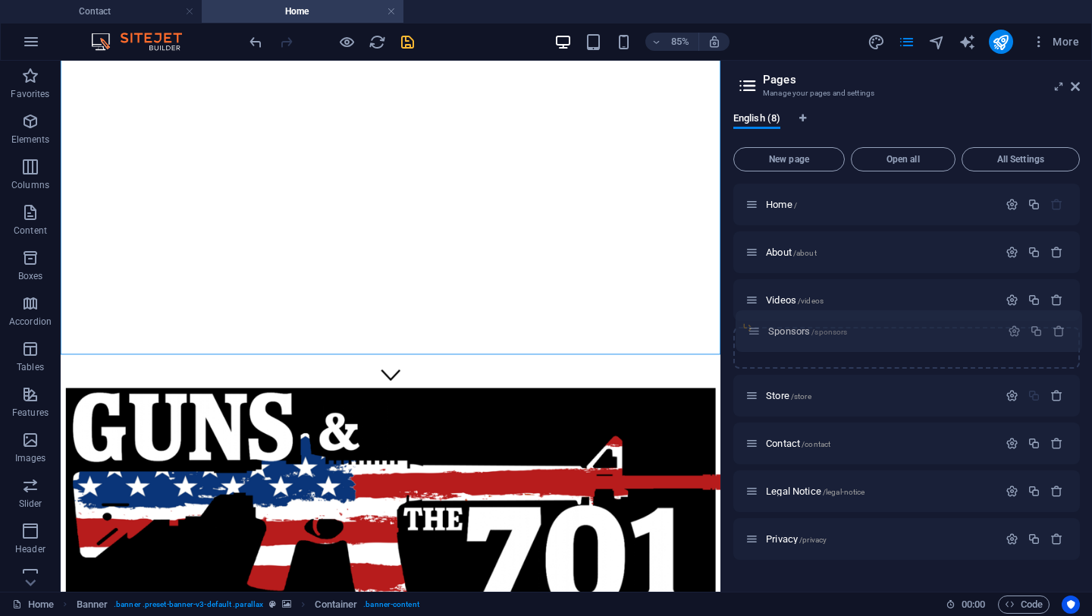
drag, startPoint x: 754, startPoint y: 395, endPoint x: 756, endPoint y: 327, distance: 68.3
click at [756, 327] on div "Home / About /about Videos /videos Store /store Sponsors /sponsors Contact /con…" at bounding box center [906, 371] width 346 height 376
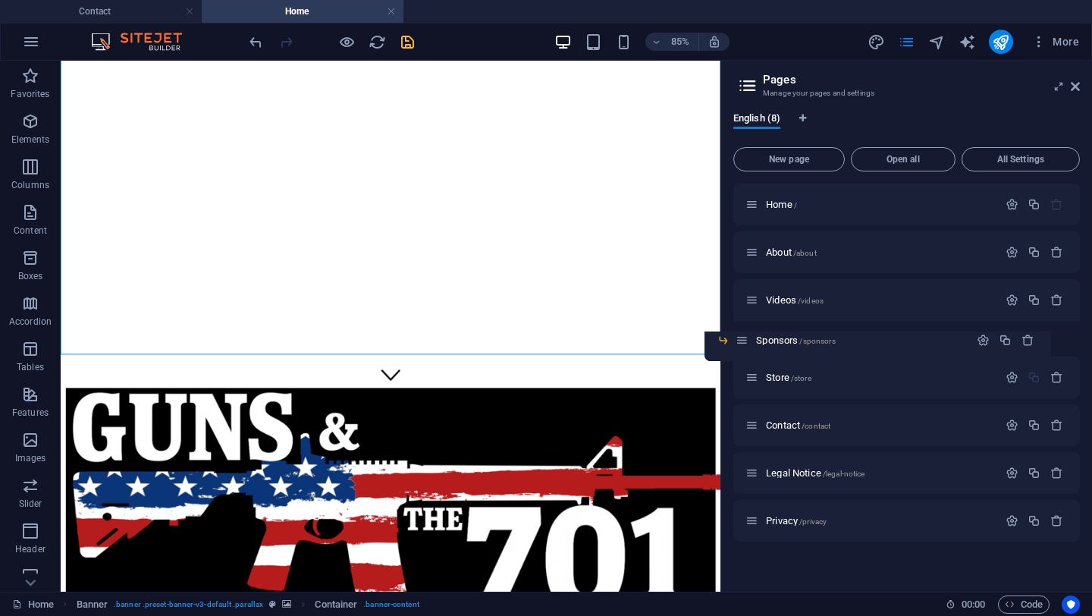
drag, startPoint x: 772, startPoint y: 331, endPoint x: 738, endPoint y: 340, distance: 34.8
click at [738, 340] on div "Home / About /about Videos /videos Sponsors /sponsors Store /store Contact /con…" at bounding box center [906, 347] width 346 height 328
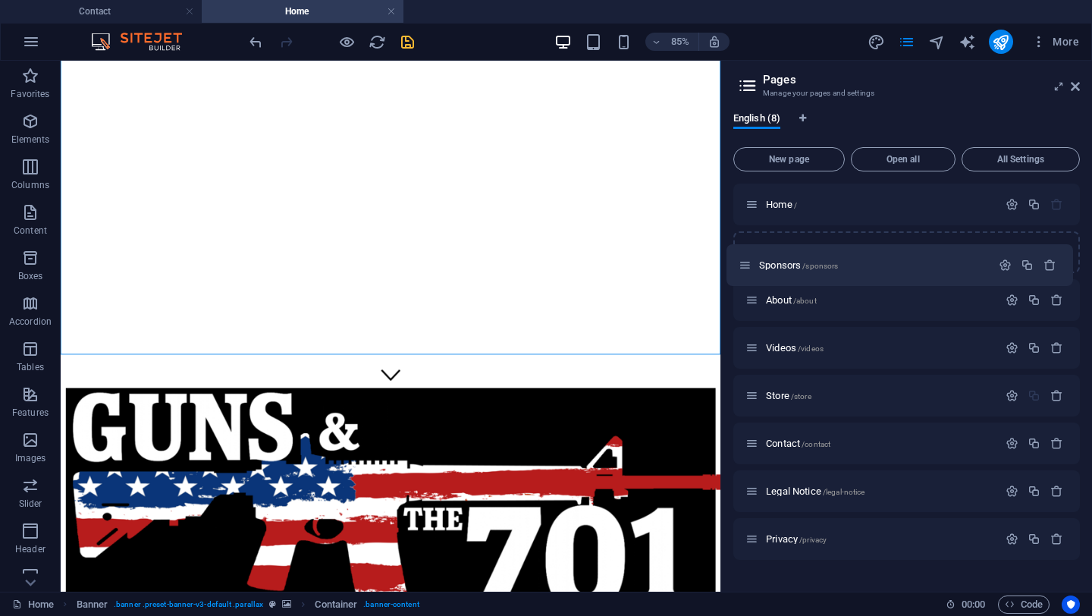
drag, startPoint x: 752, startPoint y: 344, endPoint x: 745, endPoint y: 256, distance: 88.2
click at [745, 256] on div "Home / About /about Videos /videos Sponsors /sponsors Store /store Contact /con…" at bounding box center [906, 371] width 346 height 376
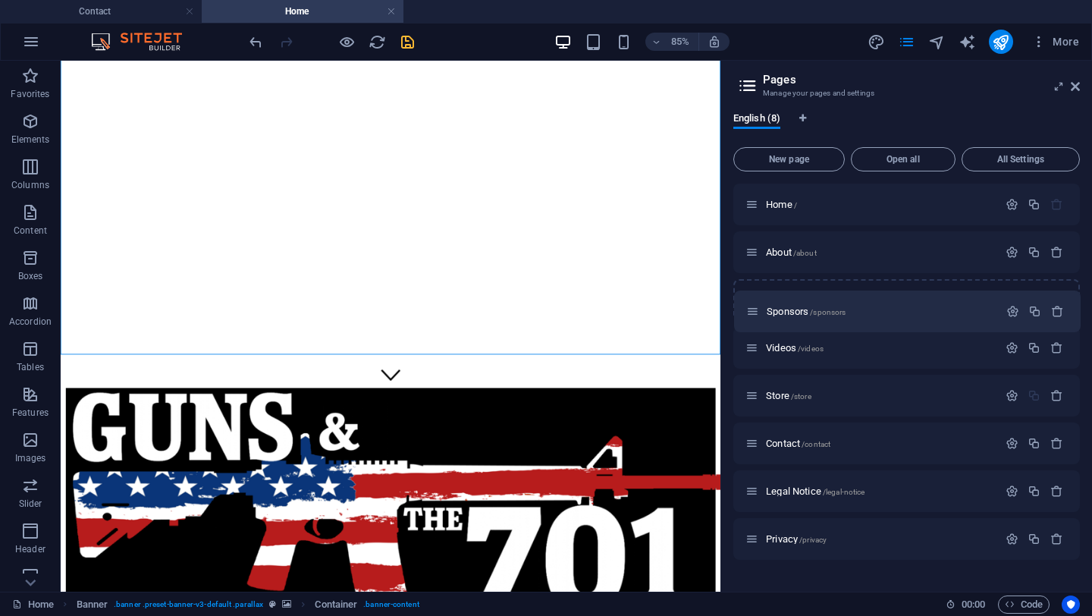
drag, startPoint x: 754, startPoint y: 251, endPoint x: 754, endPoint y: 308, distance: 56.9
click at [754, 308] on div "Home / Sponsors /sponsors About /about Videos /videos Store /store Contact /con…" at bounding box center [906, 371] width 346 height 376
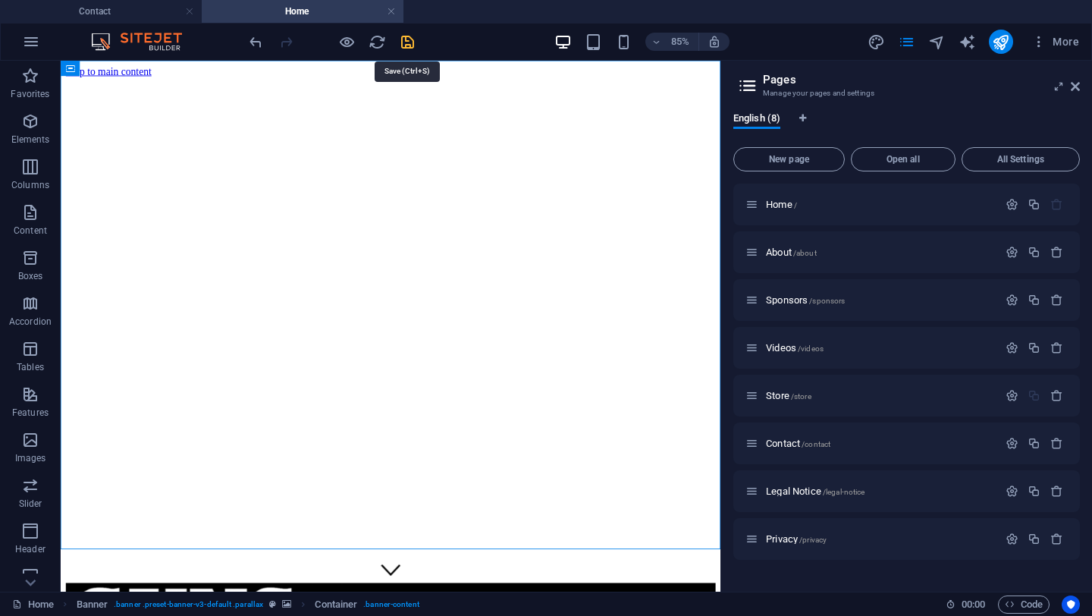
click at [409, 39] on icon "save" at bounding box center [407, 41] width 17 height 17
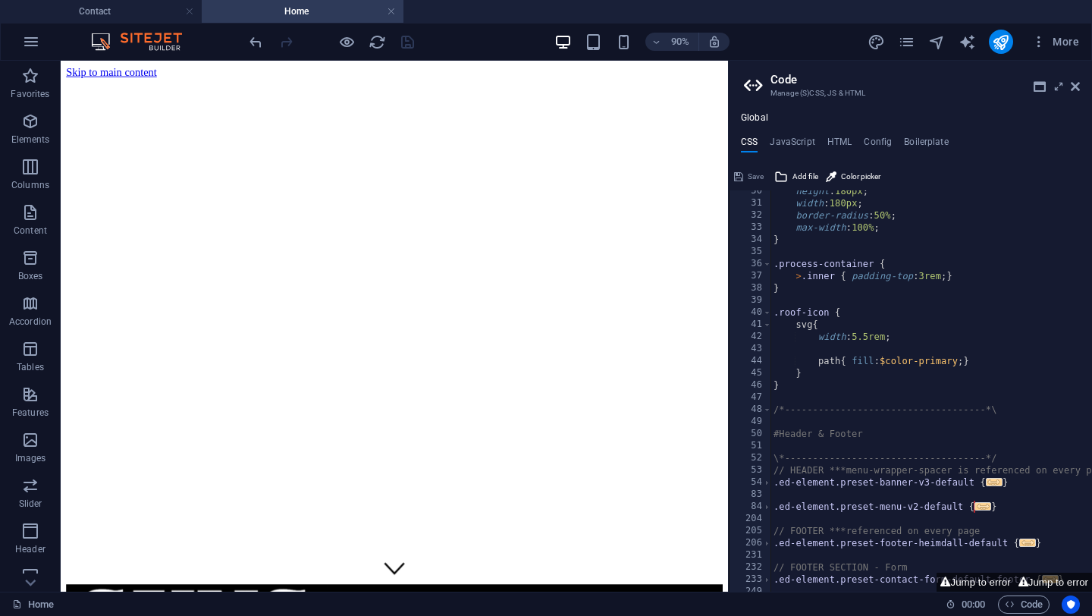
scroll to position [357, 0]
click at [789, 140] on h4 "JavaScript" at bounding box center [792, 144] width 45 height 17
type textarea "/* JS for preset "Menu V2" */"
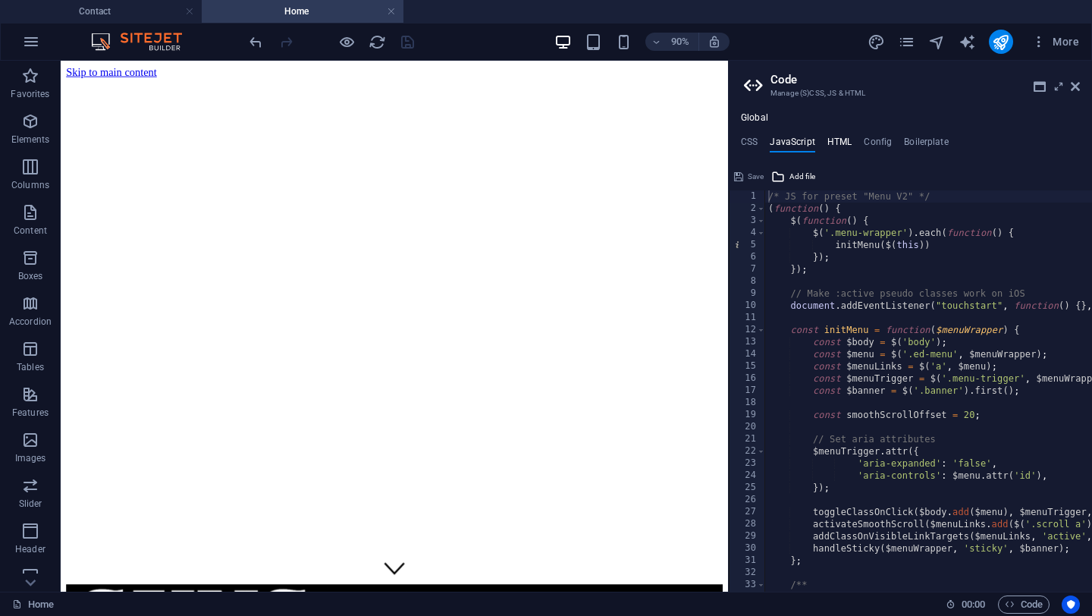
click at [839, 140] on h4 "HTML" at bounding box center [839, 144] width 25 height 17
type textarea "<a href="#main-content" class="wv-link-content button">Skip to main content</a>"
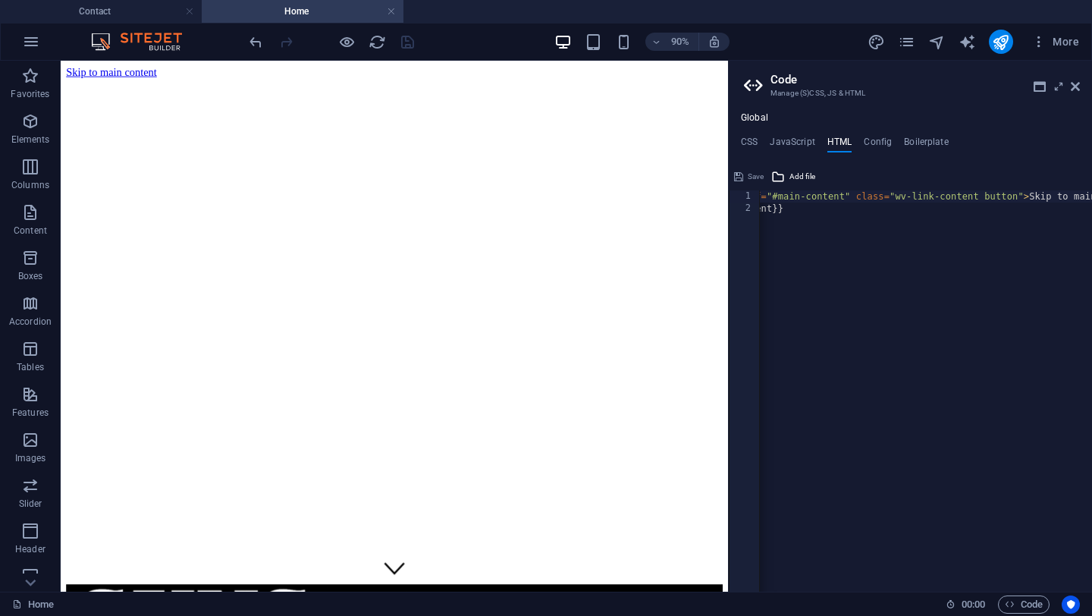
scroll to position [0, 0]
click at [751, 143] on h4 "CSS" at bounding box center [749, 144] width 17 height 17
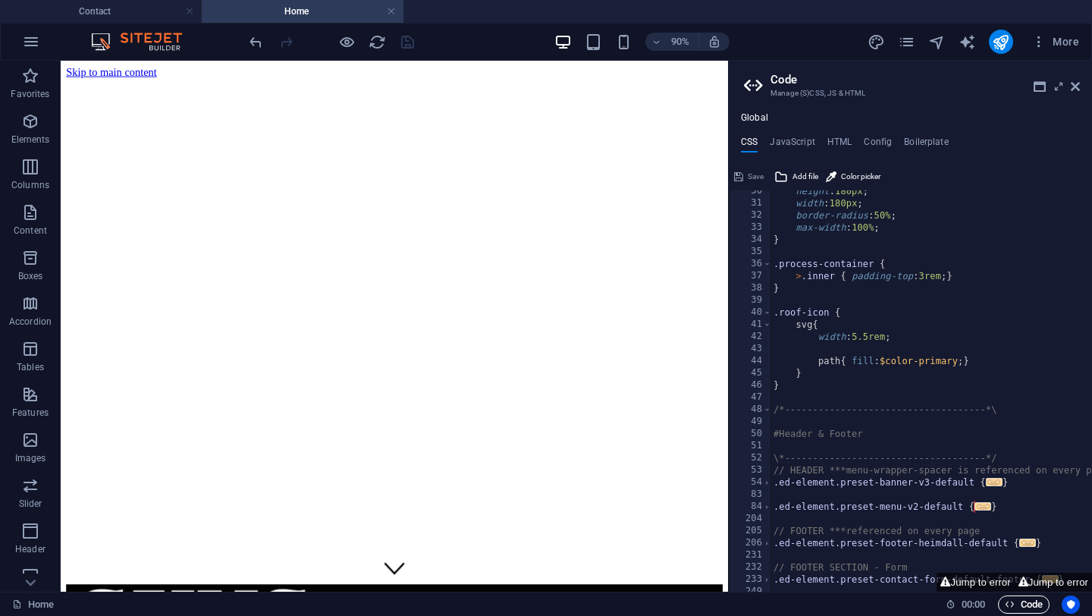
click at [1035, 600] on span "Code" at bounding box center [1024, 604] width 38 height 18
click at [1074, 84] on icon at bounding box center [1075, 86] width 9 height 12
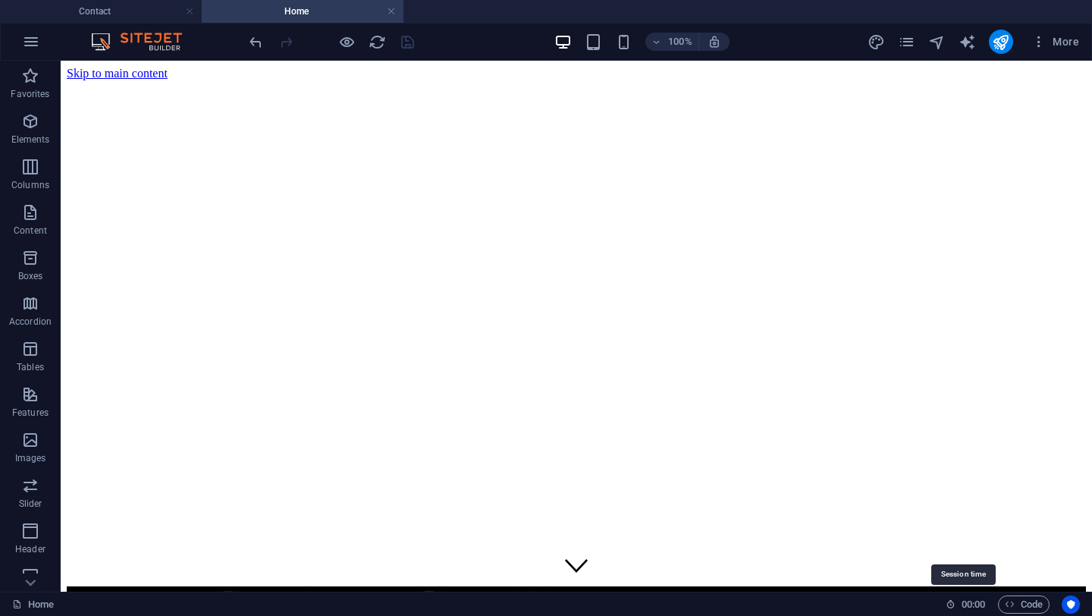
click at [950, 605] on icon at bounding box center [950, 604] width 10 height 10
